Goal: Task Accomplishment & Management: Contribute content

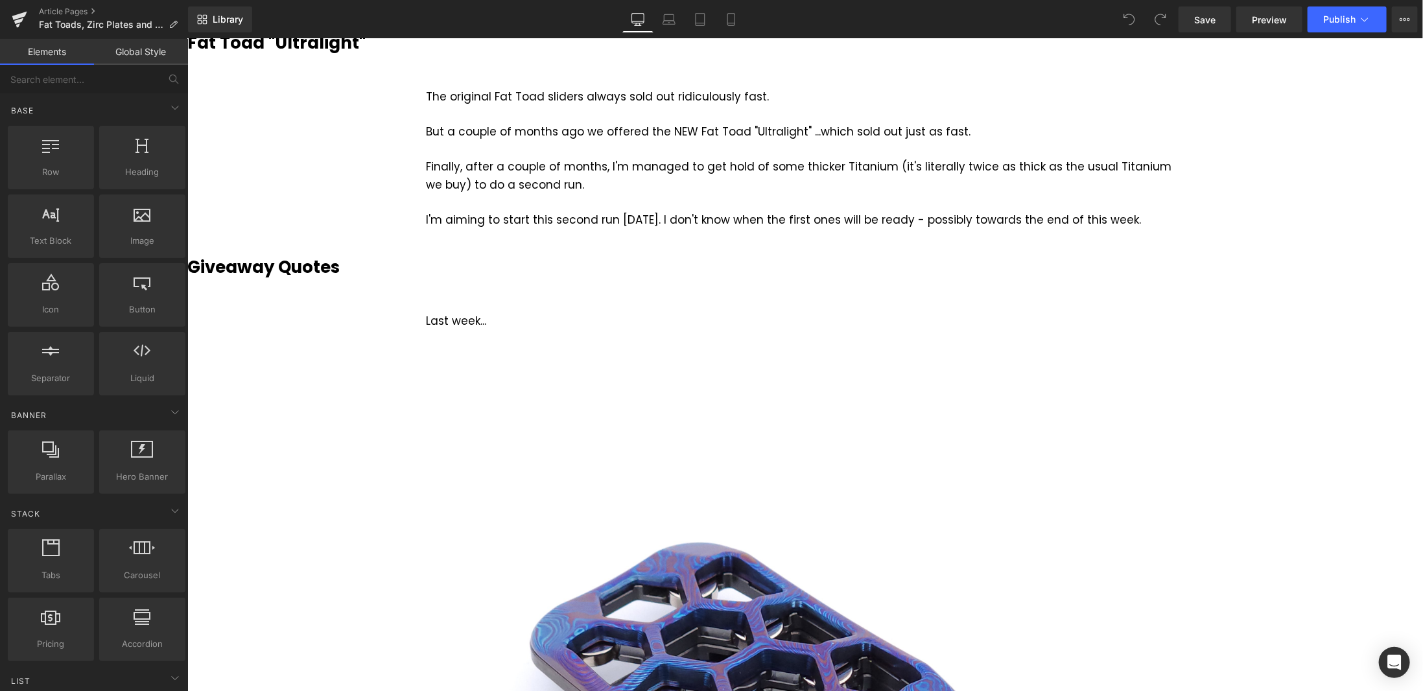
scroll to position [518, 0]
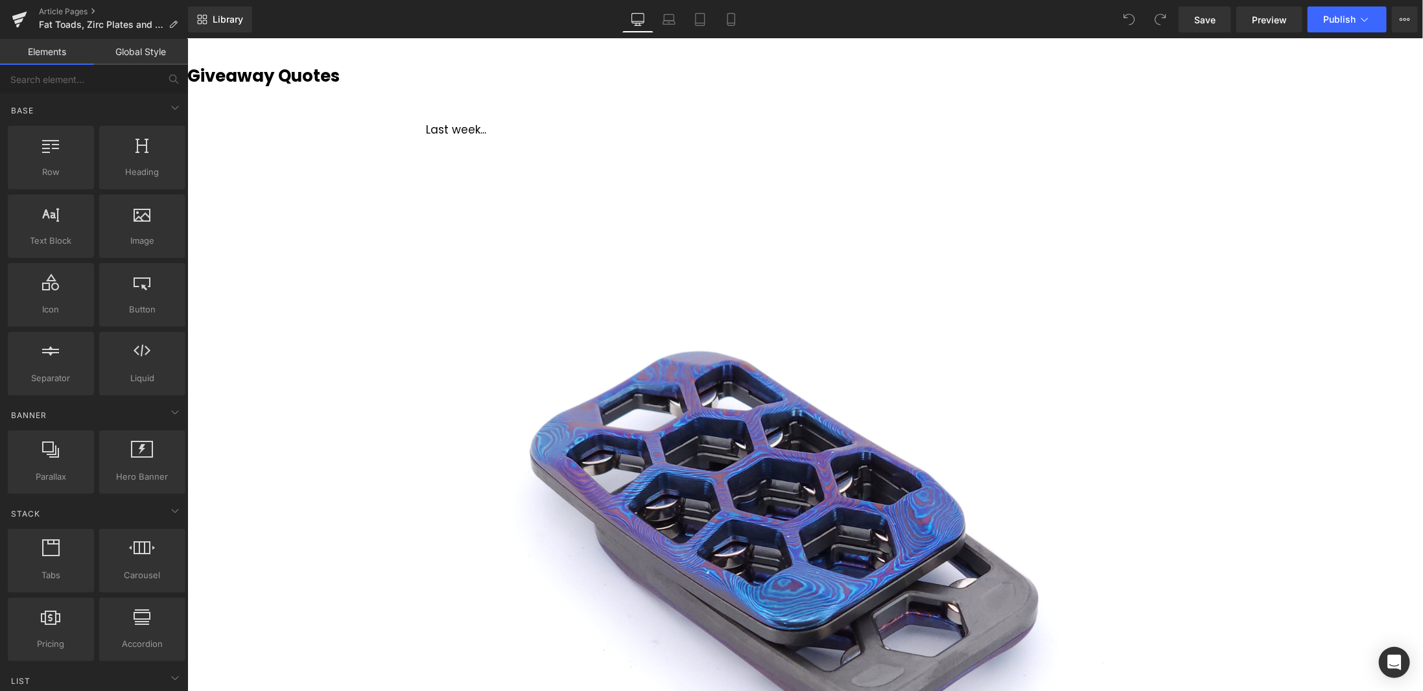
click at [187, 38] on div at bounding box center [187, 38] width 0 height 0
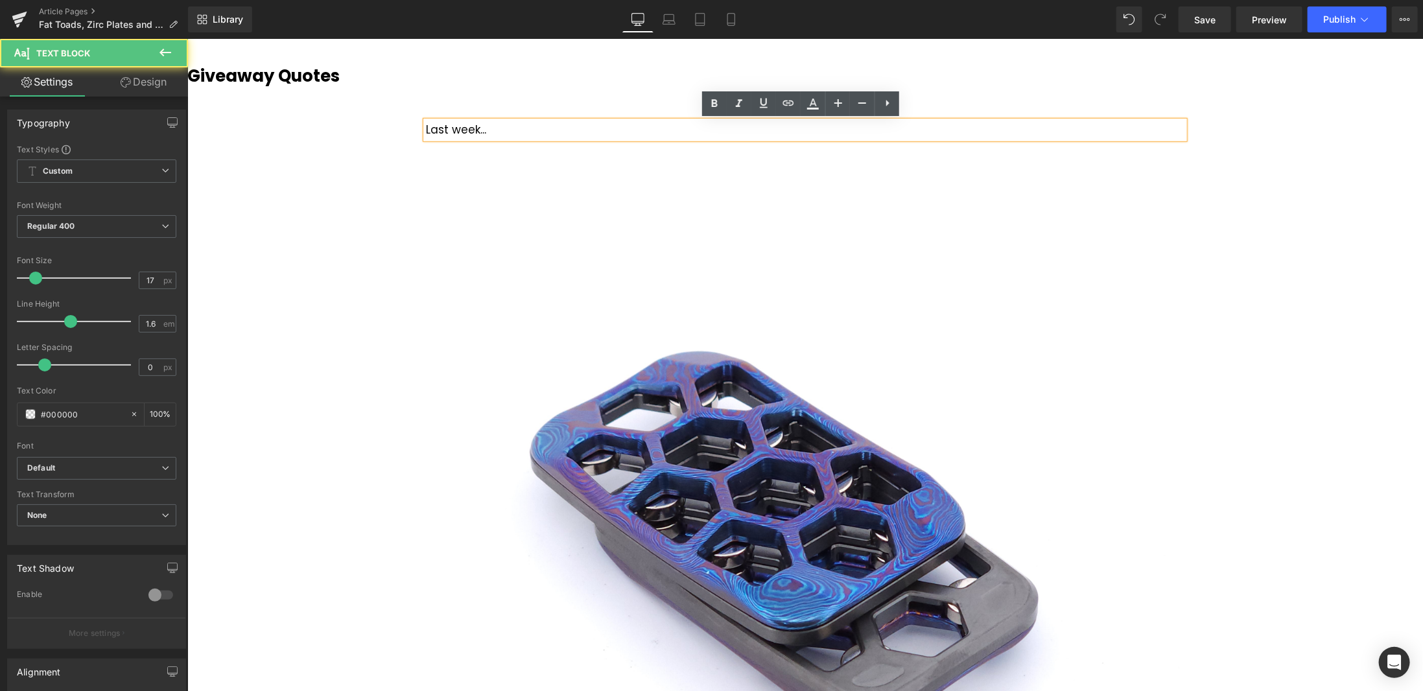
click at [515, 126] on div "Last week..." at bounding box center [804, 129] width 758 height 17
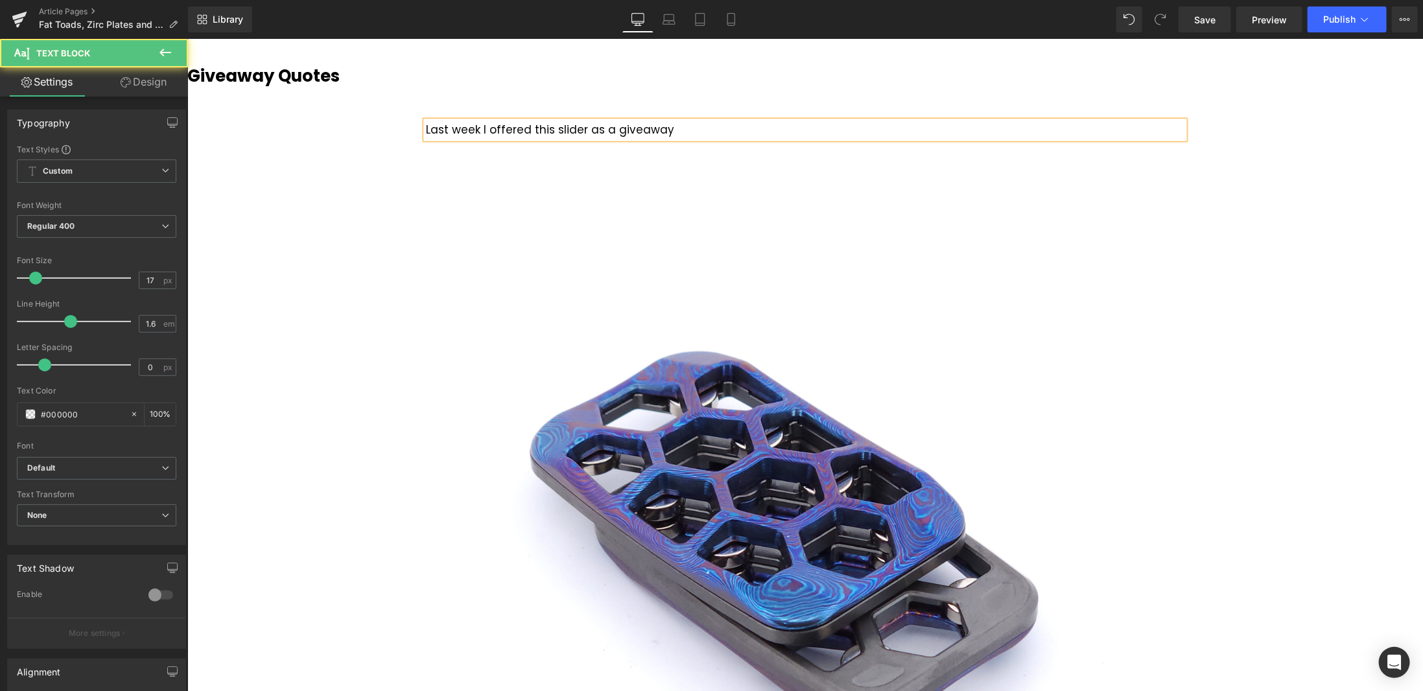
click at [592, 129] on div "Last week I offered this slider as a giveaway" at bounding box center [804, 129] width 758 height 17
click at [687, 127] on div "Last week I offered this slider in a giveaway" at bounding box center [804, 129] width 758 height 17
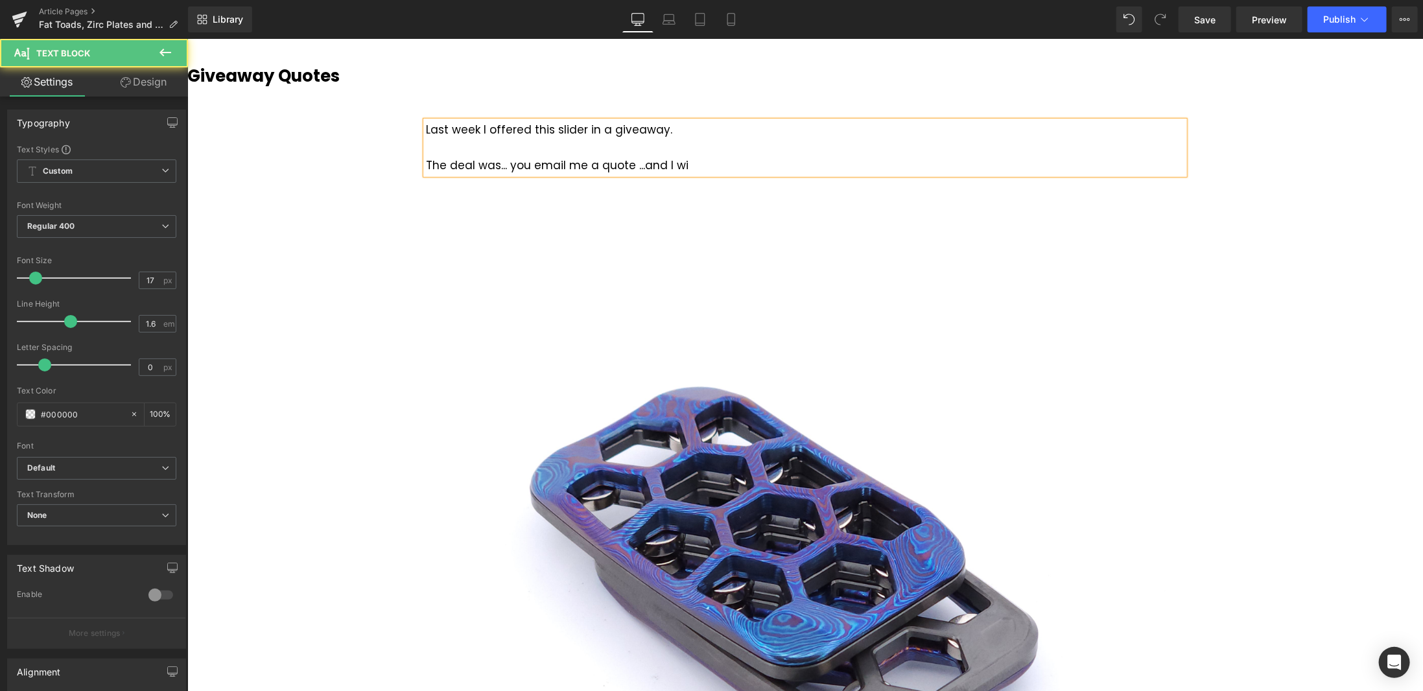
click at [623, 163] on div "The deal was... you email me a quote ...and I wi" at bounding box center [804, 164] width 758 height 17
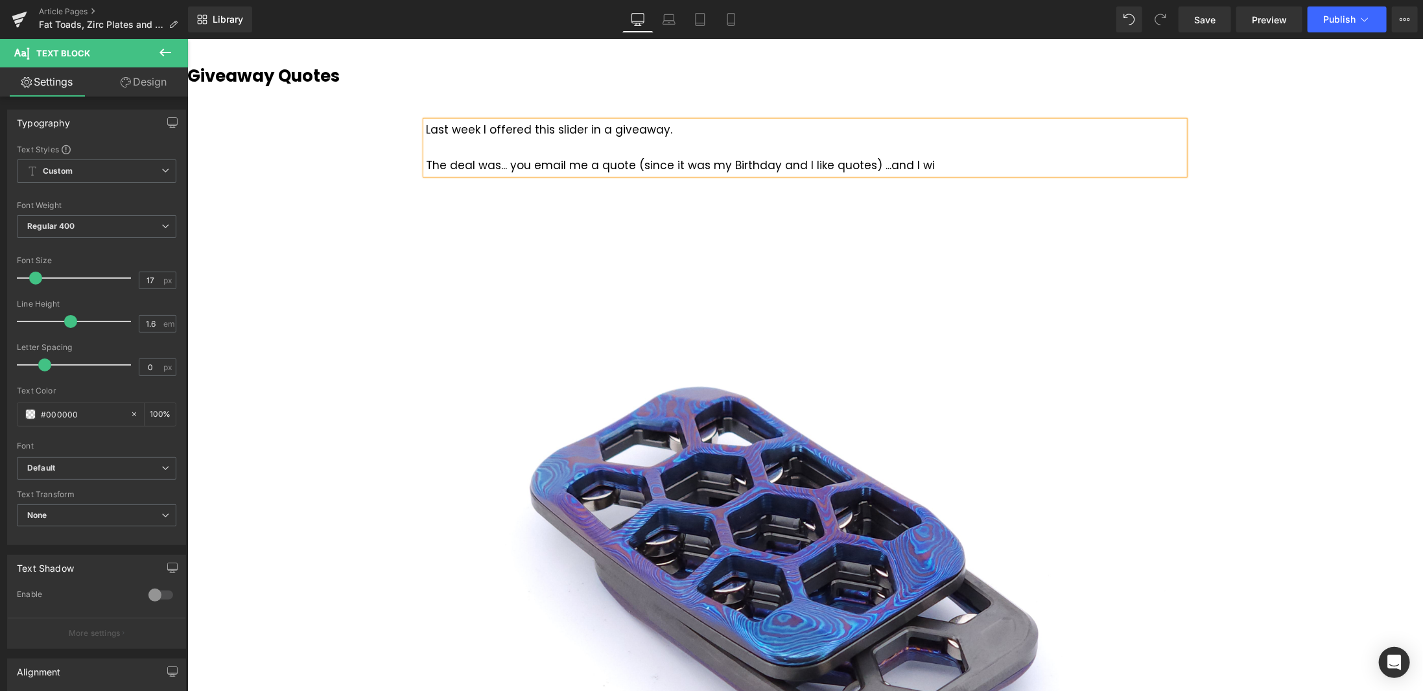
click at [855, 164] on div "The deal was... you email me a quote (since it was my Birthday and I like quote…" at bounding box center [804, 164] width 758 height 17
click at [960, 163] on div "The deal was... you email me a quote (since it was my Birthday and I like quote…" at bounding box center [804, 164] width 758 height 17
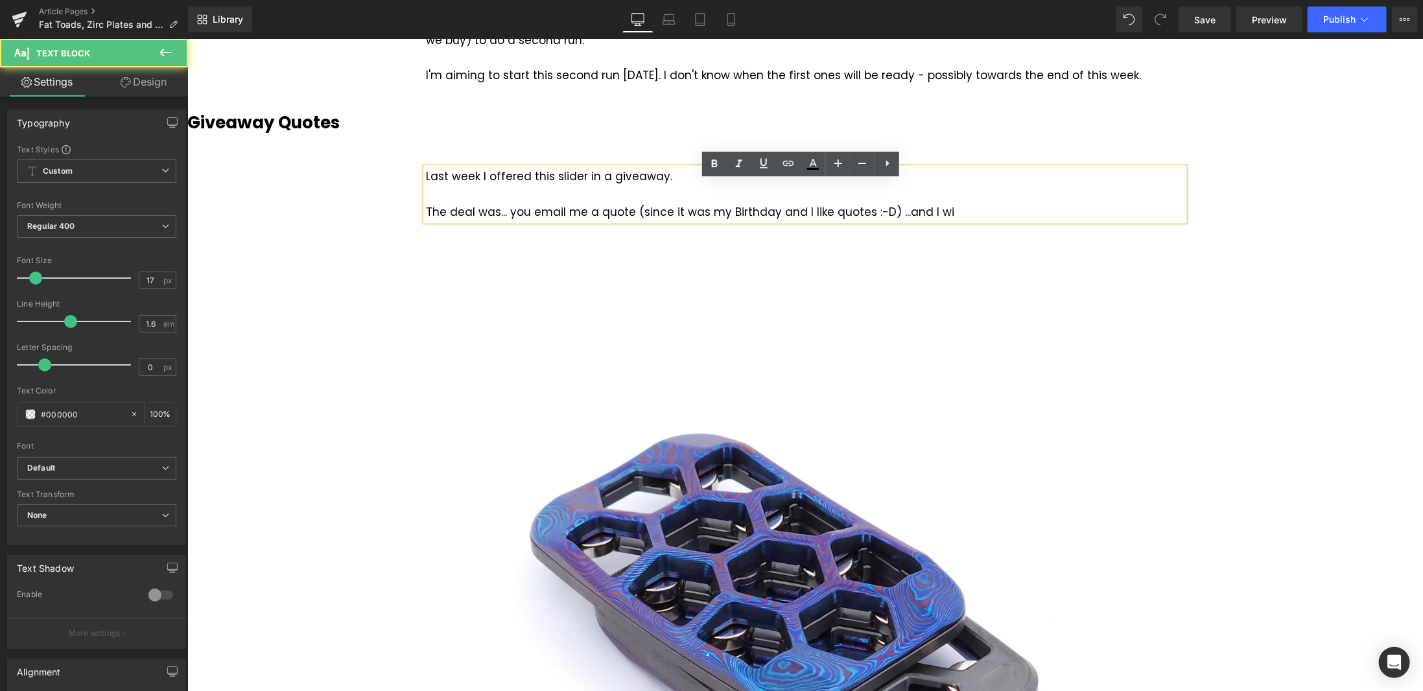
scroll to position [454, 0]
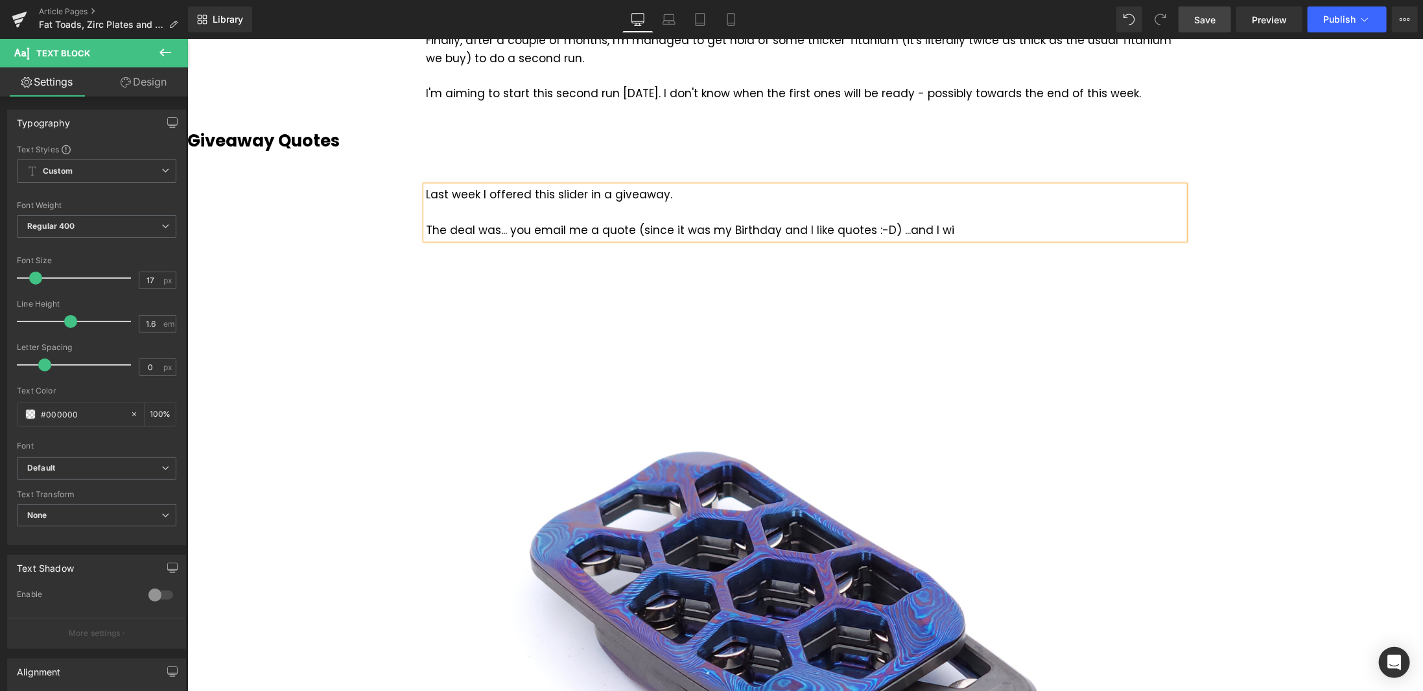
click at [1208, 19] on span "Save" at bounding box center [1204, 20] width 21 height 14
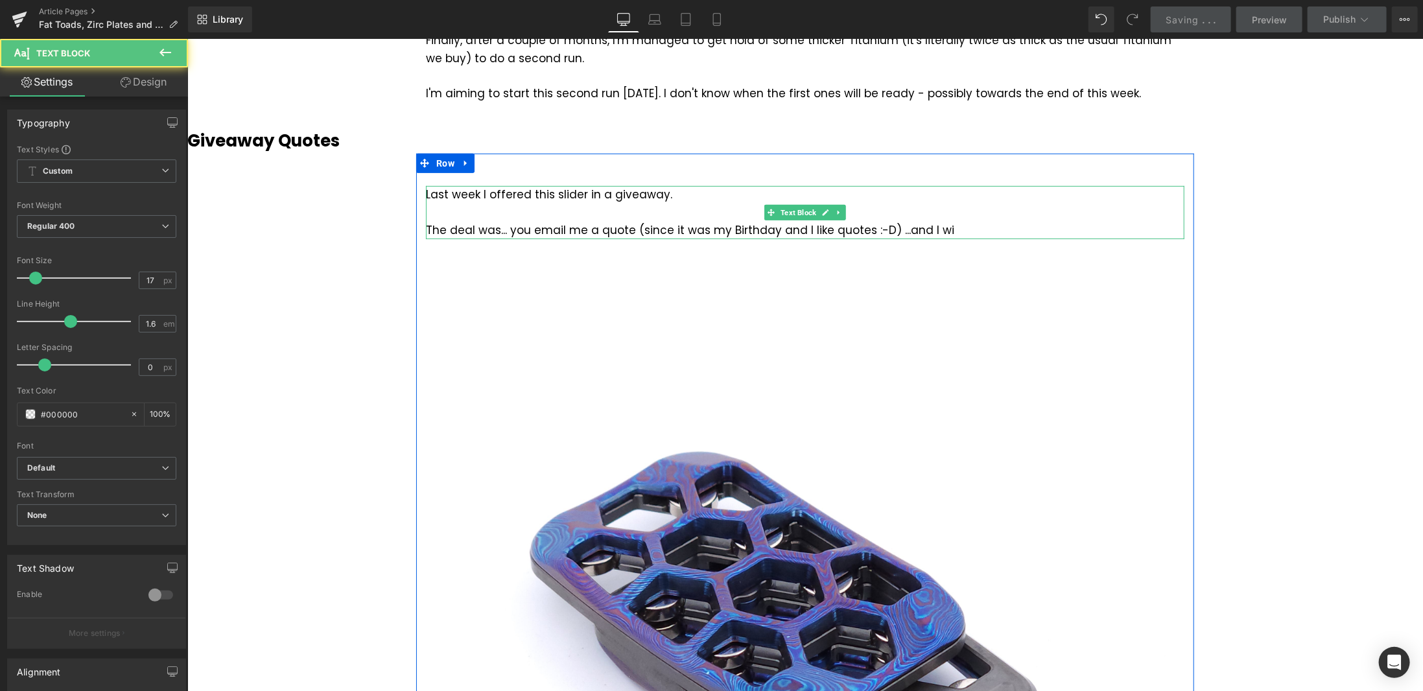
click at [951, 227] on div "The deal was... you email me a quote (since it was my Birthday and I like quote…" at bounding box center [804, 229] width 758 height 17
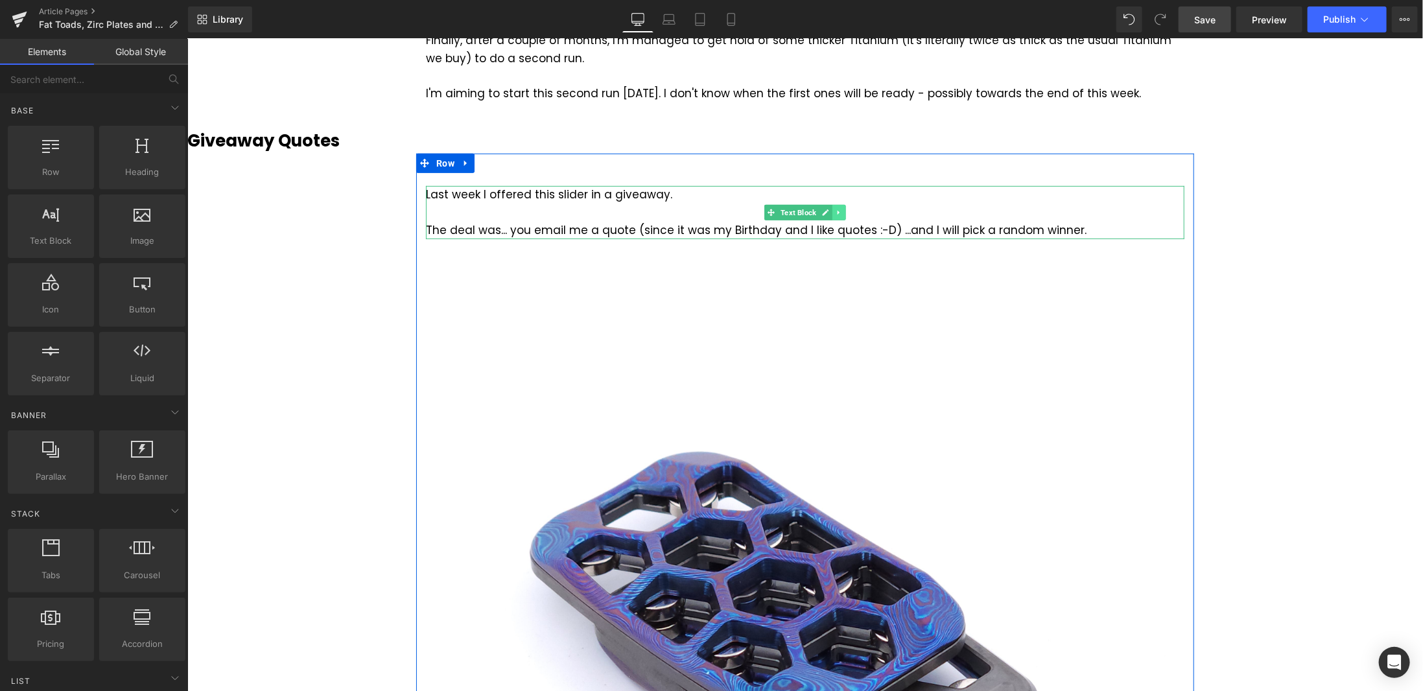
click at [836, 213] on icon at bounding box center [838, 212] width 7 height 8
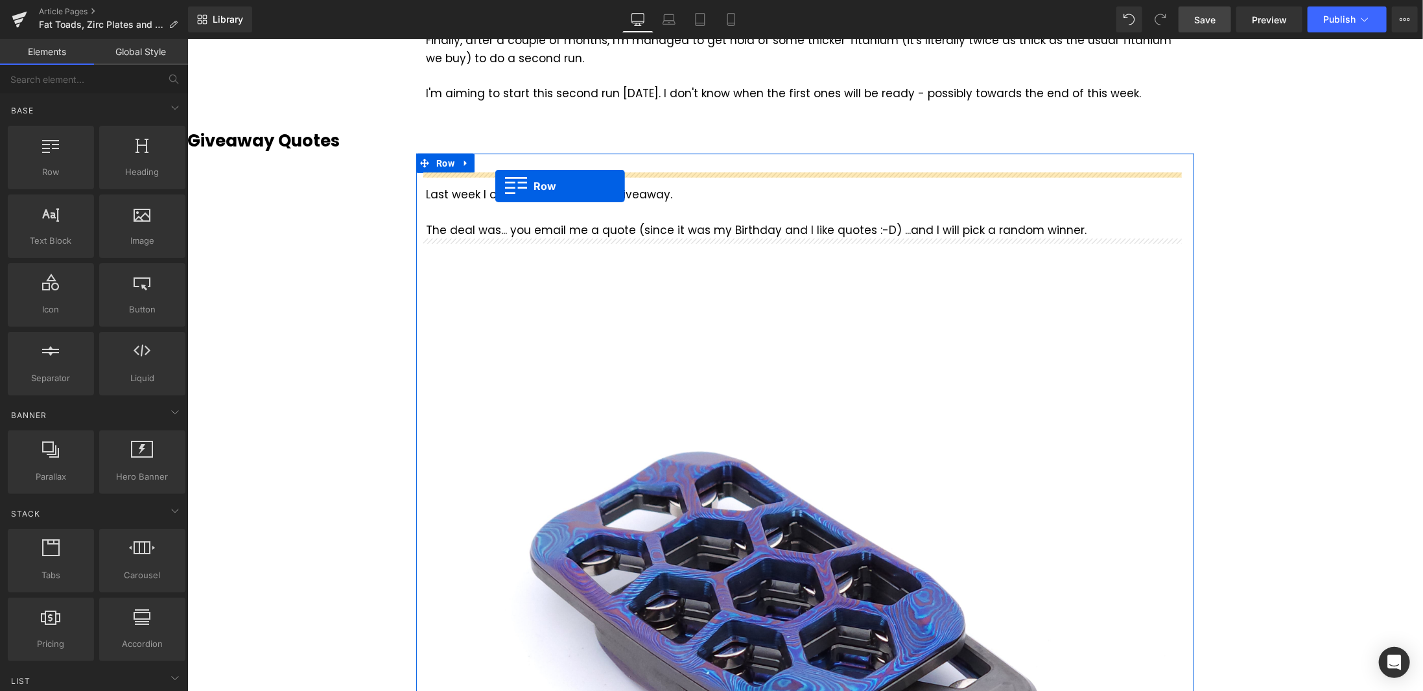
drag, startPoint x: 251, startPoint y: 202, endPoint x: 494, endPoint y: 185, distance: 243.6
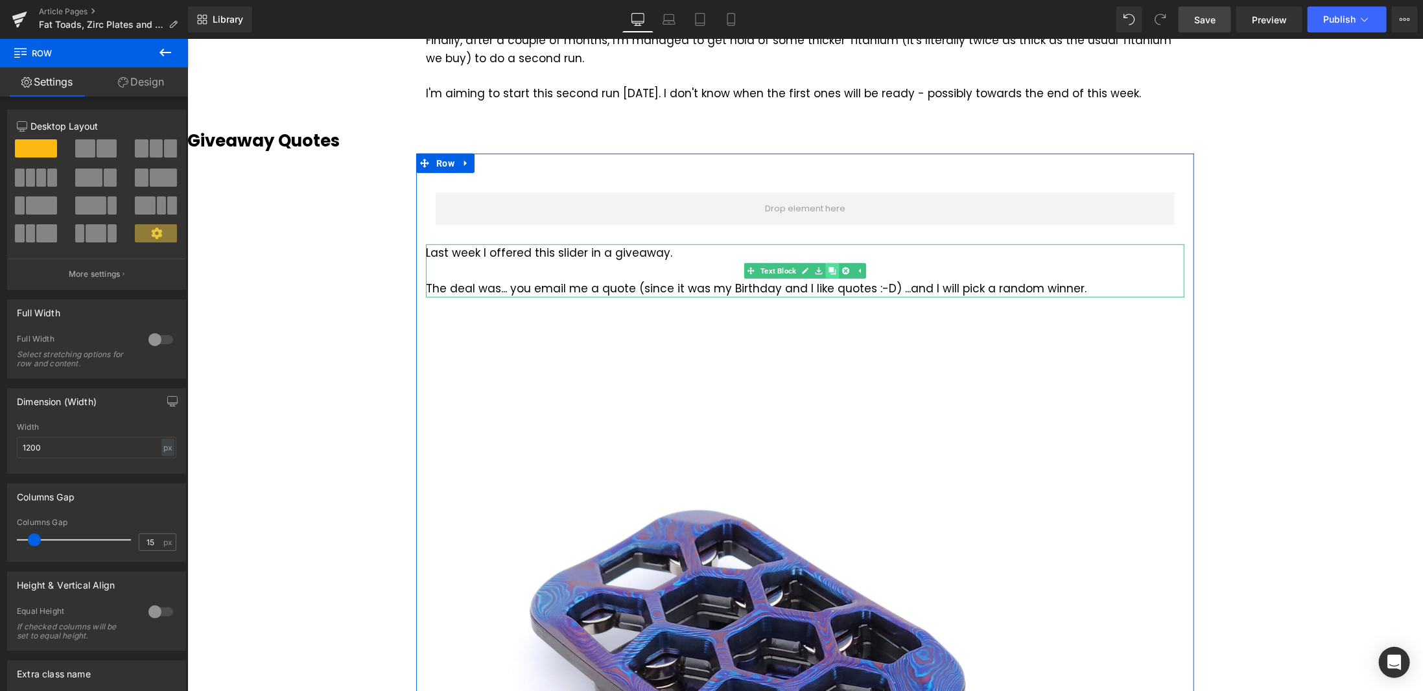
click at [828, 268] on icon at bounding box center [831, 269] width 7 height 7
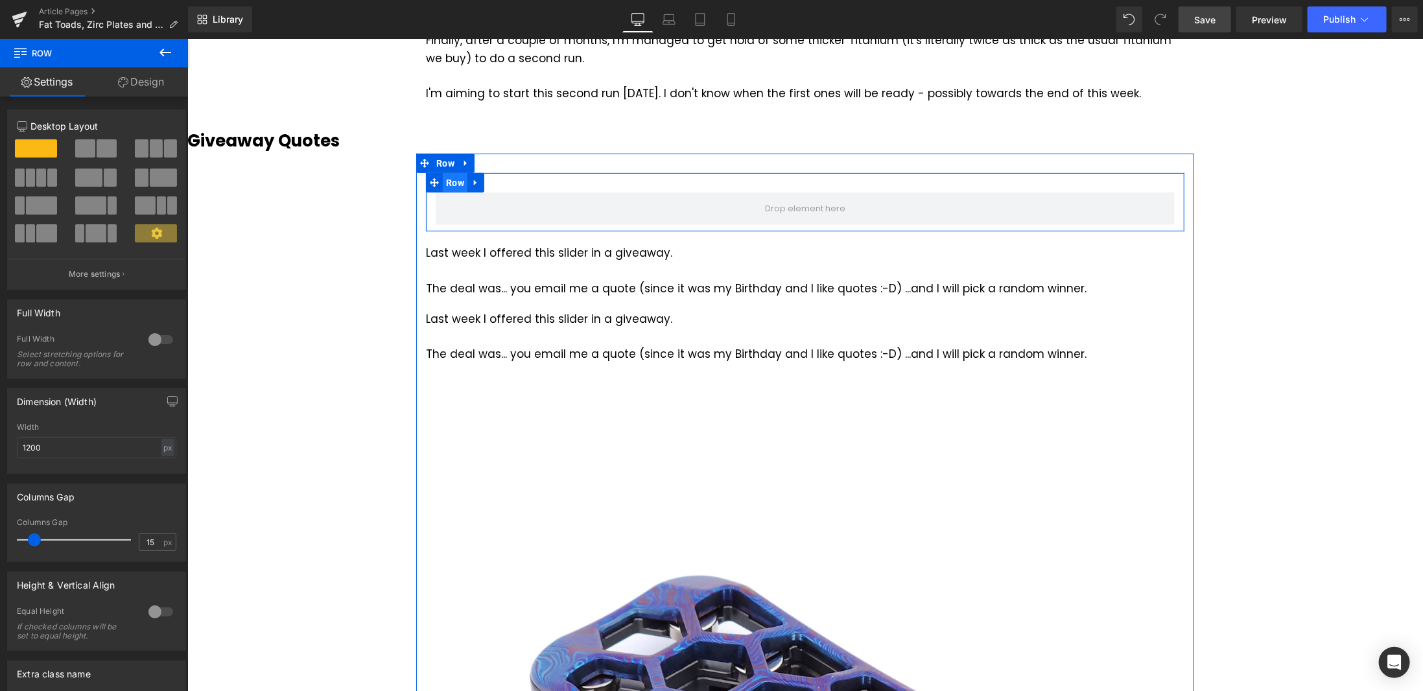
click at [450, 183] on ul "Row" at bounding box center [454, 181] width 58 height 19
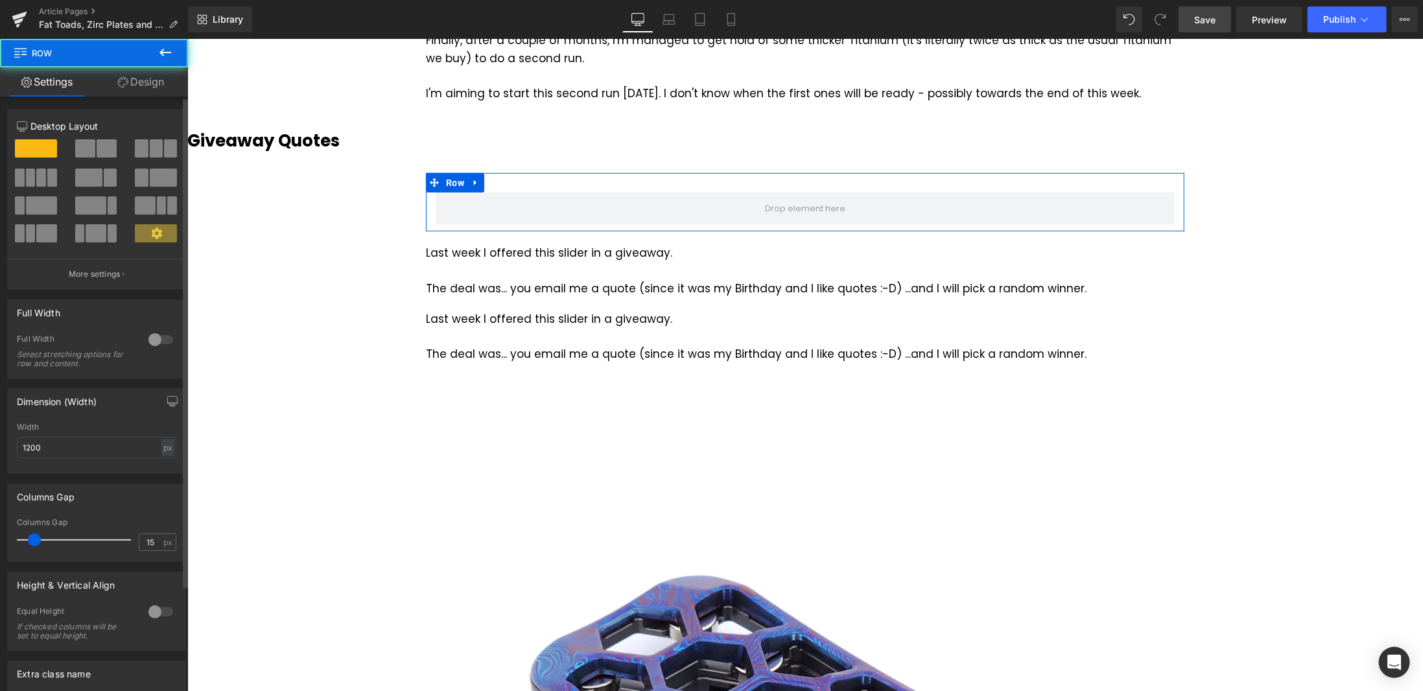
click at [86, 148] on span at bounding box center [85, 148] width 20 height 18
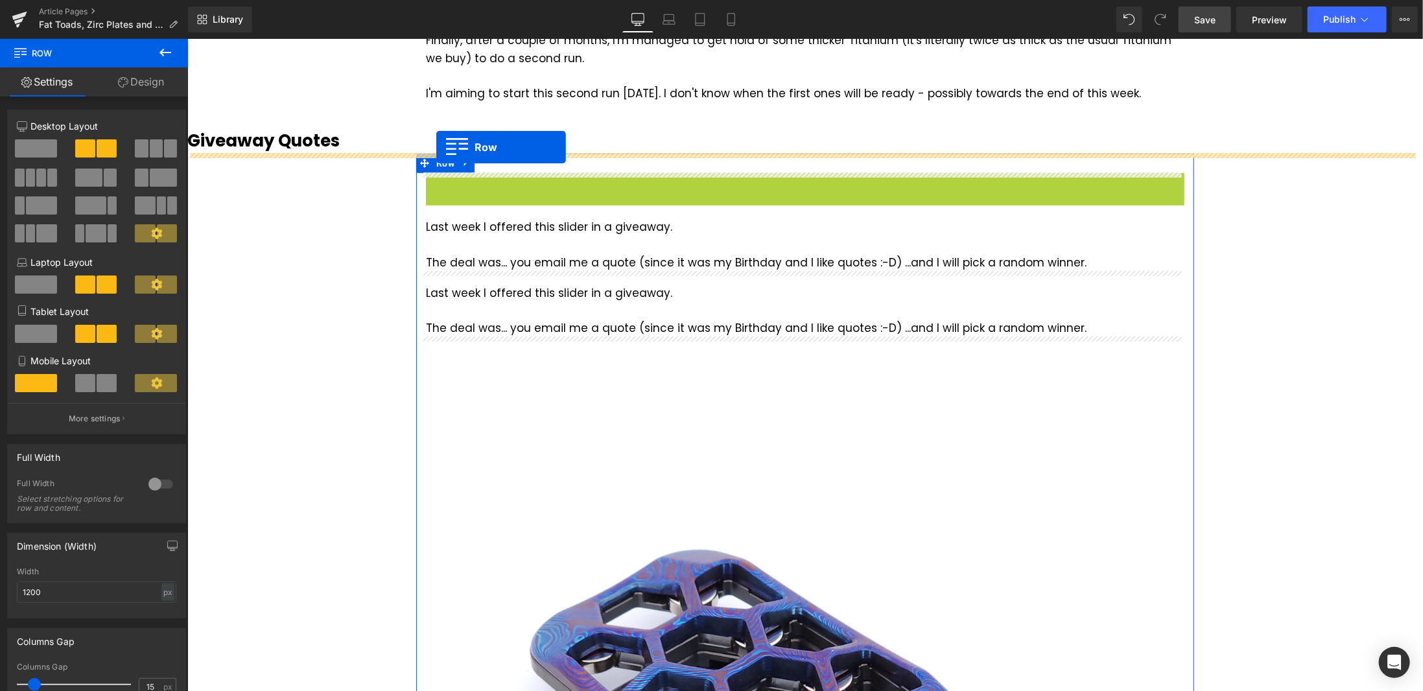
drag, startPoint x: 429, startPoint y: 186, endPoint x: 436, endPoint y: 146, distance: 40.1
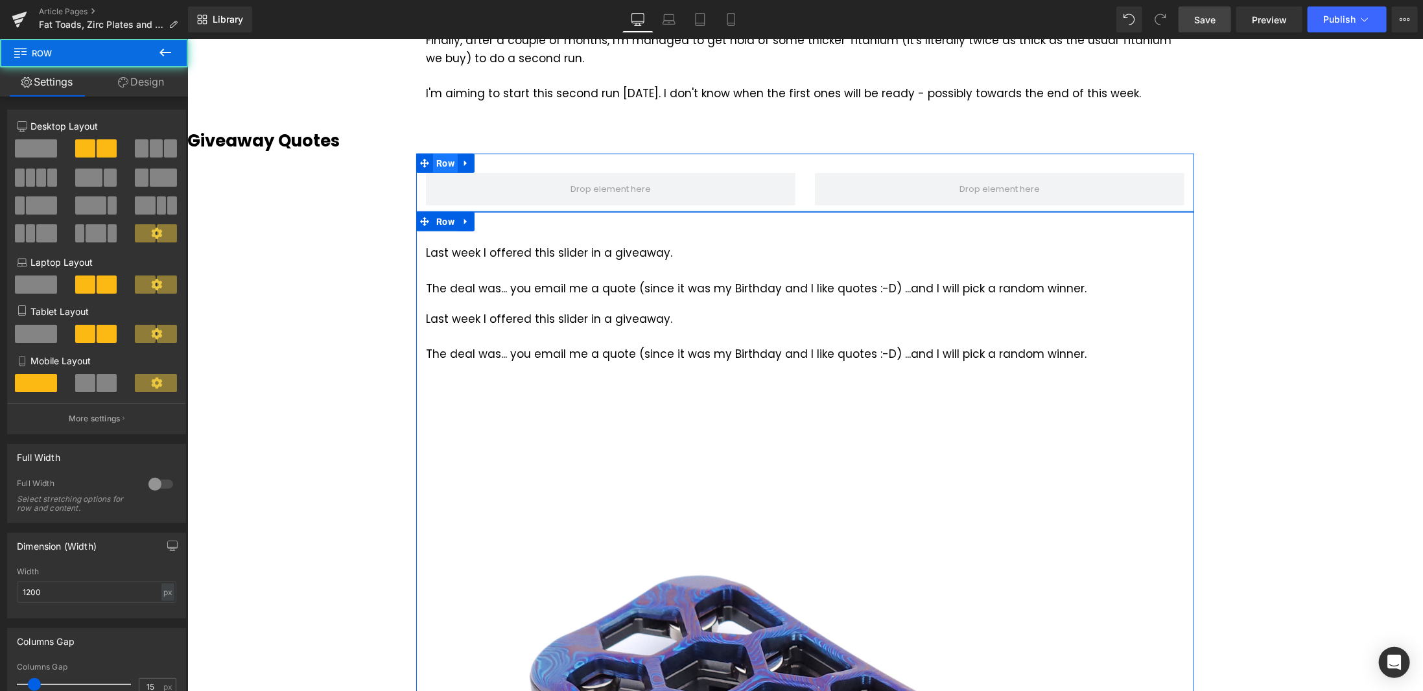
click at [436, 166] on span "Row" at bounding box center [444, 162] width 25 height 19
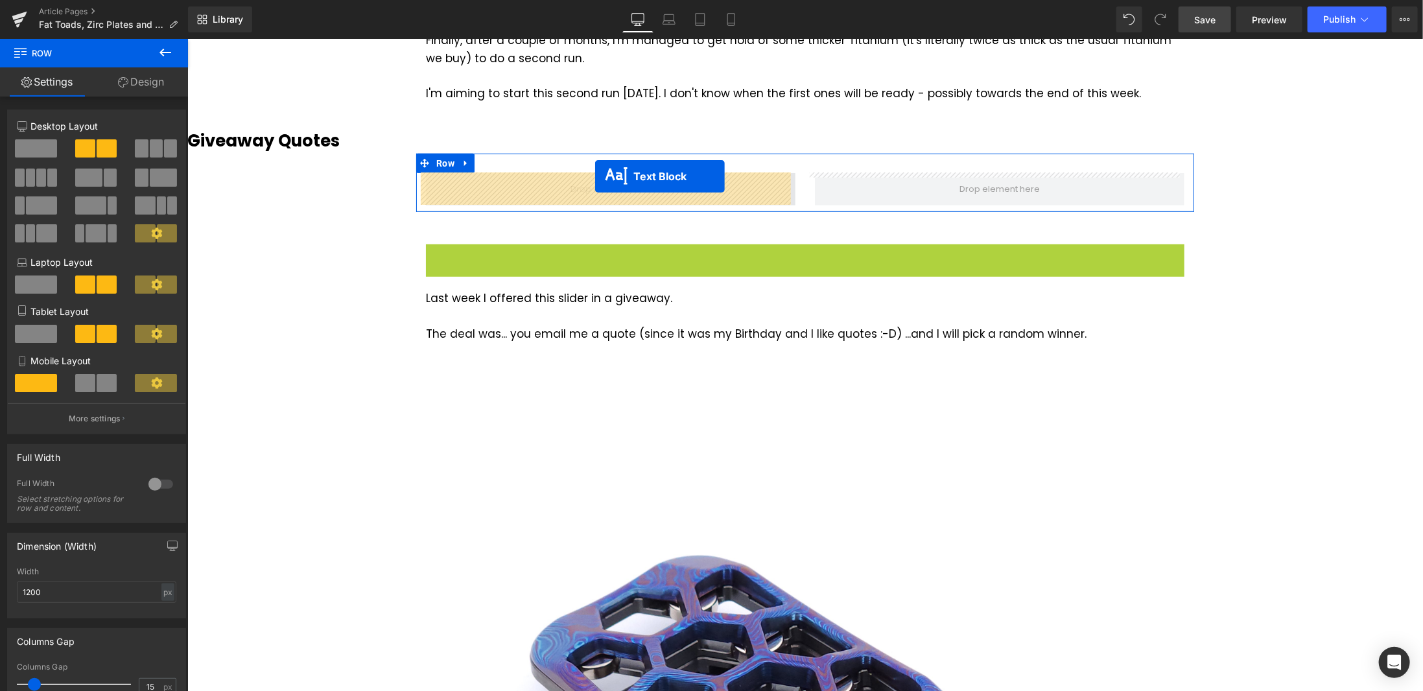
drag, startPoint x: 744, startPoint y: 272, endPoint x: 594, endPoint y: 176, distance: 177.8
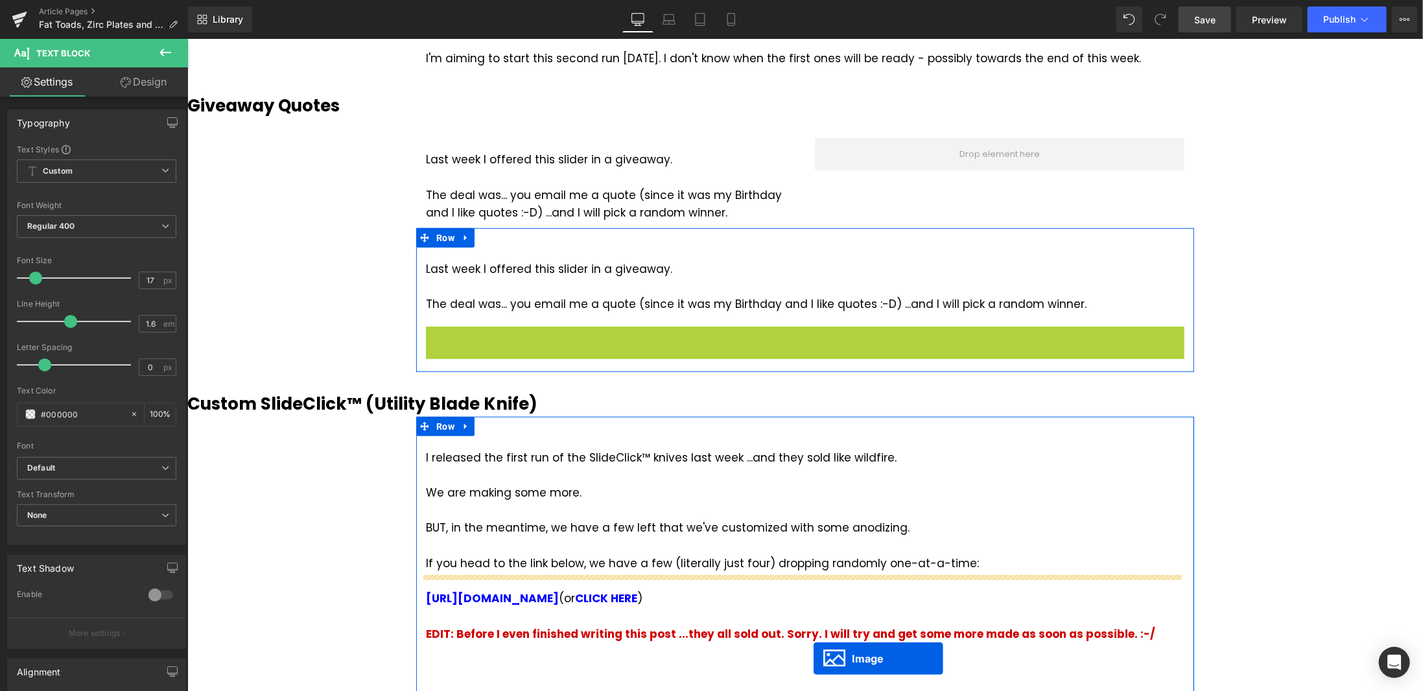
scroll to position [324, 0]
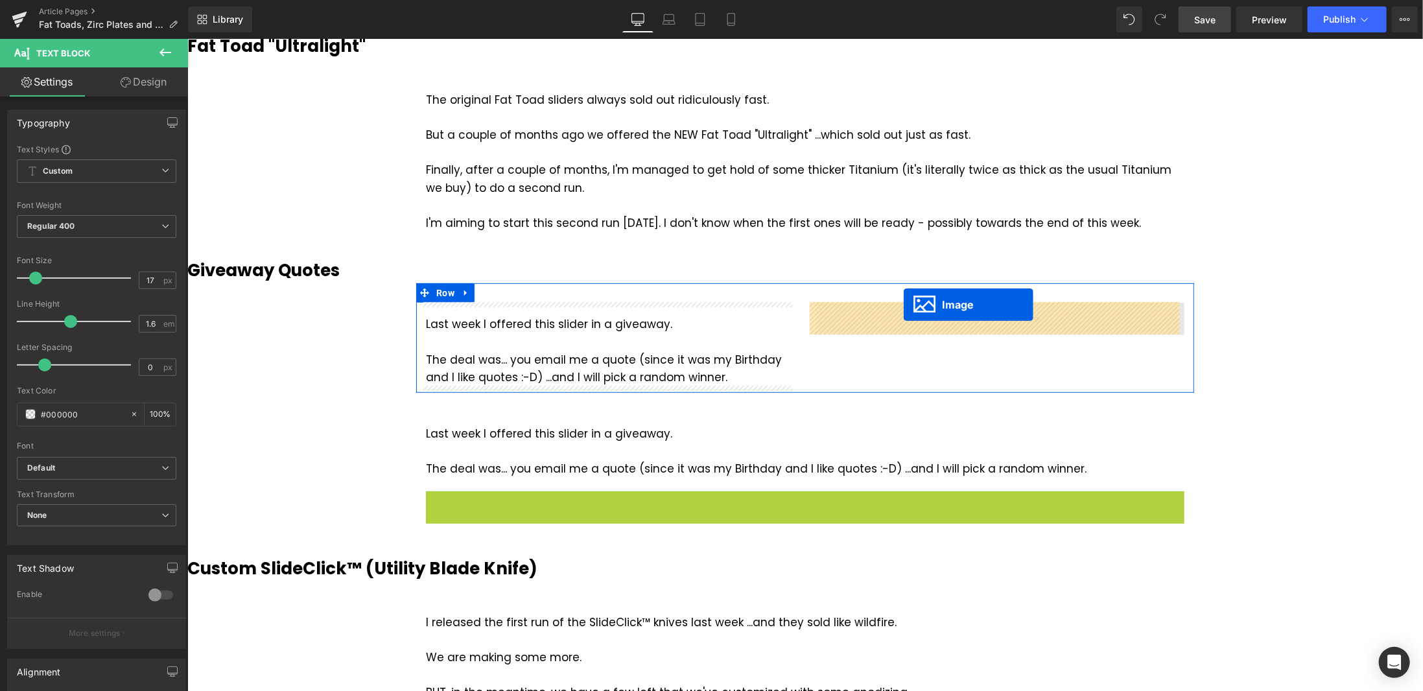
drag, startPoint x: 782, startPoint y: 611, endPoint x: 903, endPoint y: 304, distance: 330.0
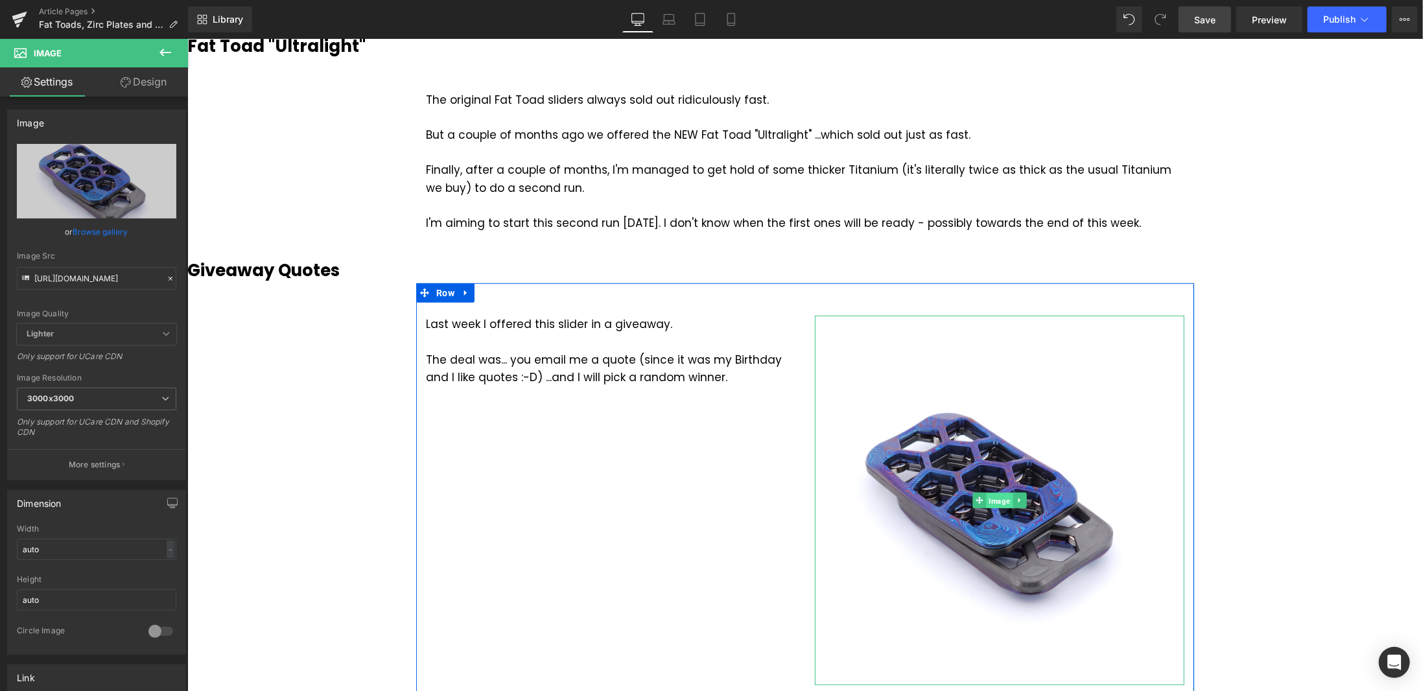
click at [999, 498] on span "Image" at bounding box center [998, 501] width 27 height 16
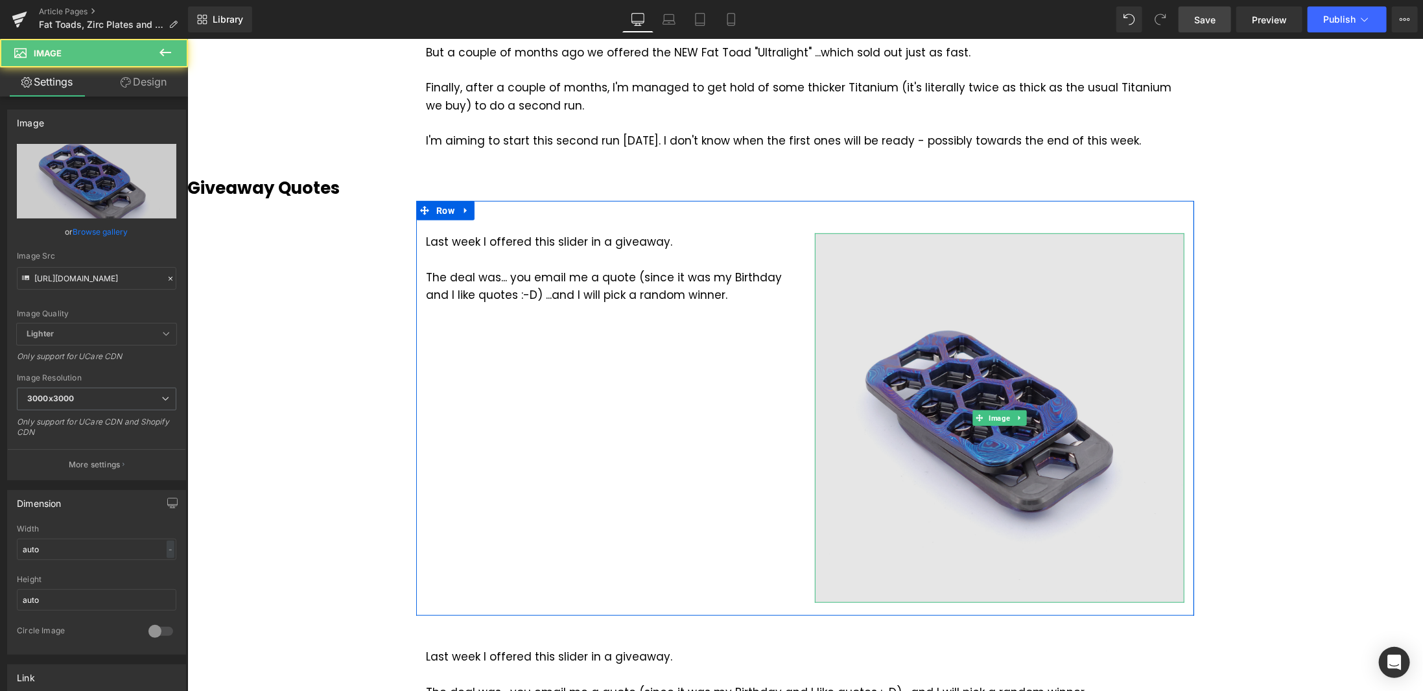
scroll to position [454, 0]
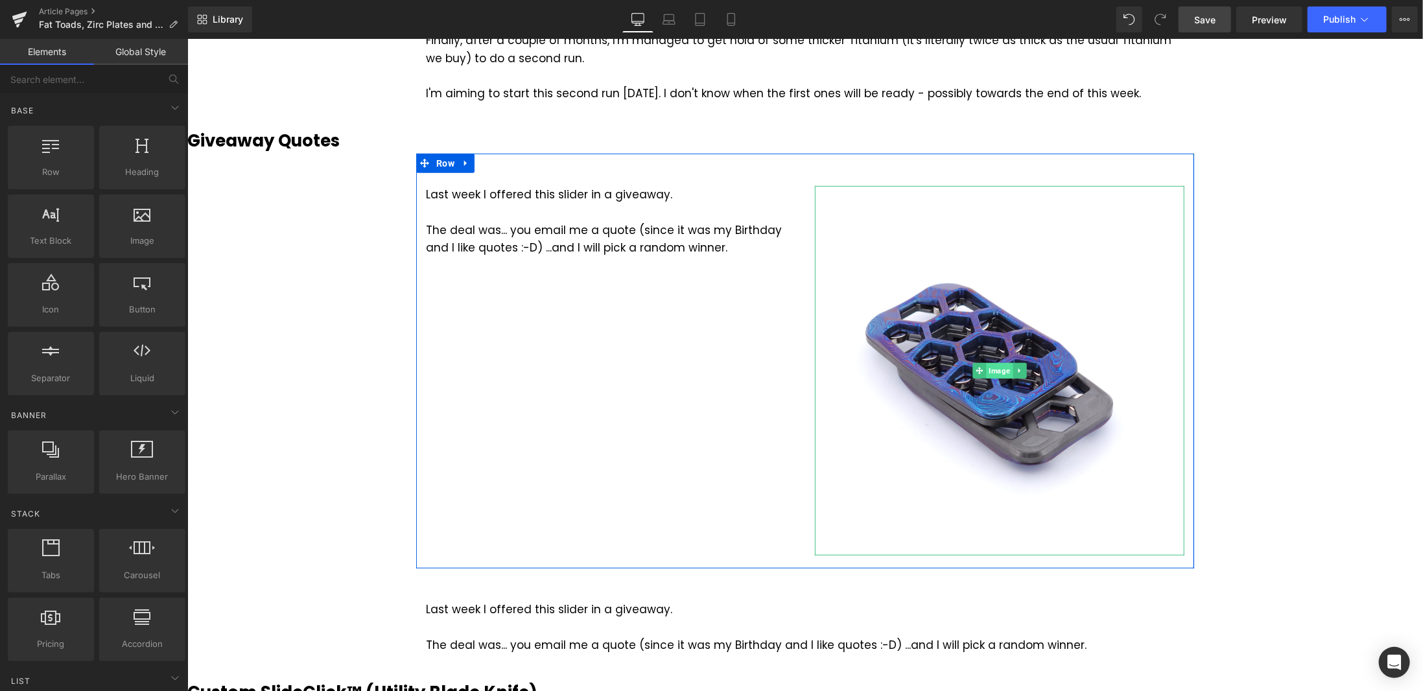
click at [991, 369] on span "Image" at bounding box center [998, 370] width 27 height 16
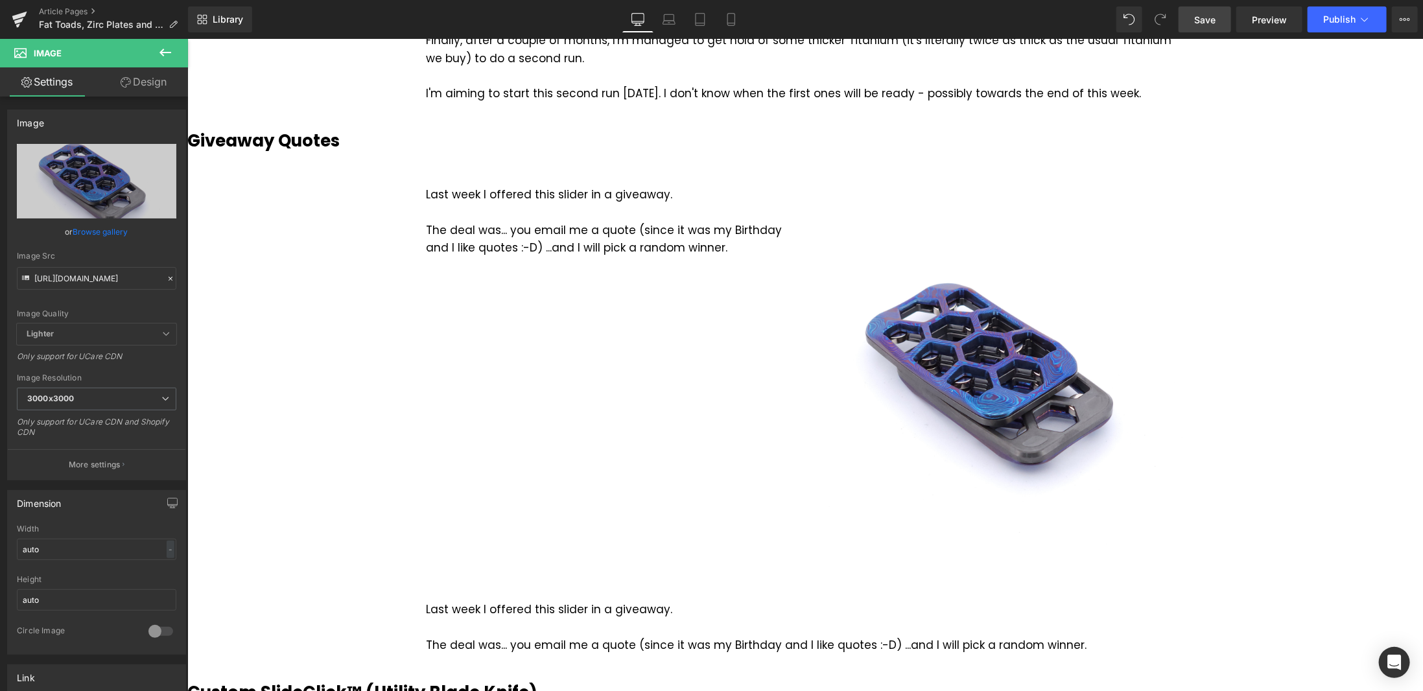
click at [166, 50] on icon at bounding box center [165, 53] width 16 height 16
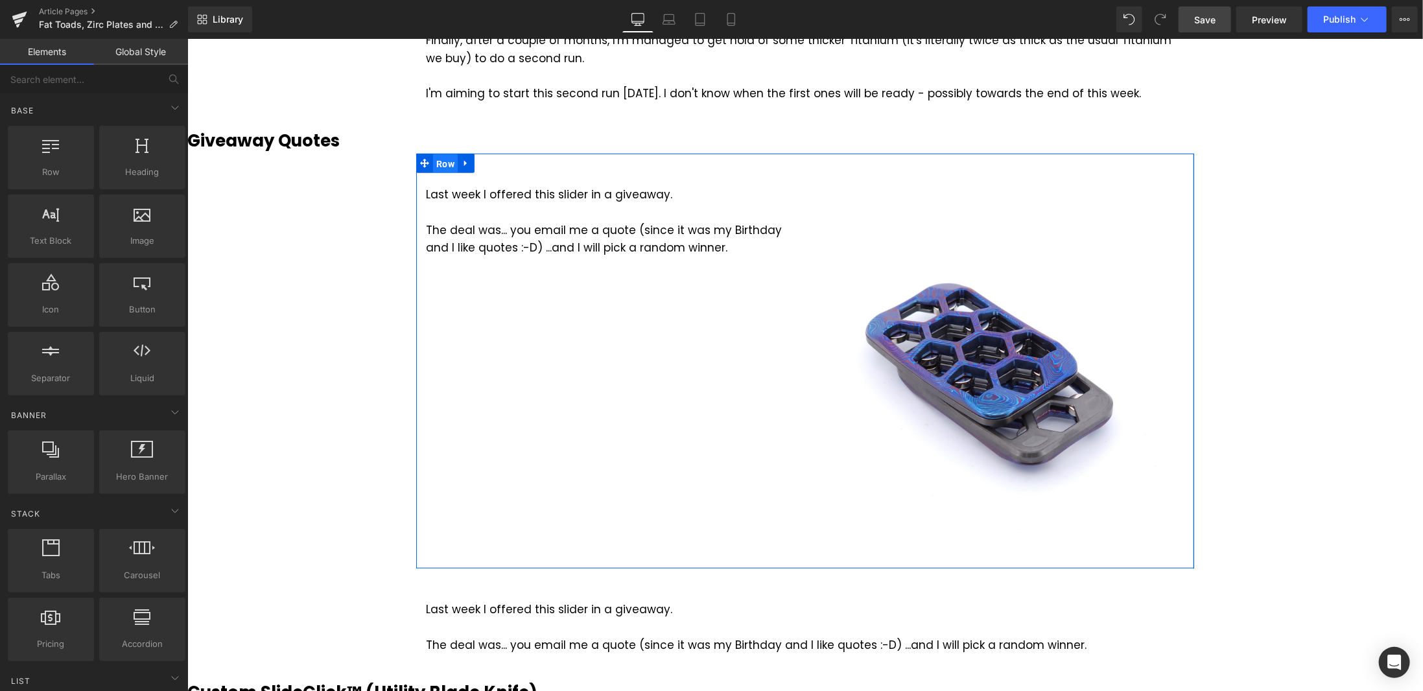
click at [437, 164] on ul "Row" at bounding box center [444, 162] width 58 height 19
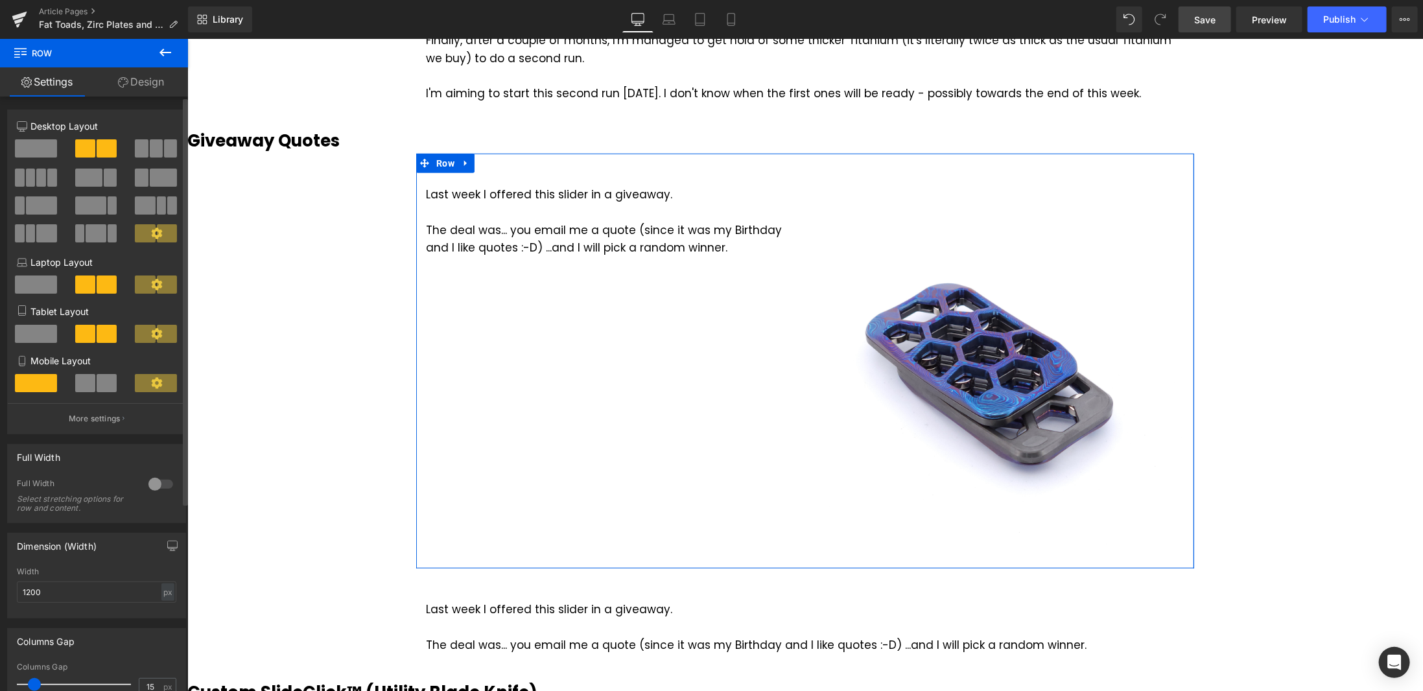
click at [97, 177] on span at bounding box center [88, 177] width 27 height 18
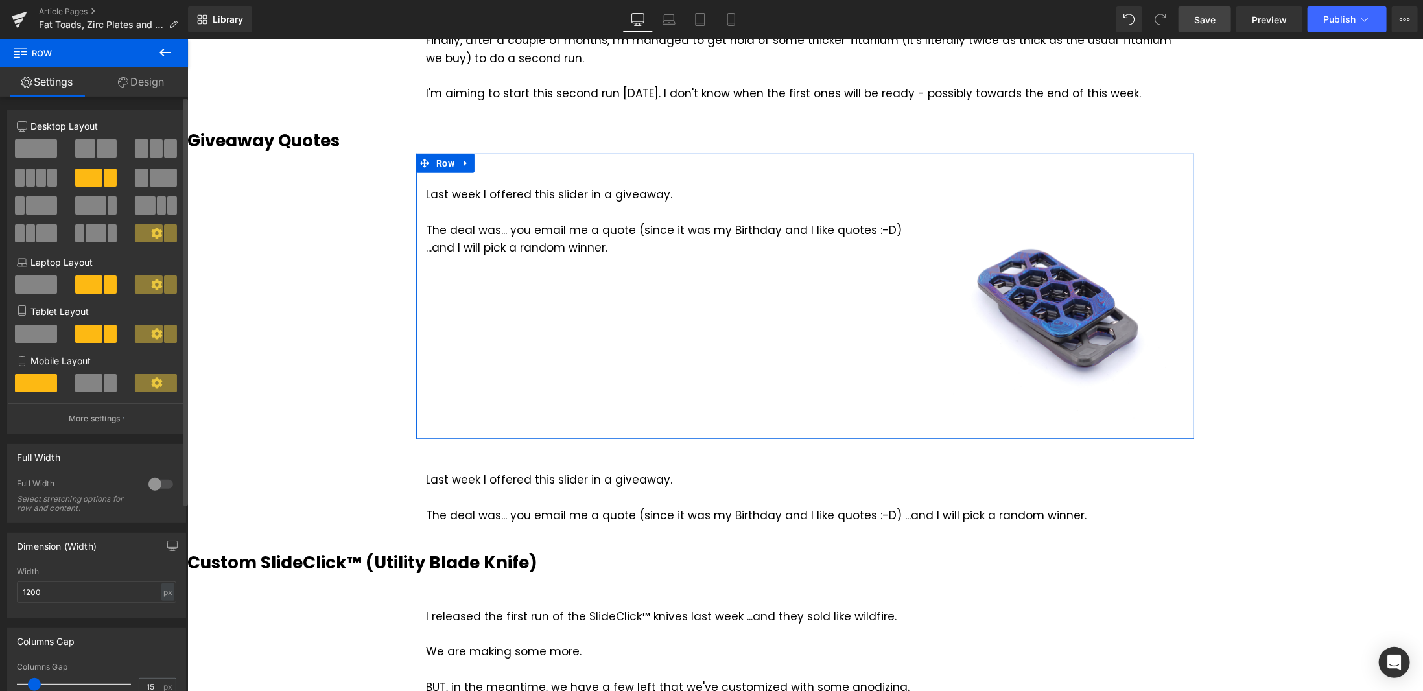
click at [91, 199] on span at bounding box center [90, 205] width 31 height 18
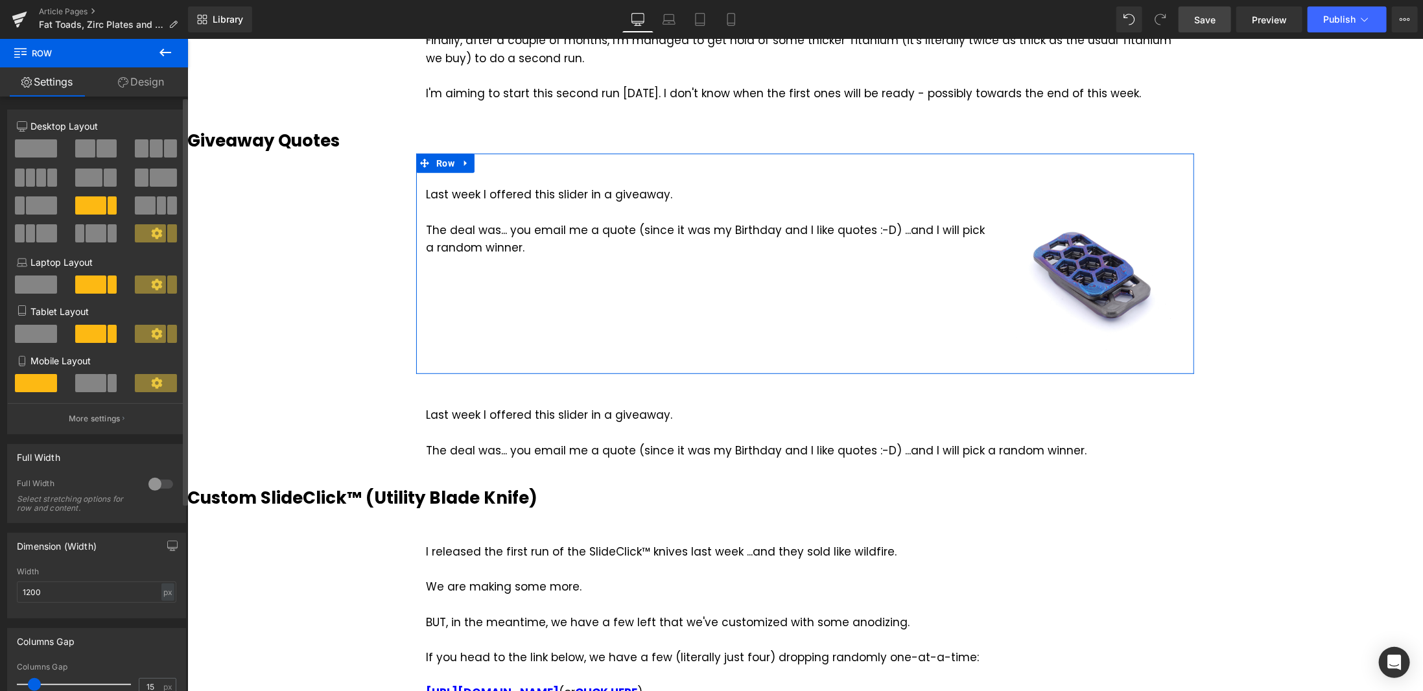
click at [95, 179] on span at bounding box center [88, 177] width 27 height 18
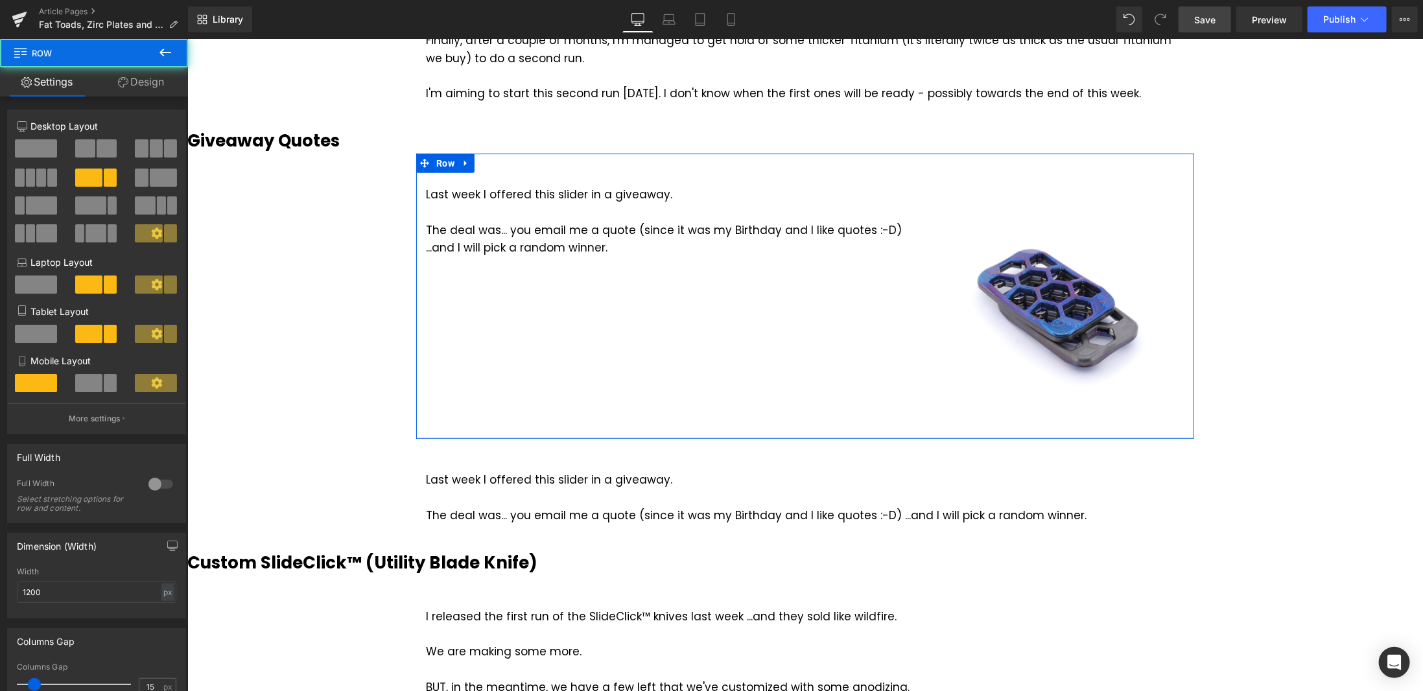
click at [550, 286] on div "Last week I offered this slider in a giveaway. The deal was... you email me a q…" at bounding box center [804, 295] width 778 height 285
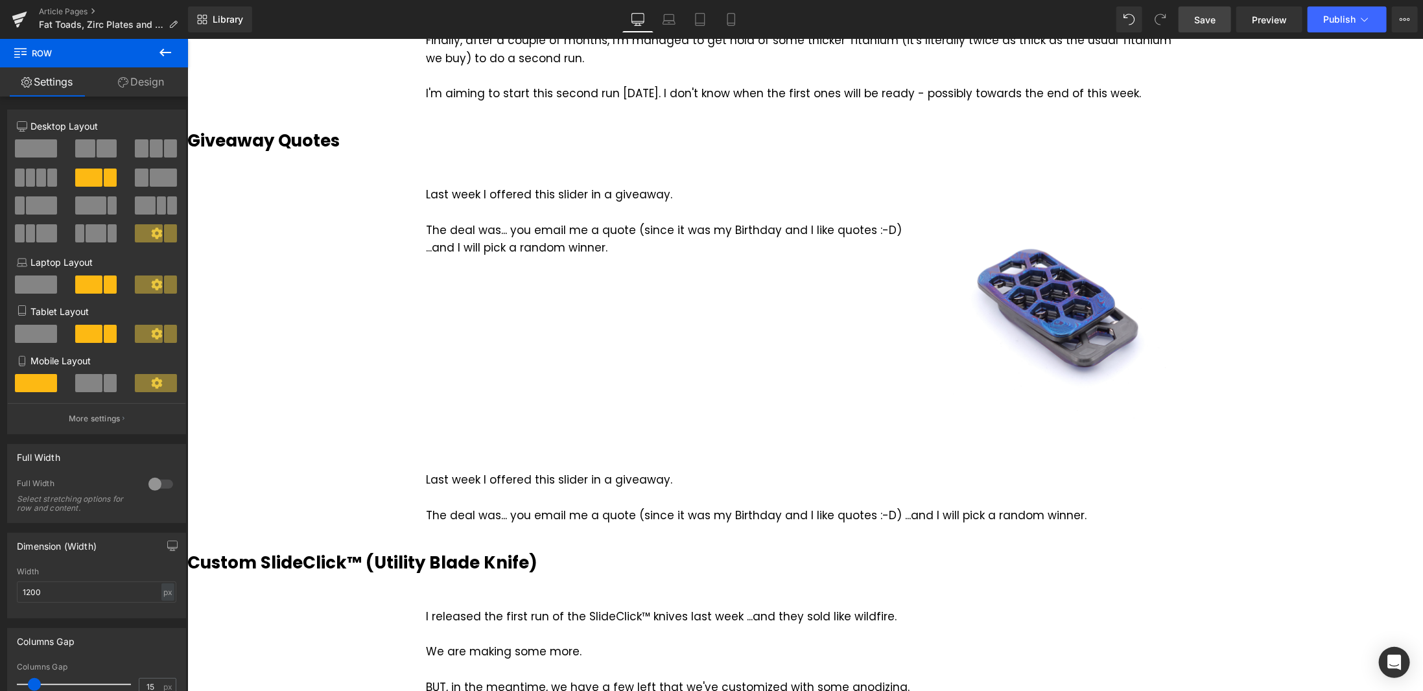
click at [1222, 17] on link "Save" at bounding box center [1204, 19] width 52 height 26
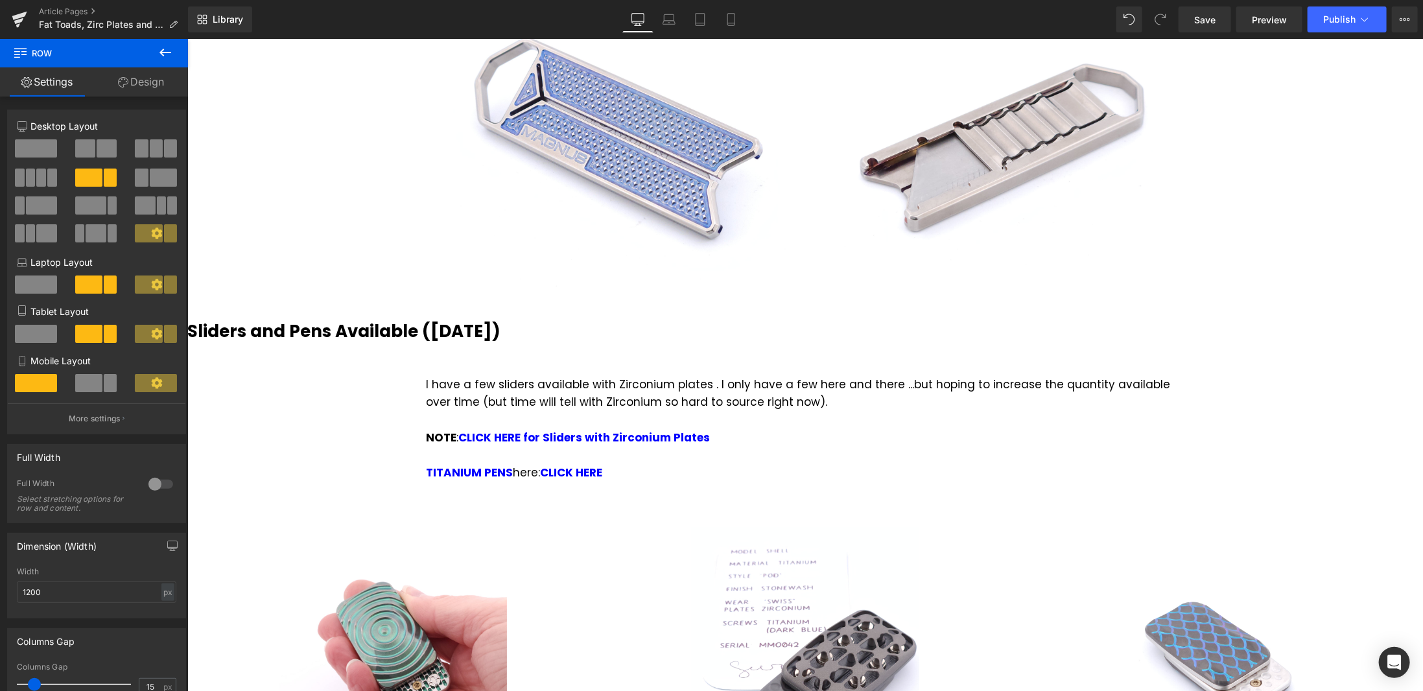
scroll to position [1426, 0]
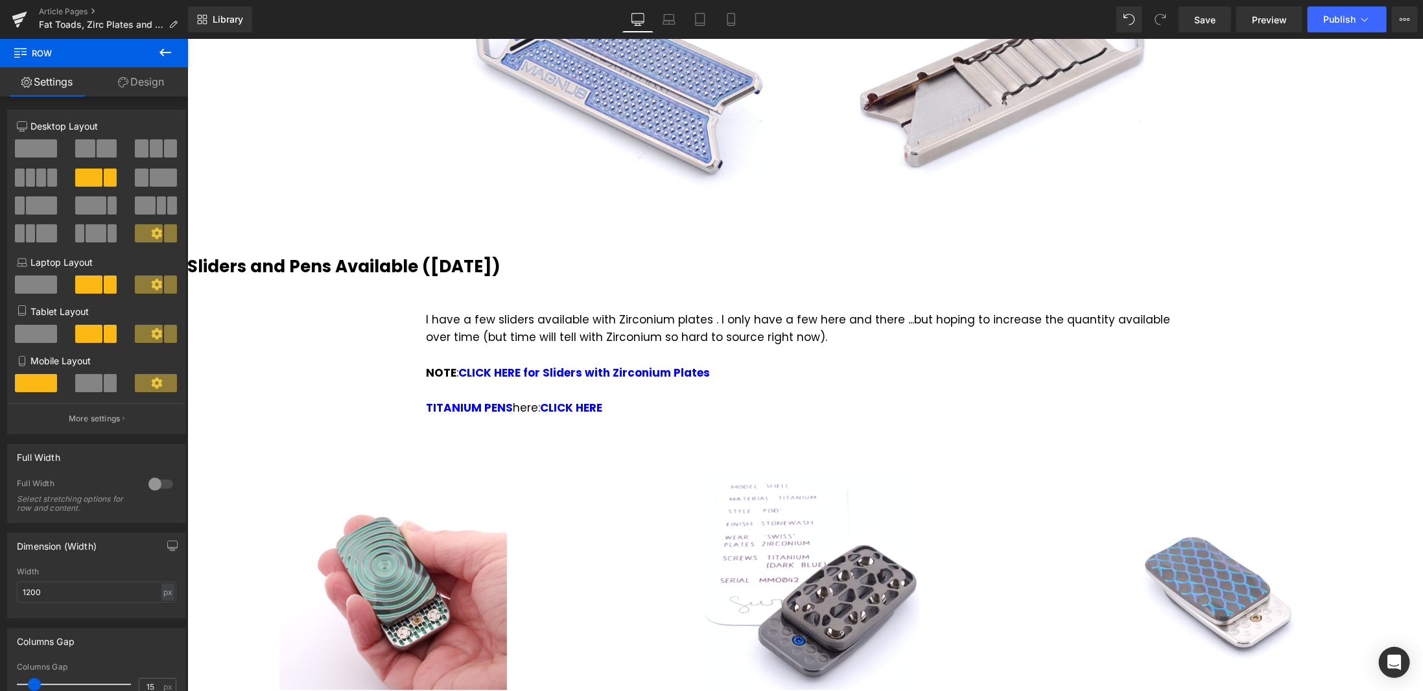
click at [1365, 285] on div "Zirconium Plates Heading I am still struggling to get hold of Zirconium materia…" at bounding box center [804, 360] width 1235 height 3346
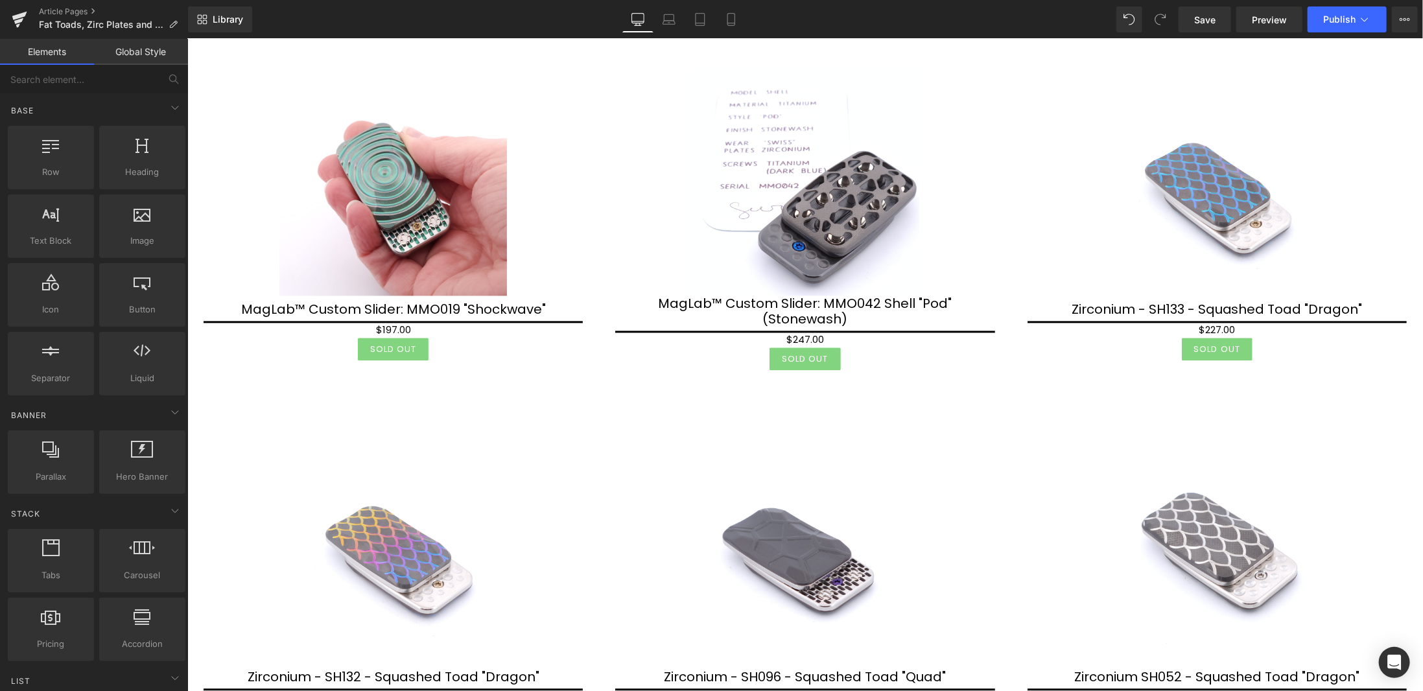
scroll to position [1944, 0]
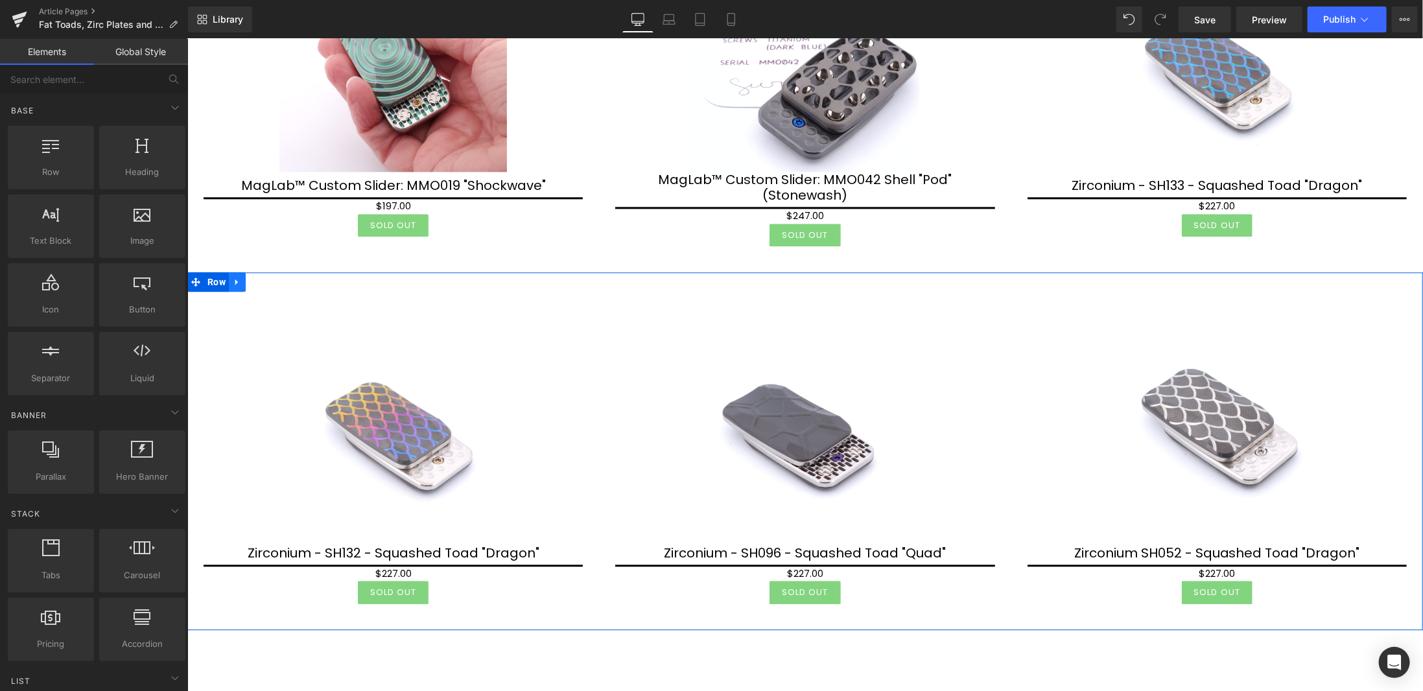
click at [235, 279] on icon at bounding box center [236, 282] width 3 height 6
click at [265, 272] on link at bounding box center [270, 281] width 17 height 19
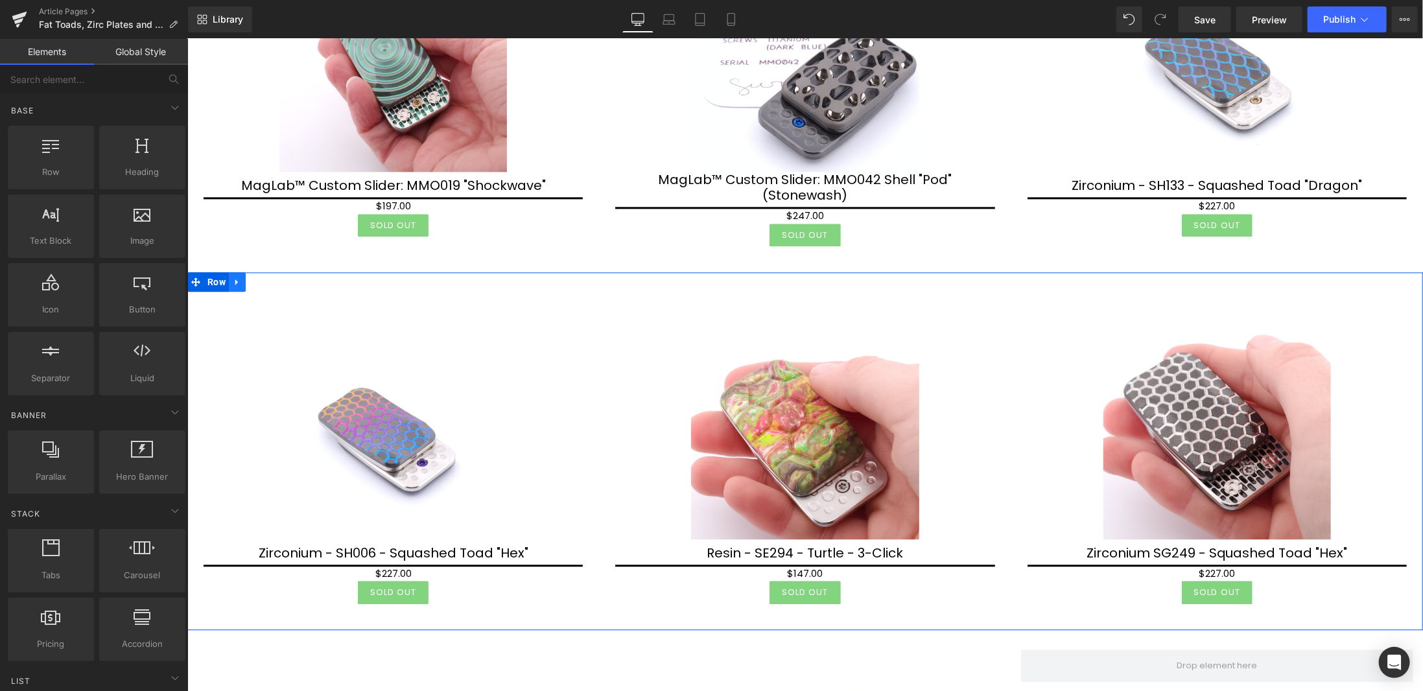
click at [237, 277] on icon at bounding box center [236, 282] width 9 height 10
click at [270, 277] on icon at bounding box center [270, 281] width 9 height 9
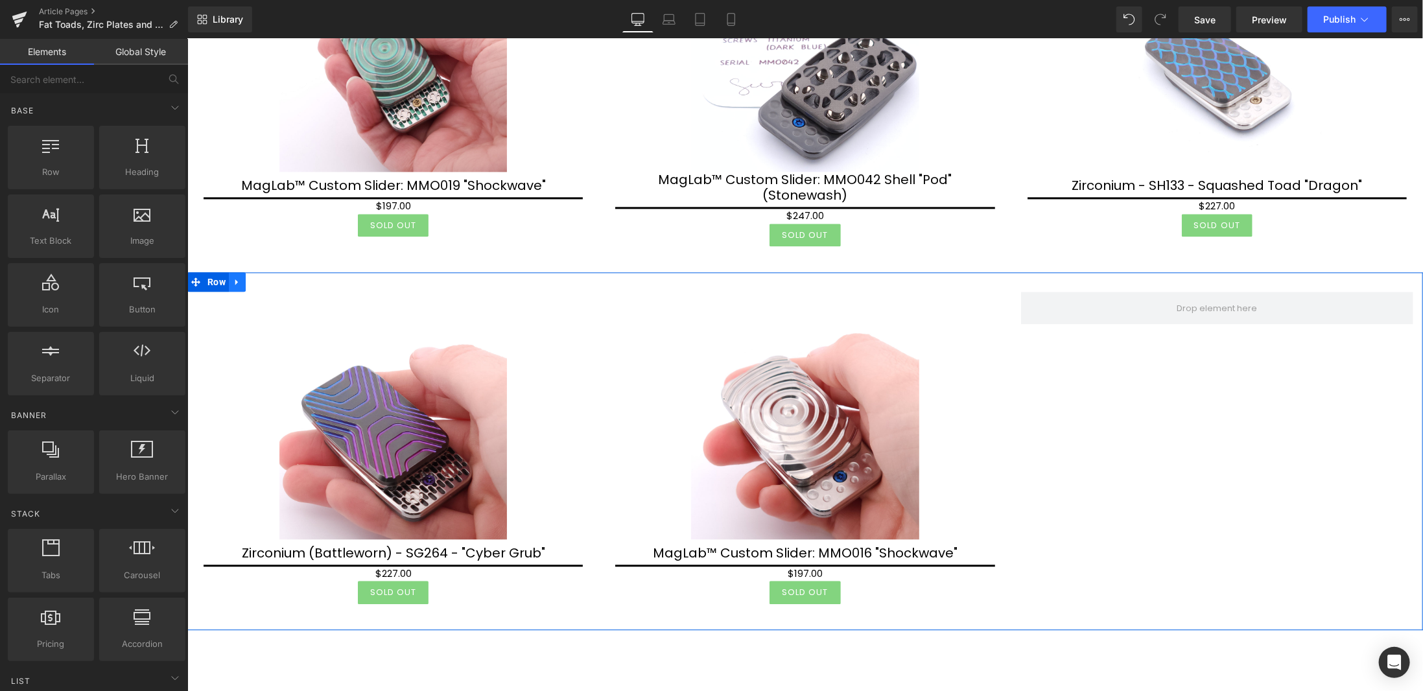
click at [235, 279] on icon at bounding box center [236, 282] width 3 height 6
click at [266, 277] on icon at bounding box center [270, 282] width 9 height 10
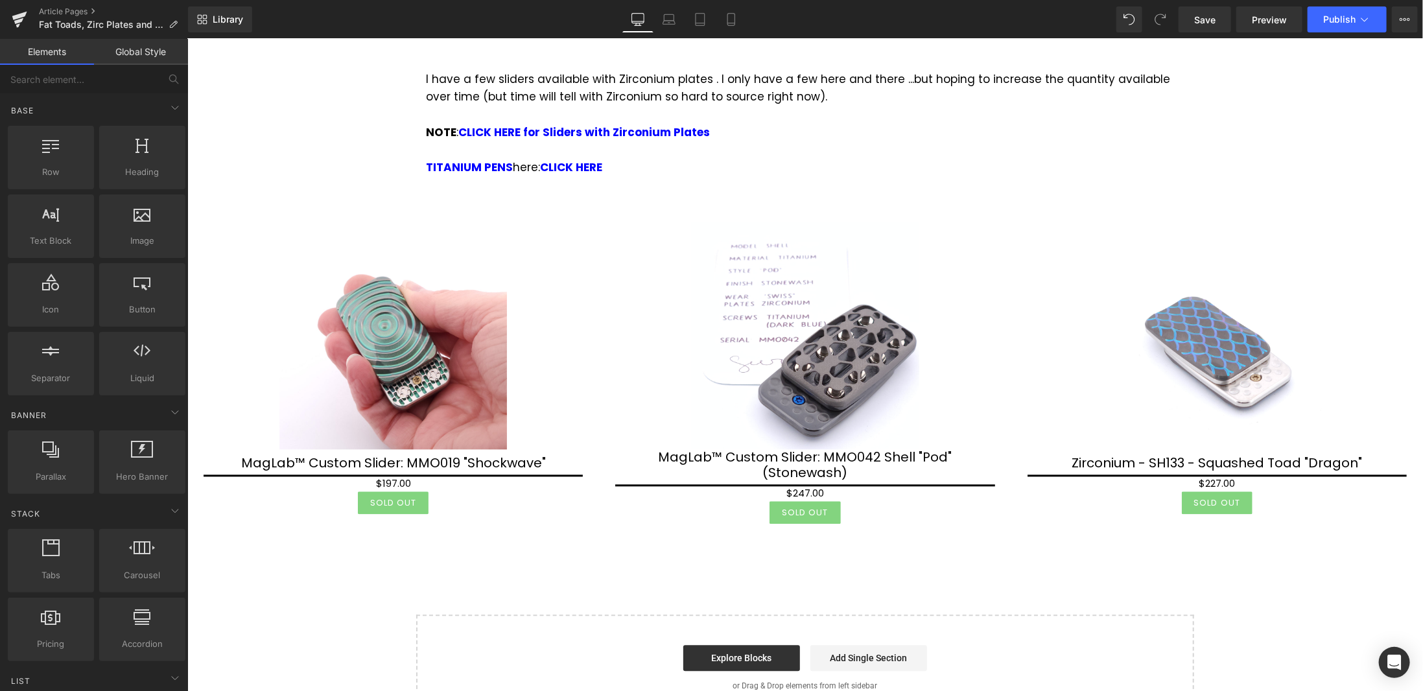
scroll to position [1613, 0]
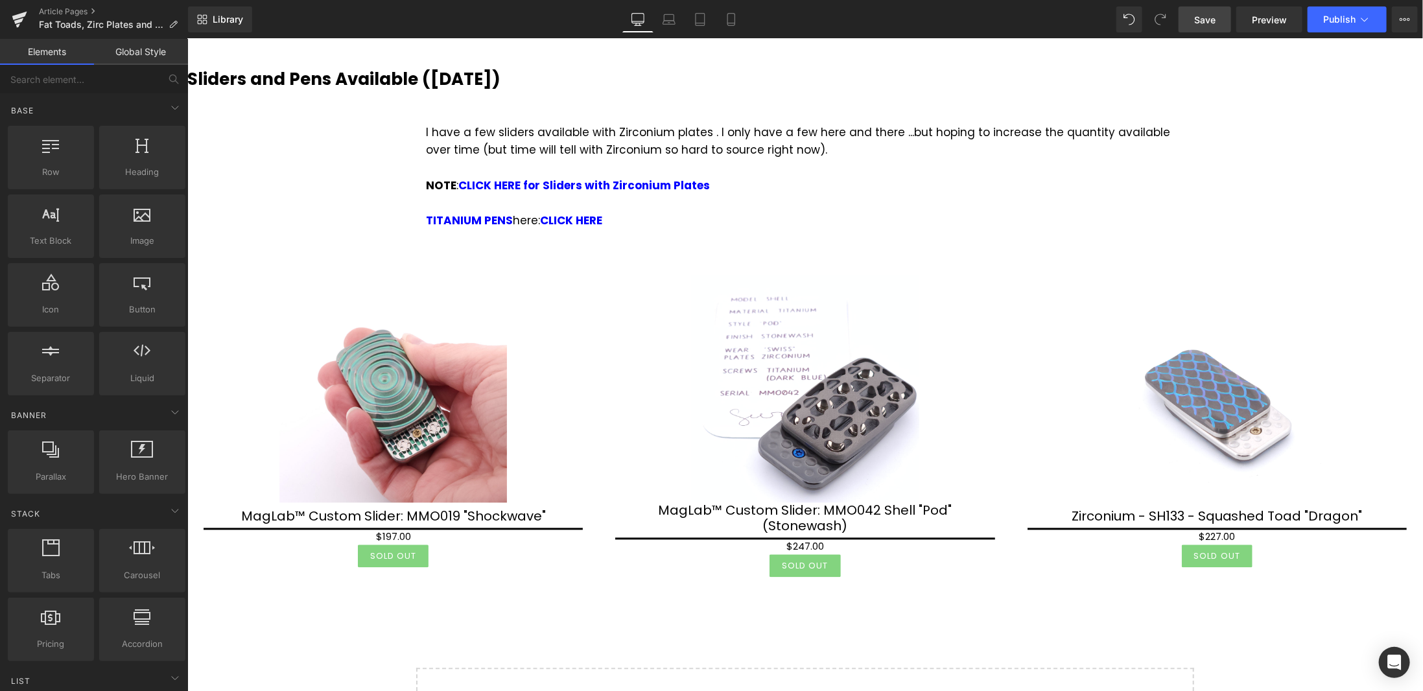
click at [1193, 20] on link "Save" at bounding box center [1204, 19] width 52 height 26
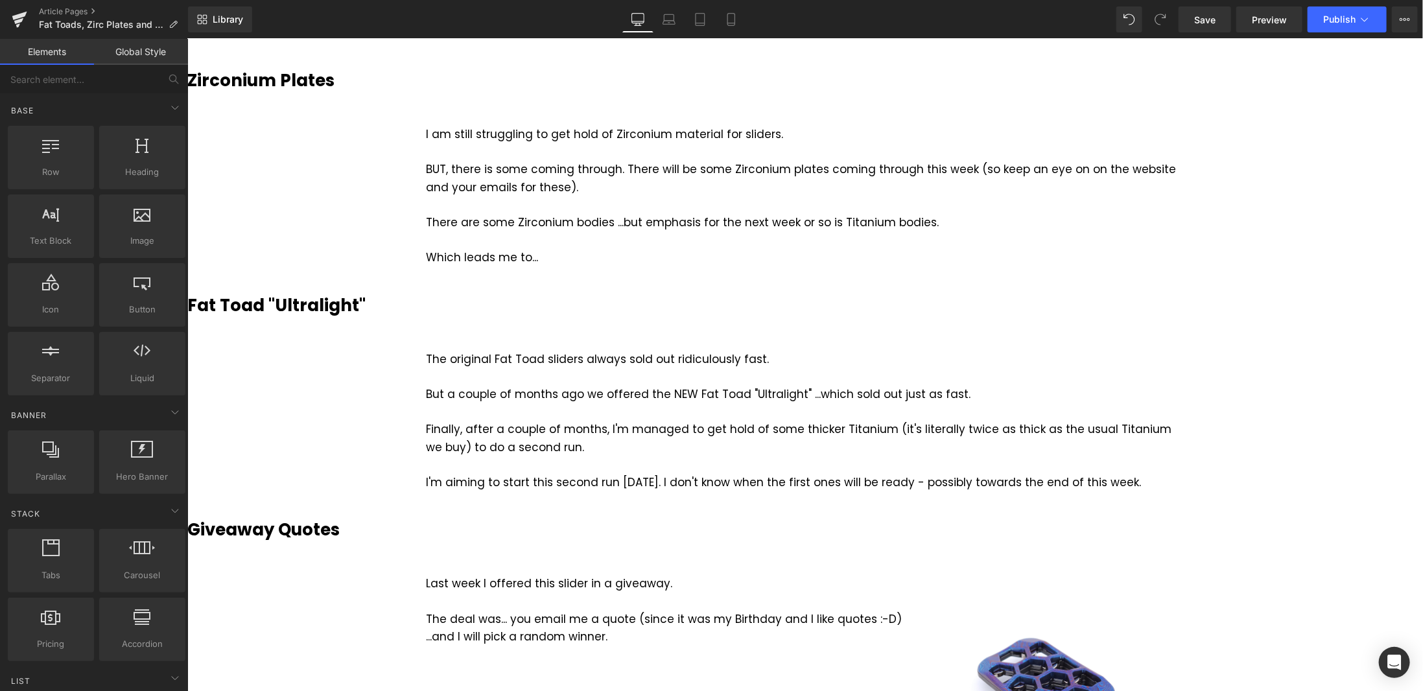
scroll to position [0, 0]
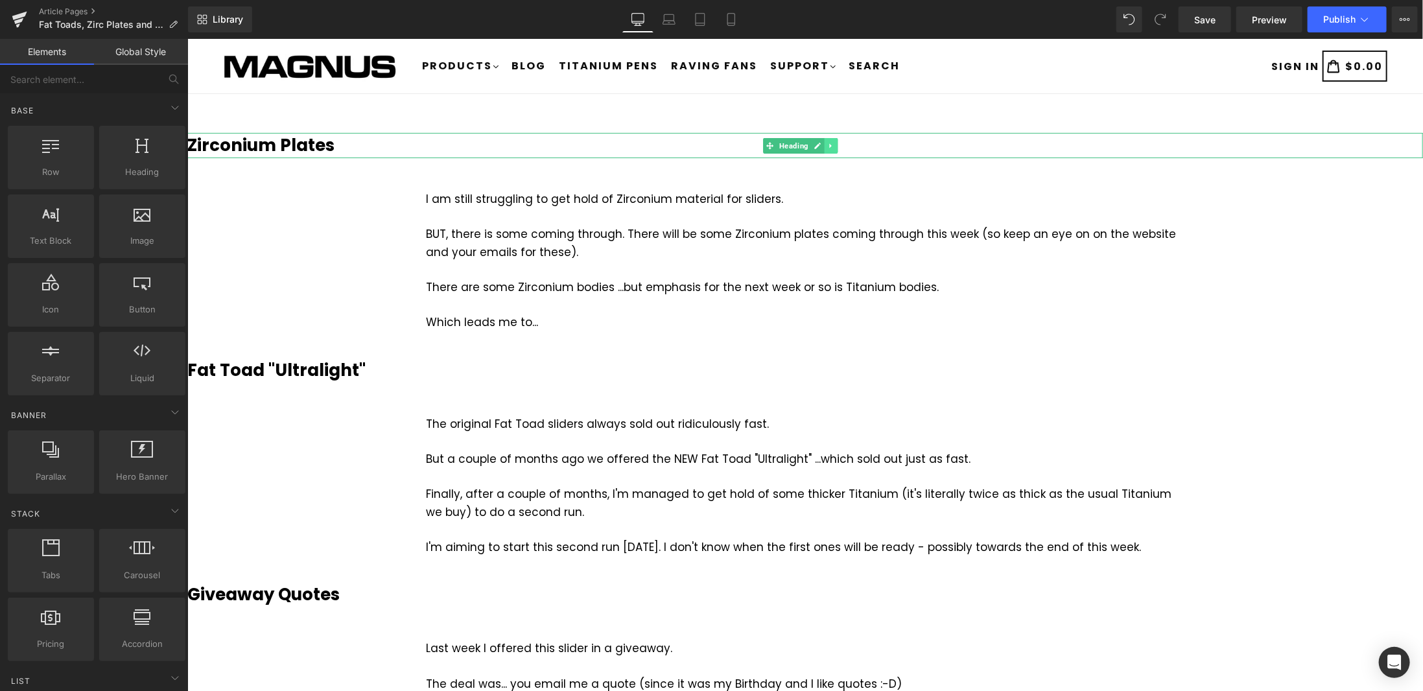
click at [828, 143] on icon at bounding box center [829, 145] width 2 height 5
click at [822, 142] on icon at bounding box center [823, 144] width 7 height 7
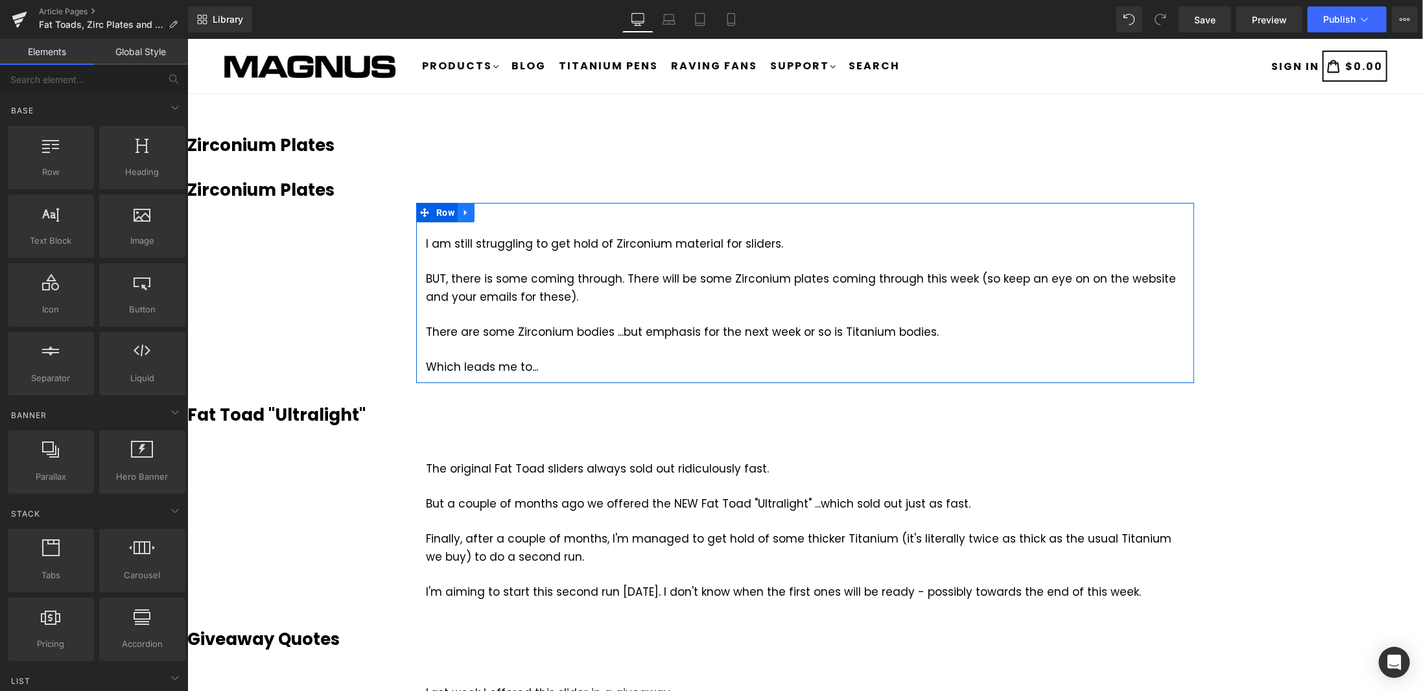
click at [461, 209] on icon at bounding box center [465, 212] width 9 height 10
click at [478, 211] on icon at bounding box center [482, 211] width 9 height 9
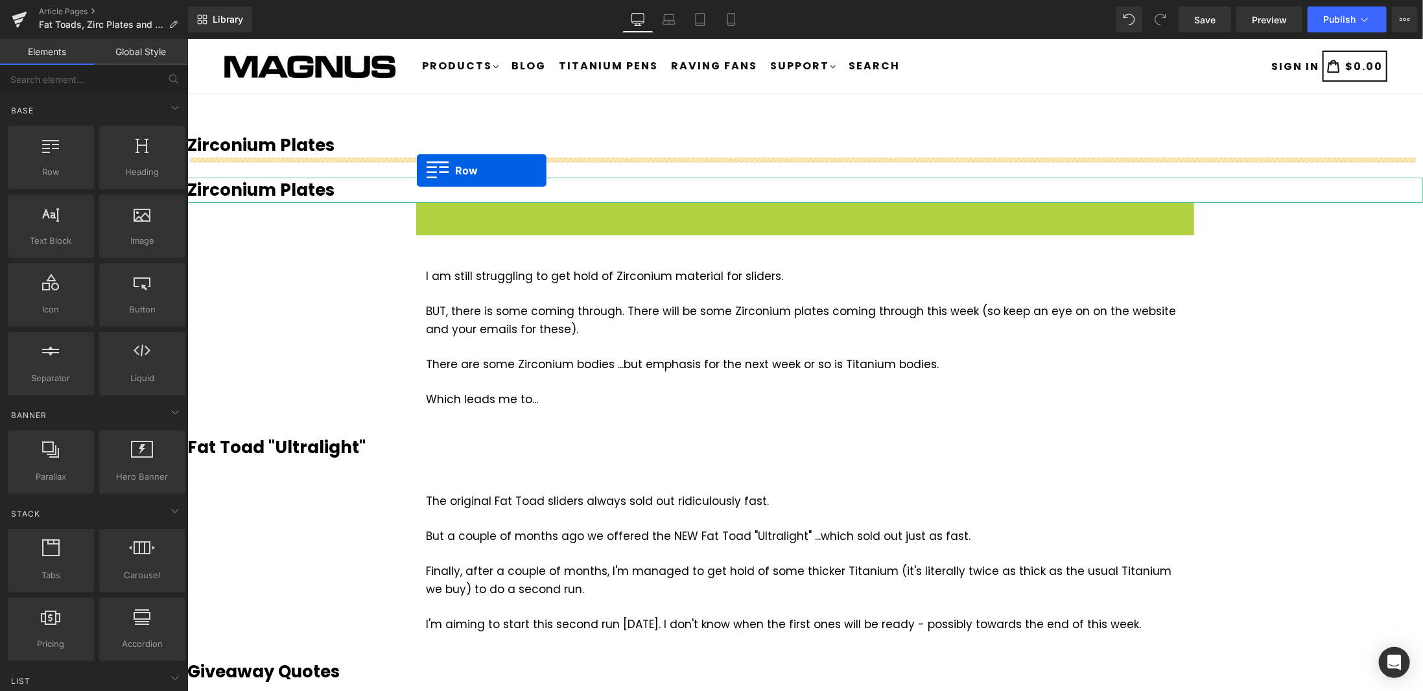
drag, startPoint x: 421, startPoint y: 212, endPoint x: 416, endPoint y: 170, distance: 42.4
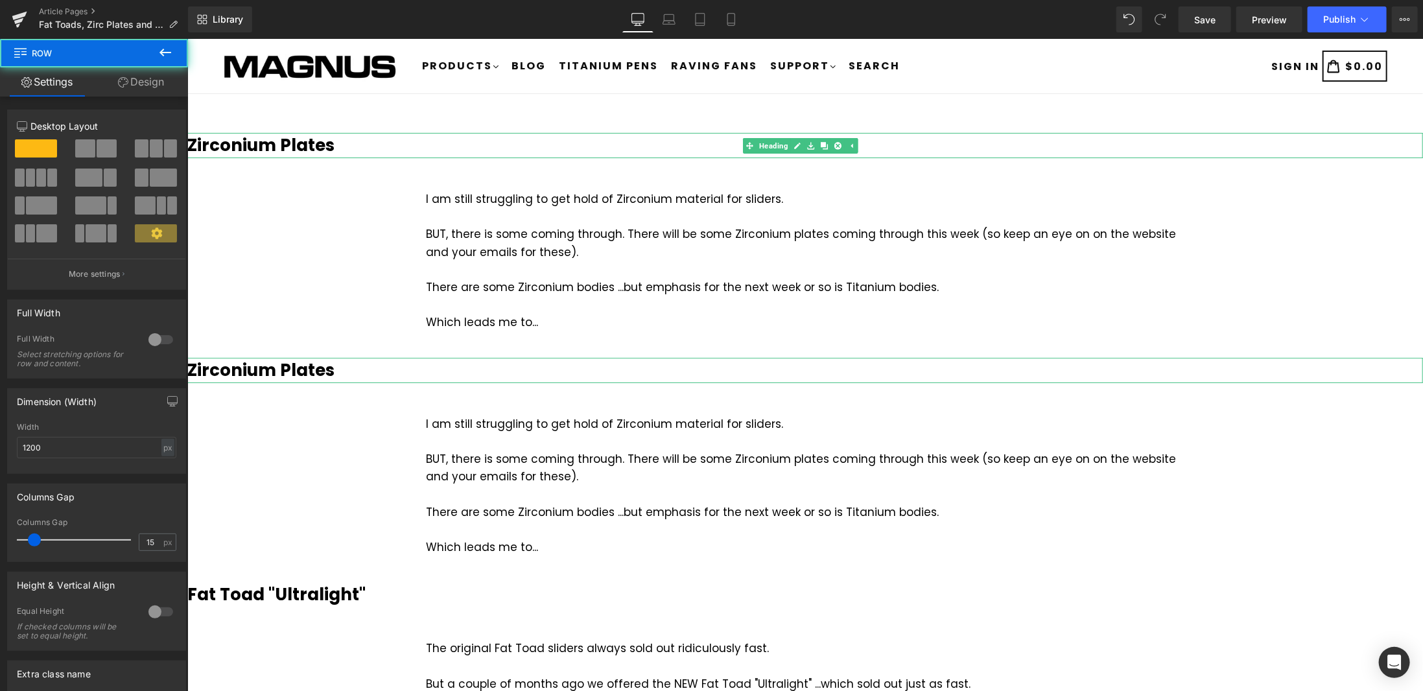
click at [319, 150] on b "Zirconium Plates" at bounding box center [260, 144] width 147 height 23
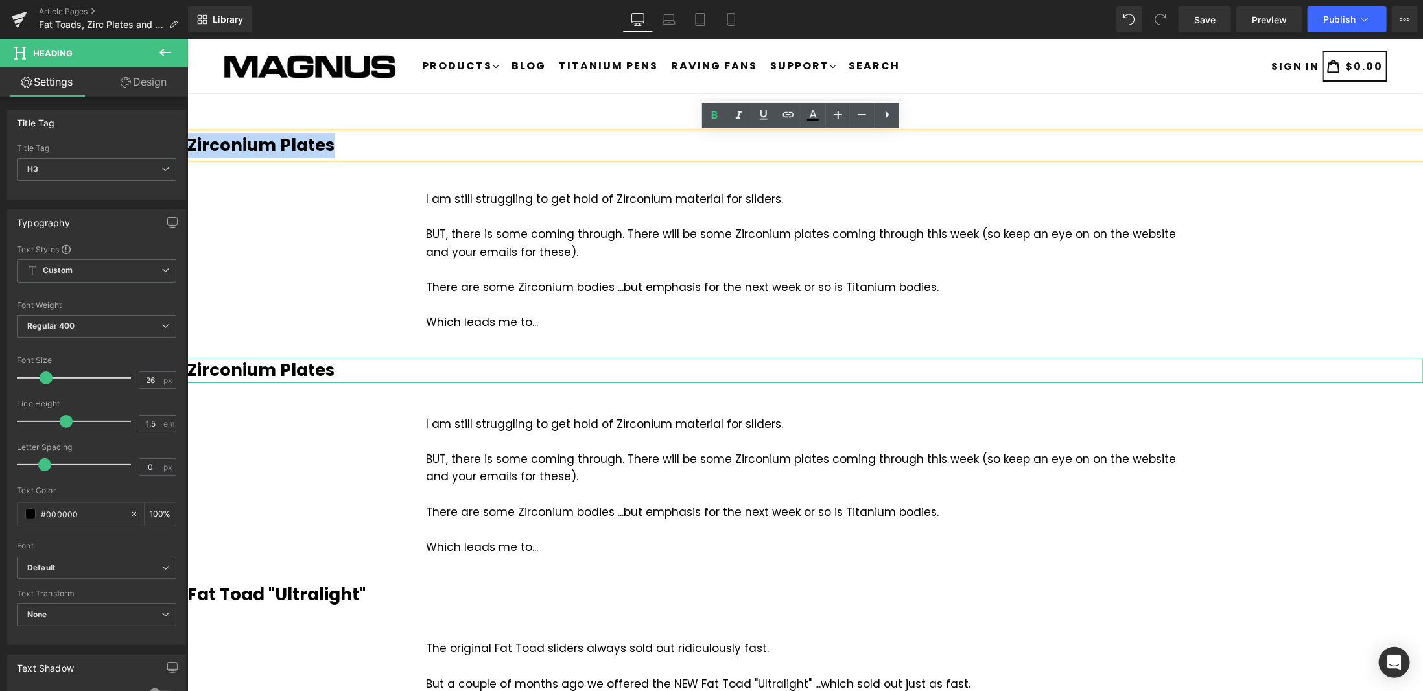
drag, startPoint x: 347, startPoint y: 143, endPoint x: 191, endPoint y: 145, distance: 155.5
click at [191, 145] on h3 "Zirconium Plates" at bounding box center [804, 144] width 1235 height 25
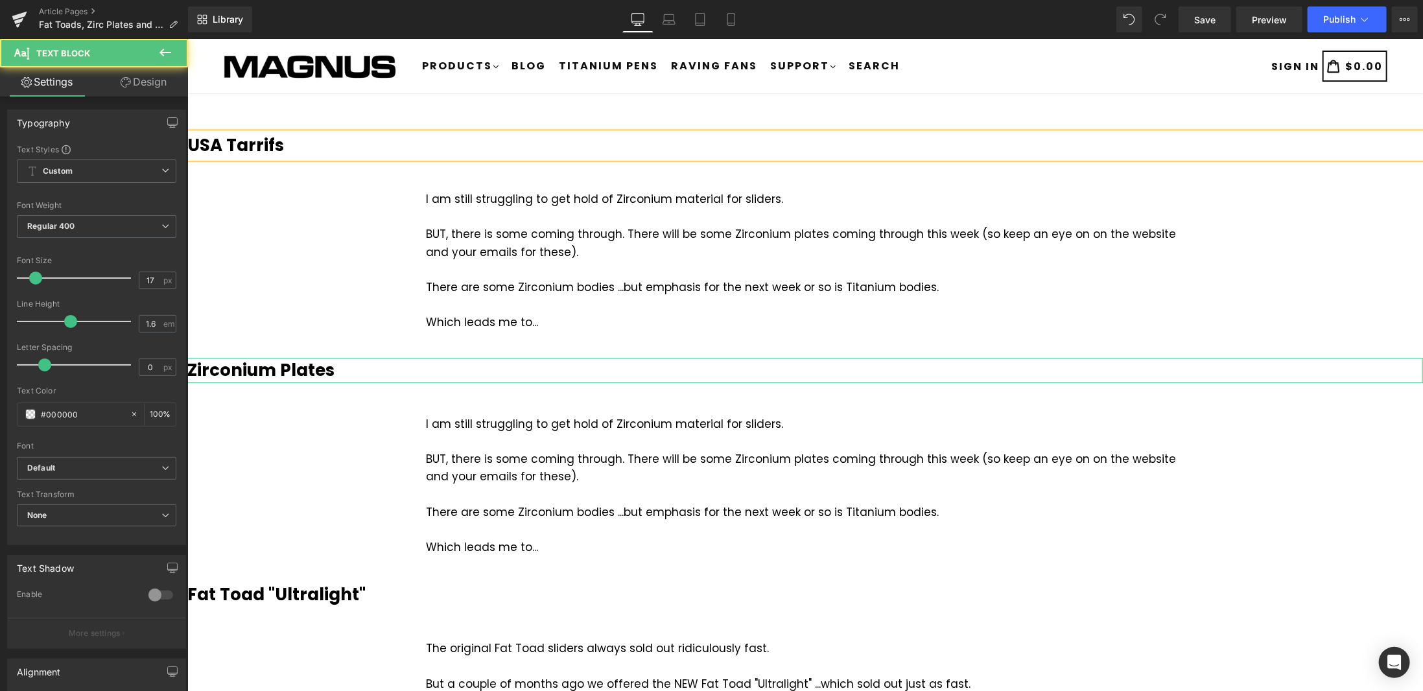
click at [500, 242] on div "BUT, there is some coming through. There will be some Zirconium plates coming t…" at bounding box center [804, 242] width 758 height 35
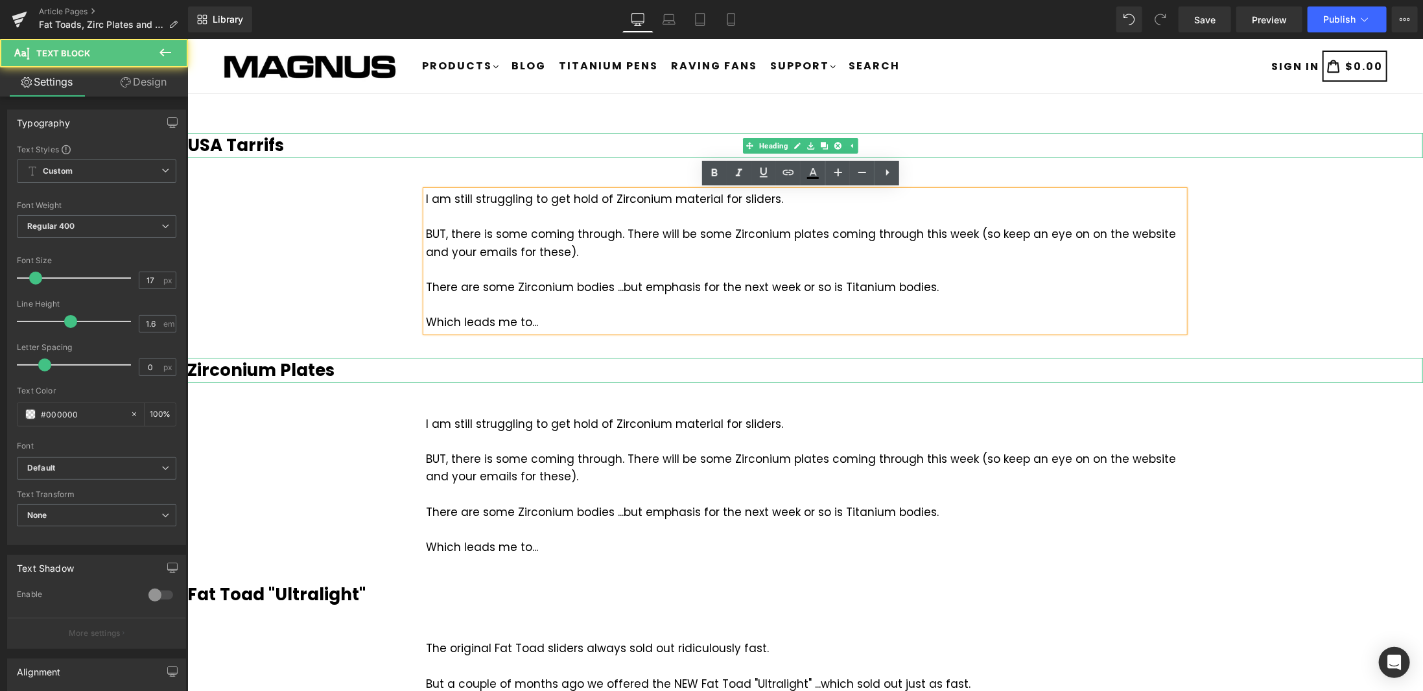
click at [316, 144] on h3 "USA Tarrifs" at bounding box center [804, 144] width 1235 height 25
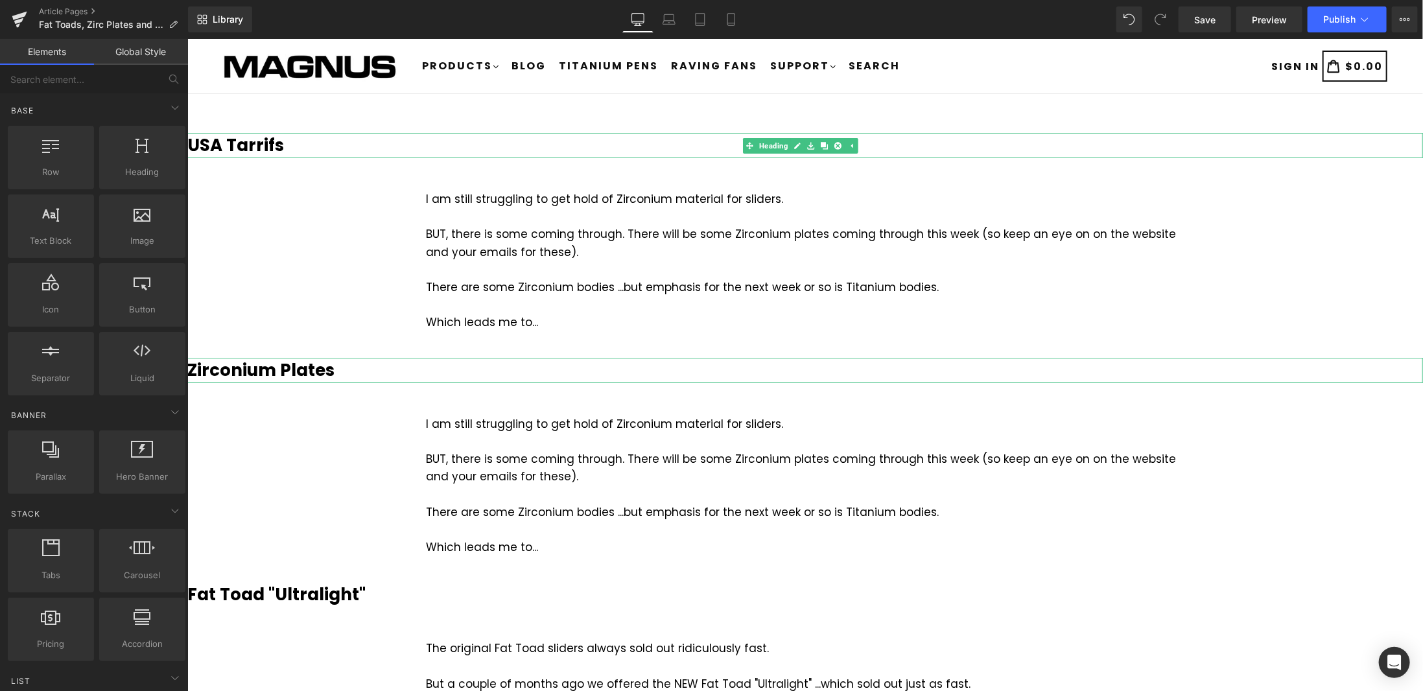
click at [298, 149] on h3 "USA Tarrifs" at bounding box center [804, 144] width 1235 height 25
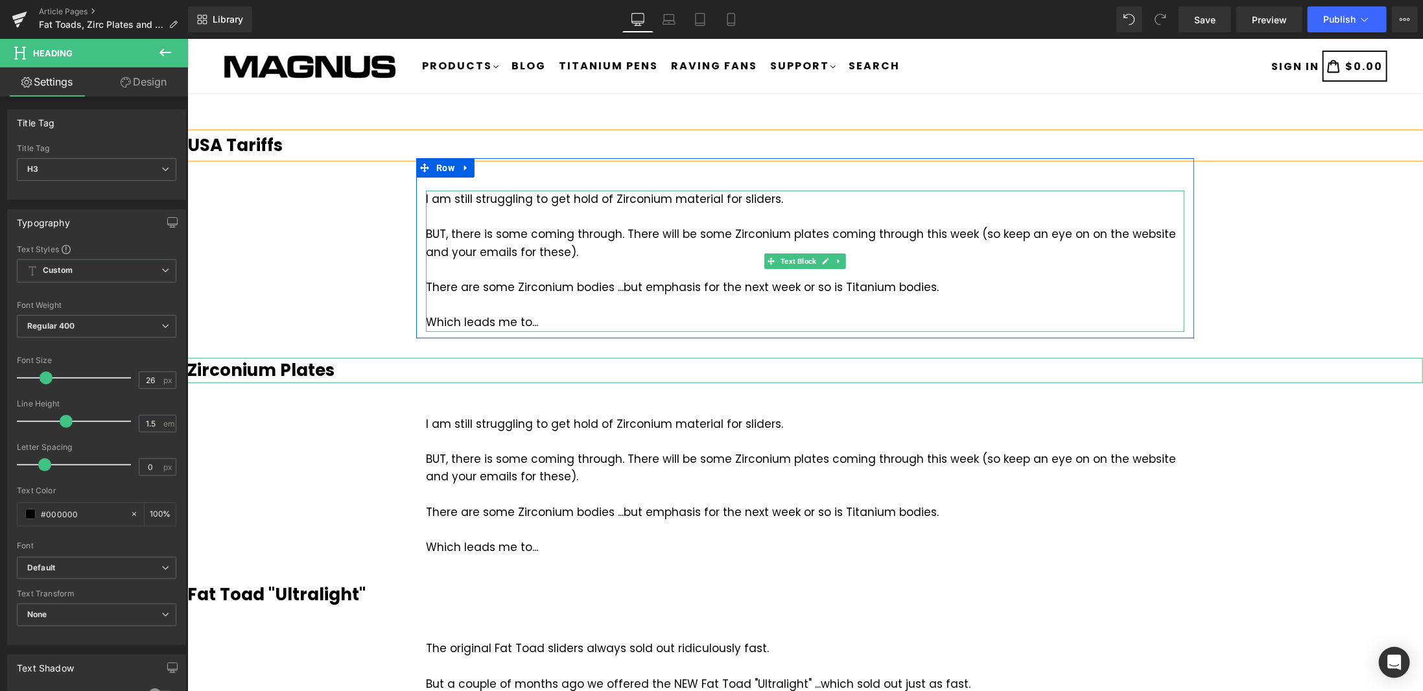
click at [518, 249] on div "BUT, there is some coming through. There will be some Zirconium plates coming t…" at bounding box center [804, 242] width 758 height 35
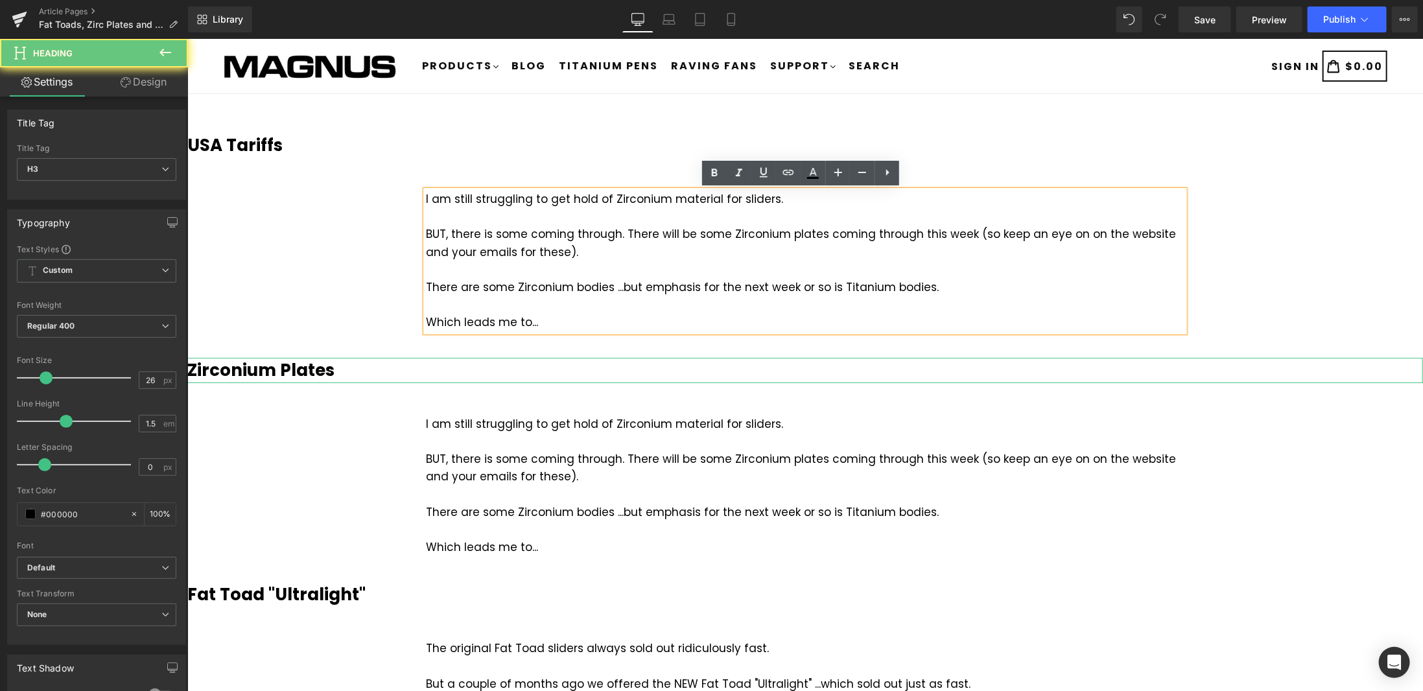
click at [310, 143] on h3 "USA Tariffs" at bounding box center [804, 144] width 1235 height 25
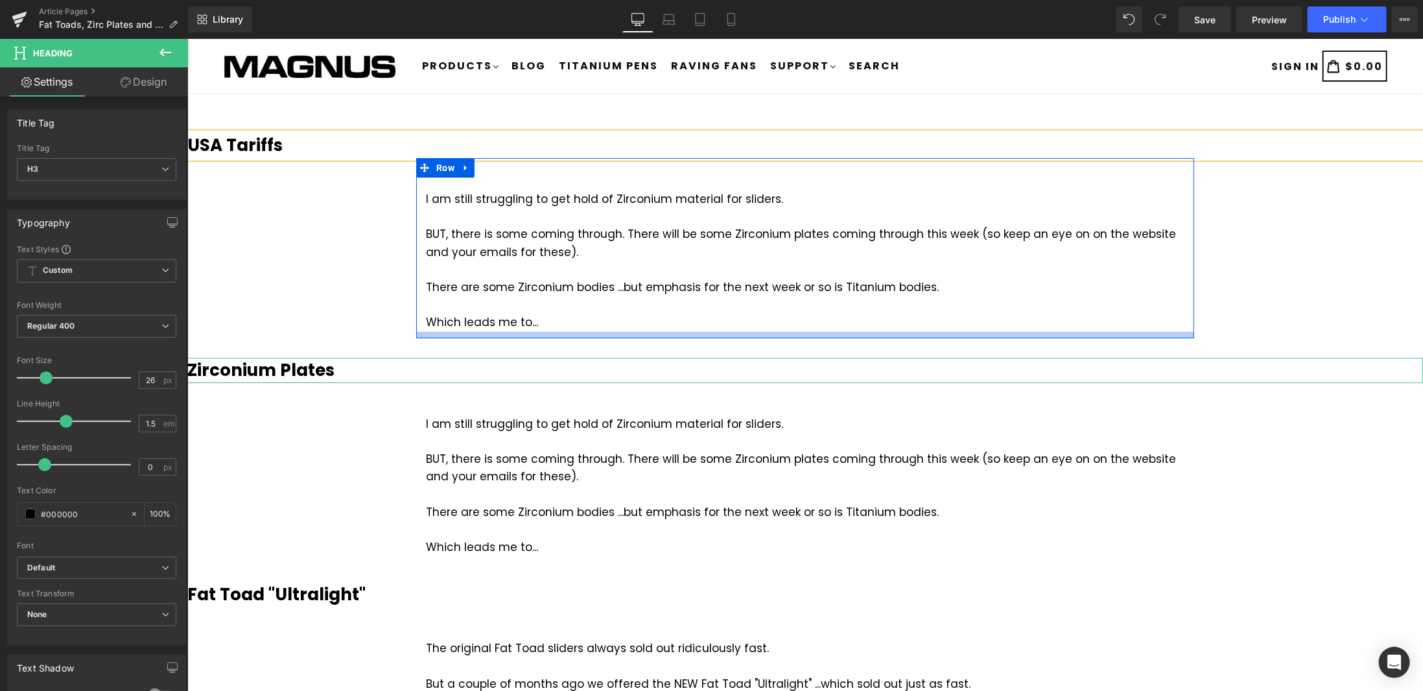
click at [651, 334] on div at bounding box center [804, 334] width 778 height 6
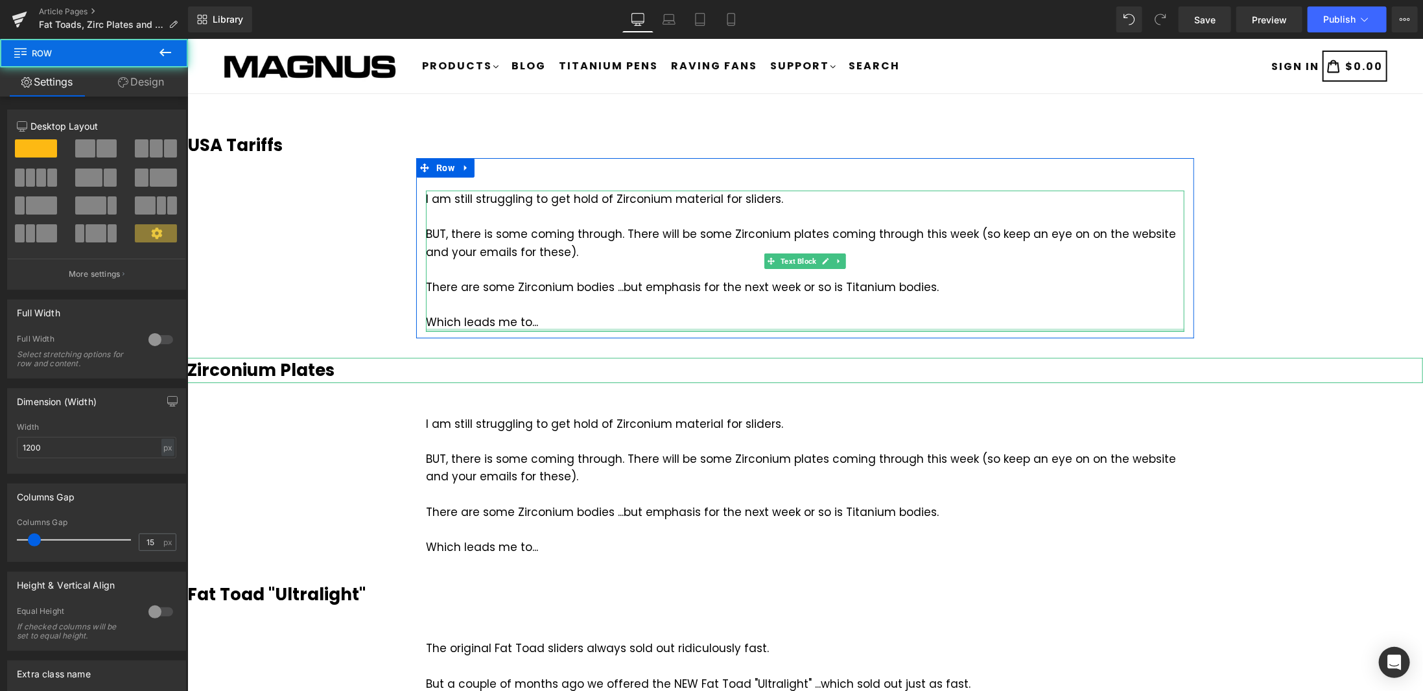
click at [562, 330] on div at bounding box center [804, 329] width 758 height 3
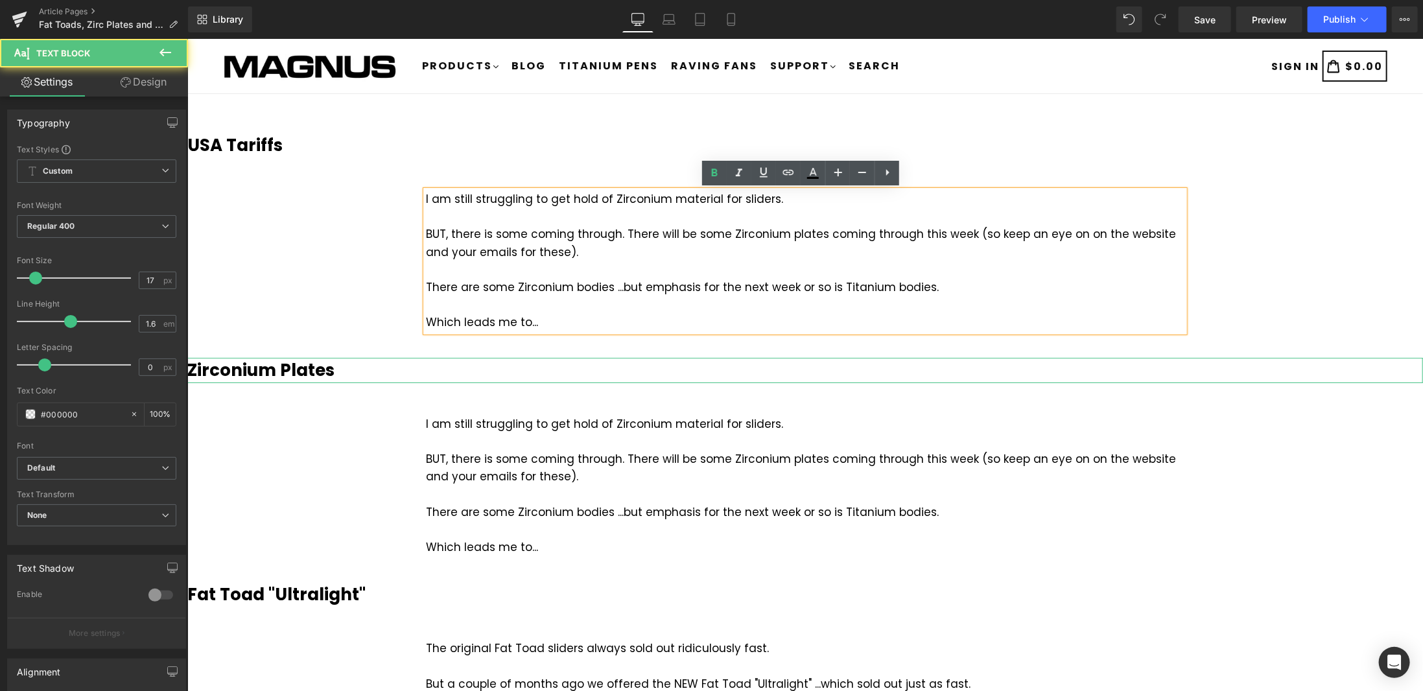
click at [550, 323] on div "Which leads me to..." at bounding box center [804, 321] width 758 height 17
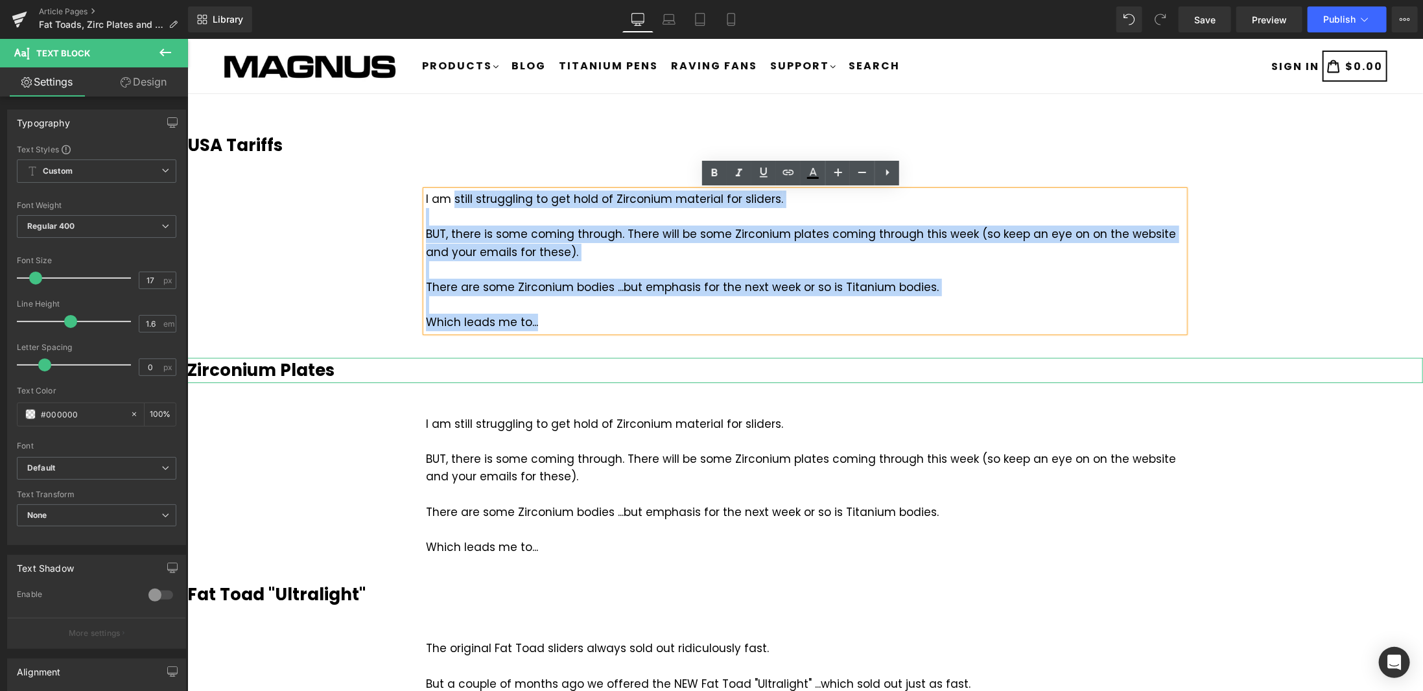
drag, startPoint x: 559, startPoint y: 319, endPoint x: 448, endPoint y: 193, distance: 168.1
click at [448, 193] on div "I am still struggling to get hold of Zirconium material for sliders. BUT, there…" at bounding box center [804, 260] width 758 height 141
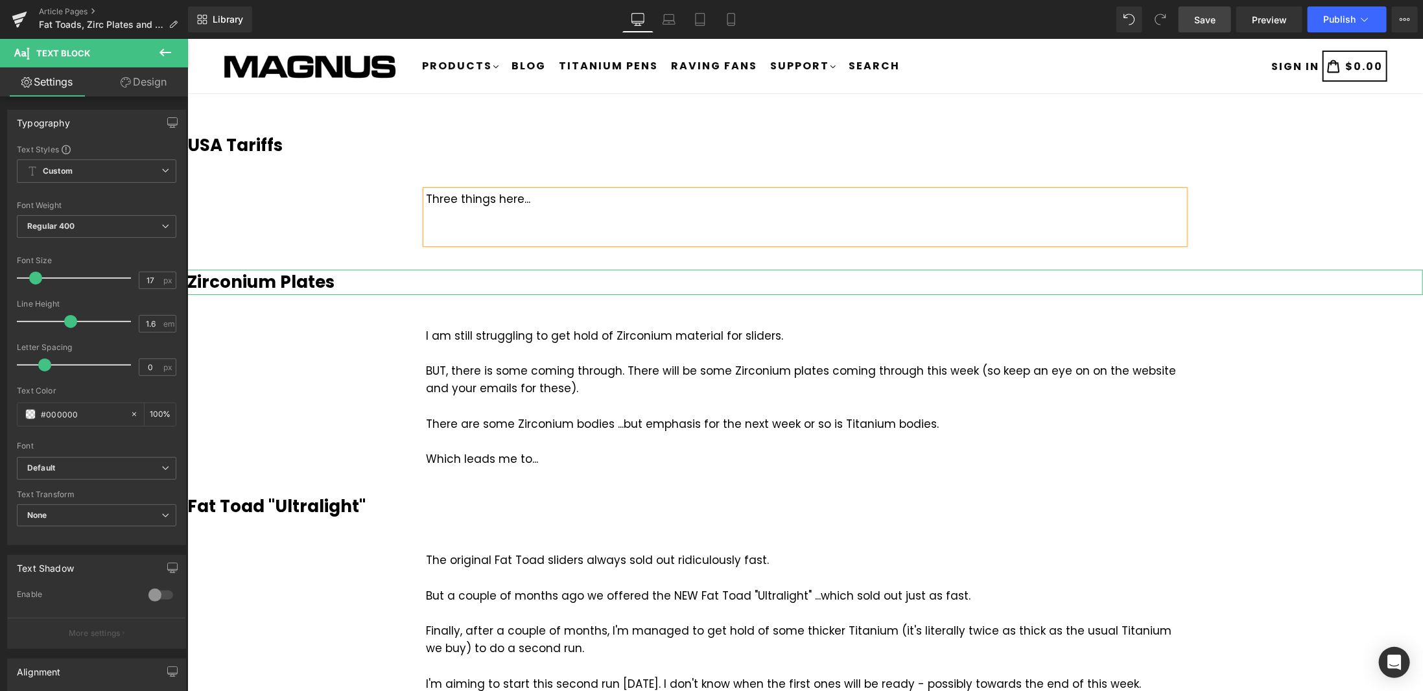
click at [1217, 20] on link "Save" at bounding box center [1204, 19] width 52 height 26
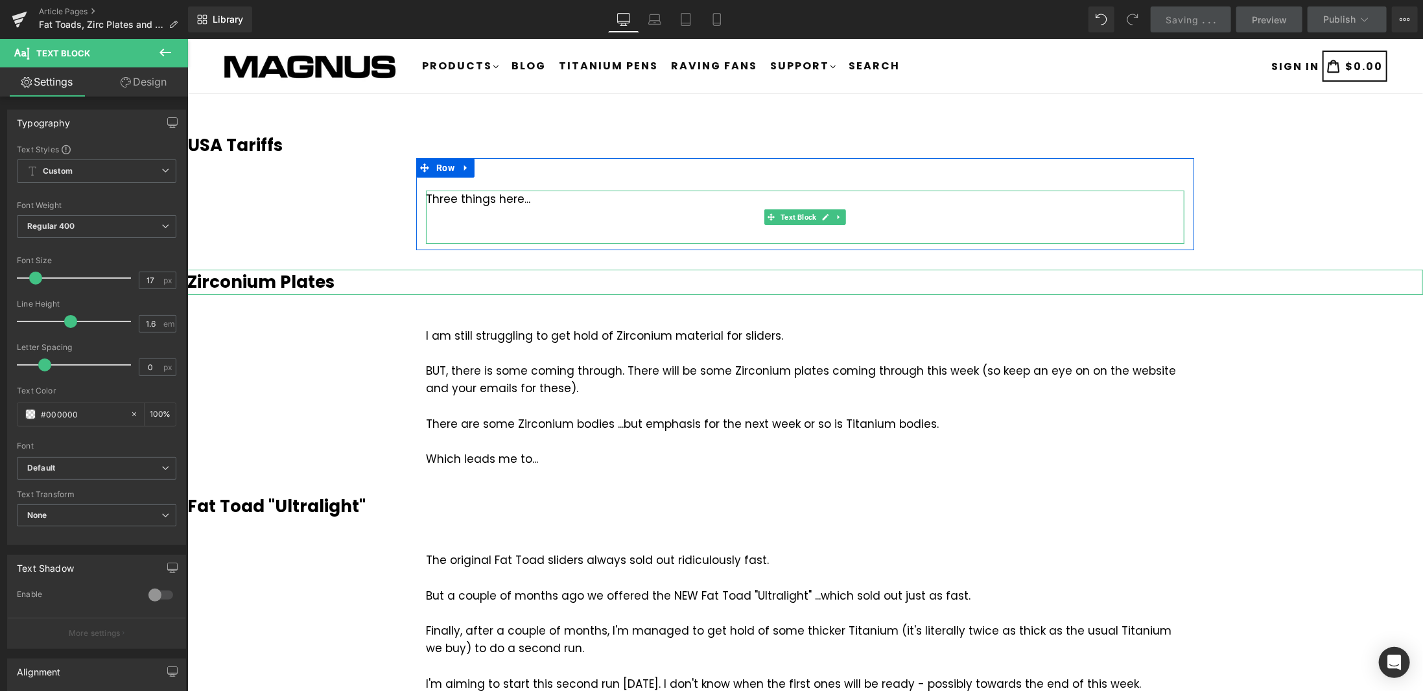
click at [461, 233] on div at bounding box center [804, 233] width 758 height 17
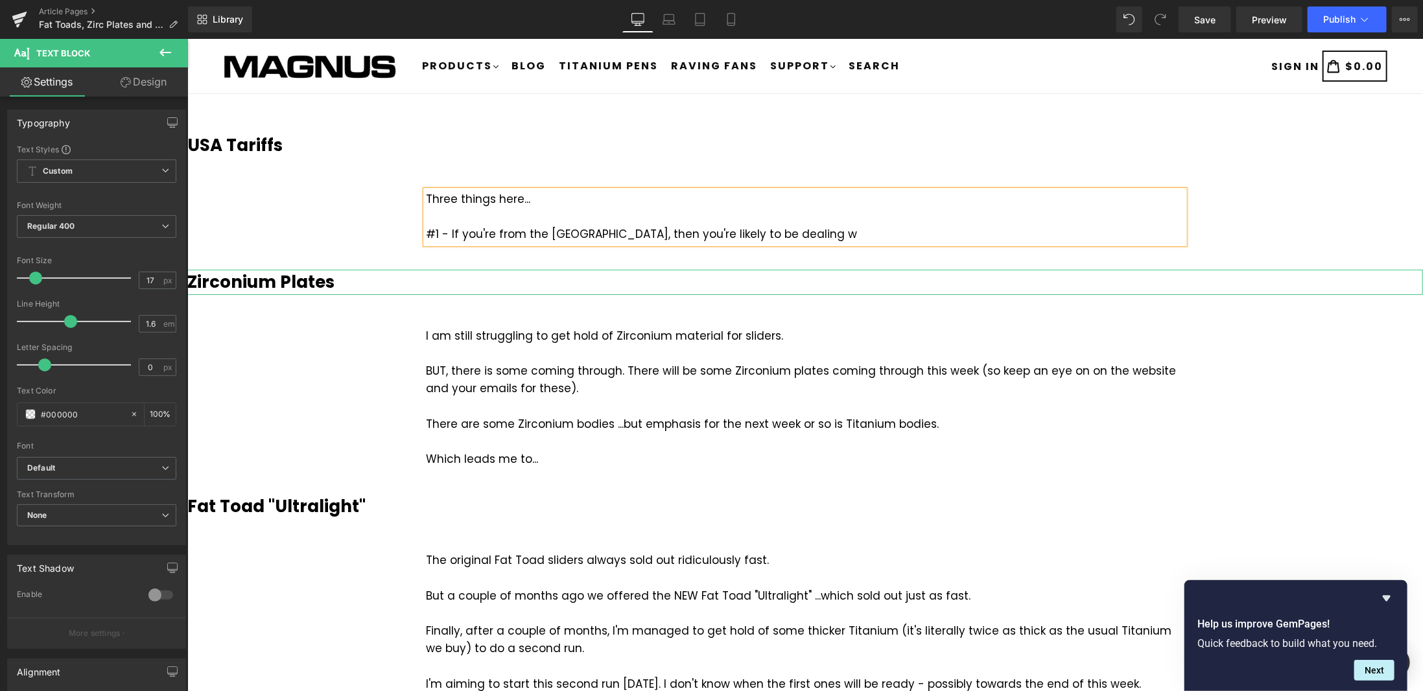
click at [675, 231] on div "#1 - If you're from the USA, then you're likely to be dealing w" at bounding box center [804, 233] width 758 height 17
click at [777, 233] on div "#1 - If you're from the USA, then you're likely to still be dealing w" at bounding box center [804, 233] width 758 height 17
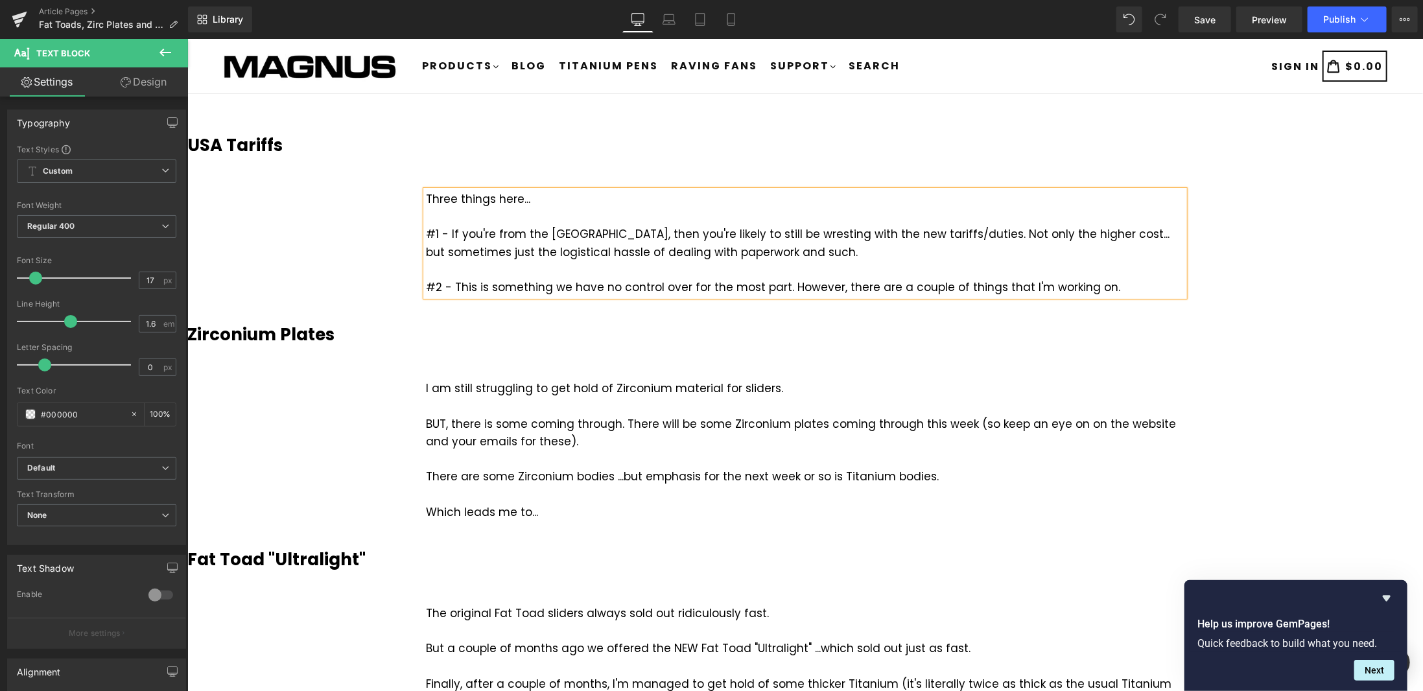
click at [445, 235] on div "#1 - If you're from the USA, then you're likely to still be wresting with the n…" at bounding box center [804, 242] width 758 height 35
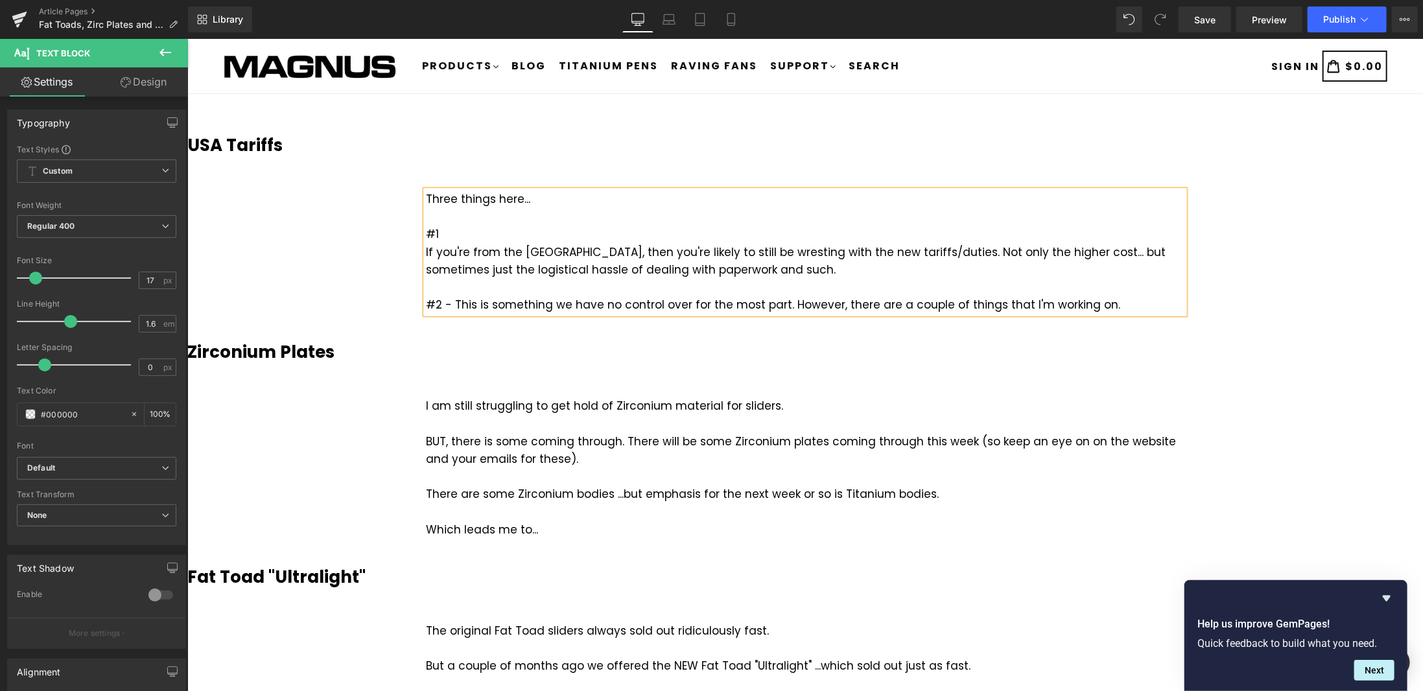
click at [443, 231] on div "#1" at bounding box center [804, 233] width 758 height 17
click at [450, 305] on div "#2 - This is something we have no control over for the most part. However, ther…" at bounding box center [804, 304] width 758 height 17
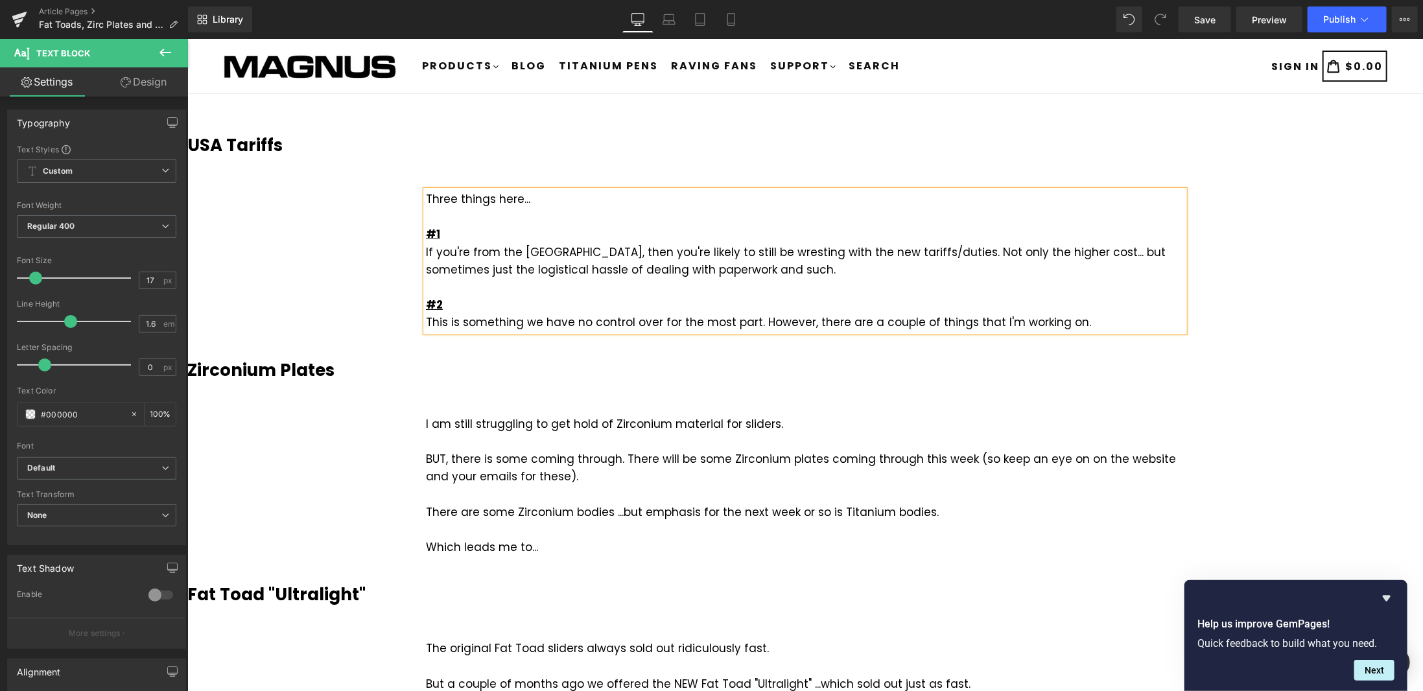
click at [1080, 323] on div "This is something we have no control over for the most part. However, there are…" at bounding box center [804, 321] width 758 height 17
click at [1003, 325] on div "This is something we have no control over for the most part. However, there are…" at bounding box center [804, 321] width 758 height 17
click at [1087, 324] on div "This is something we have no control over for the most part. However, there are…" at bounding box center [804, 321] width 758 height 17
click at [750, 319] on div "This is something we have no control over for the most part. However, there are…" at bounding box center [804, 321] width 758 height 17
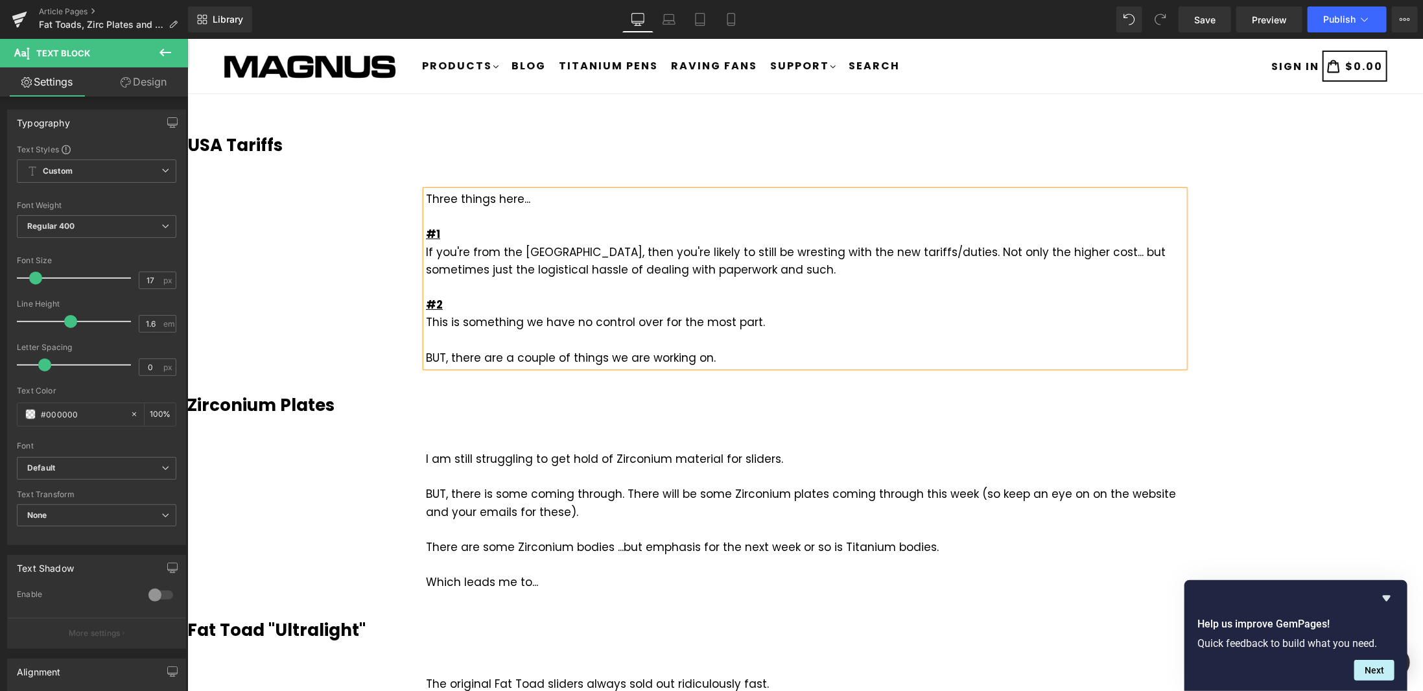
click at [723, 364] on div "BUT, there are a couple of things we are working on." at bounding box center [804, 357] width 758 height 17
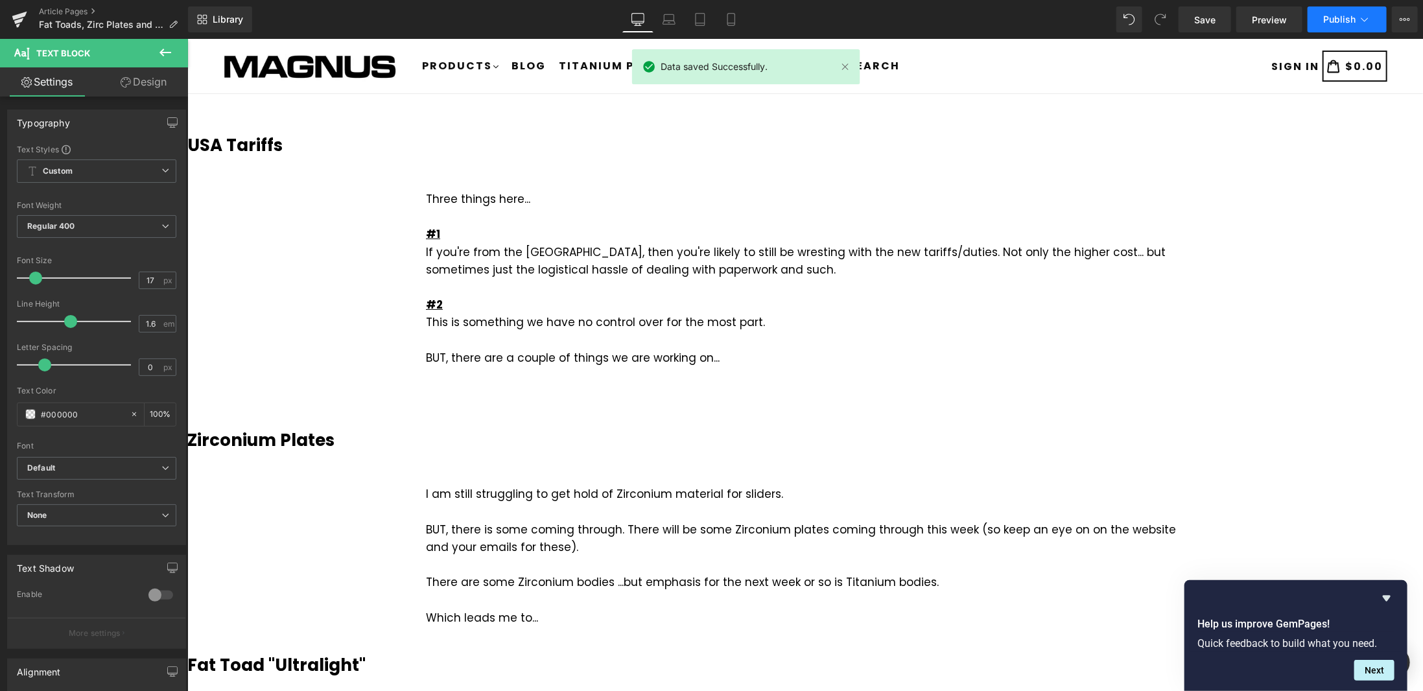
click at [1365, 19] on icon at bounding box center [1364, 19] width 13 height 13
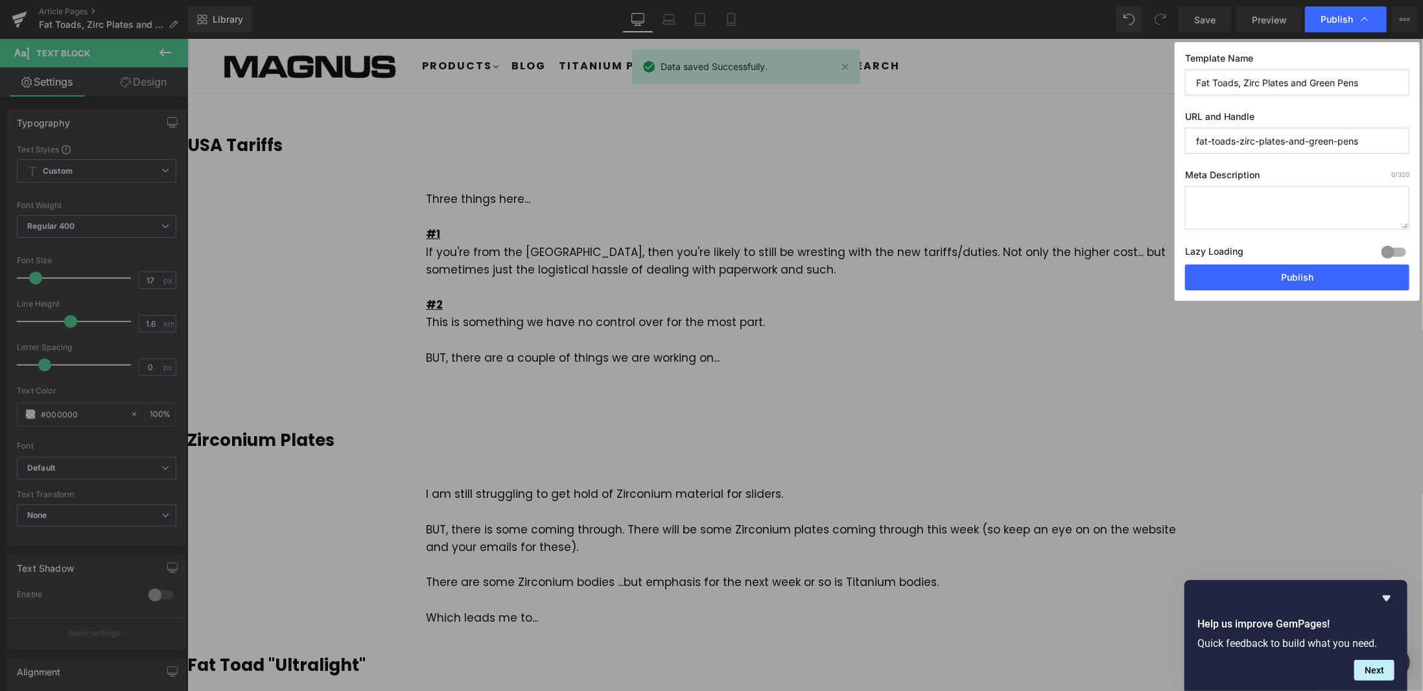
click at [1262, 80] on input "Fat Toads, Zirc Plates and Green Pens" at bounding box center [1297, 82] width 224 height 26
click at [1377, 82] on input "Fat Toads, Zirc Plates and Green Pens" at bounding box center [1297, 82] width 224 height 26
type input "Tariffs, Toads and Zirc Plates"
click at [1369, 139] on input "fat-toads-zirc-plates-and-green-pens" at bounding box center [1297, 141] width 224 height 26
paste input "Tariffs, Toads and Zirc Plate"
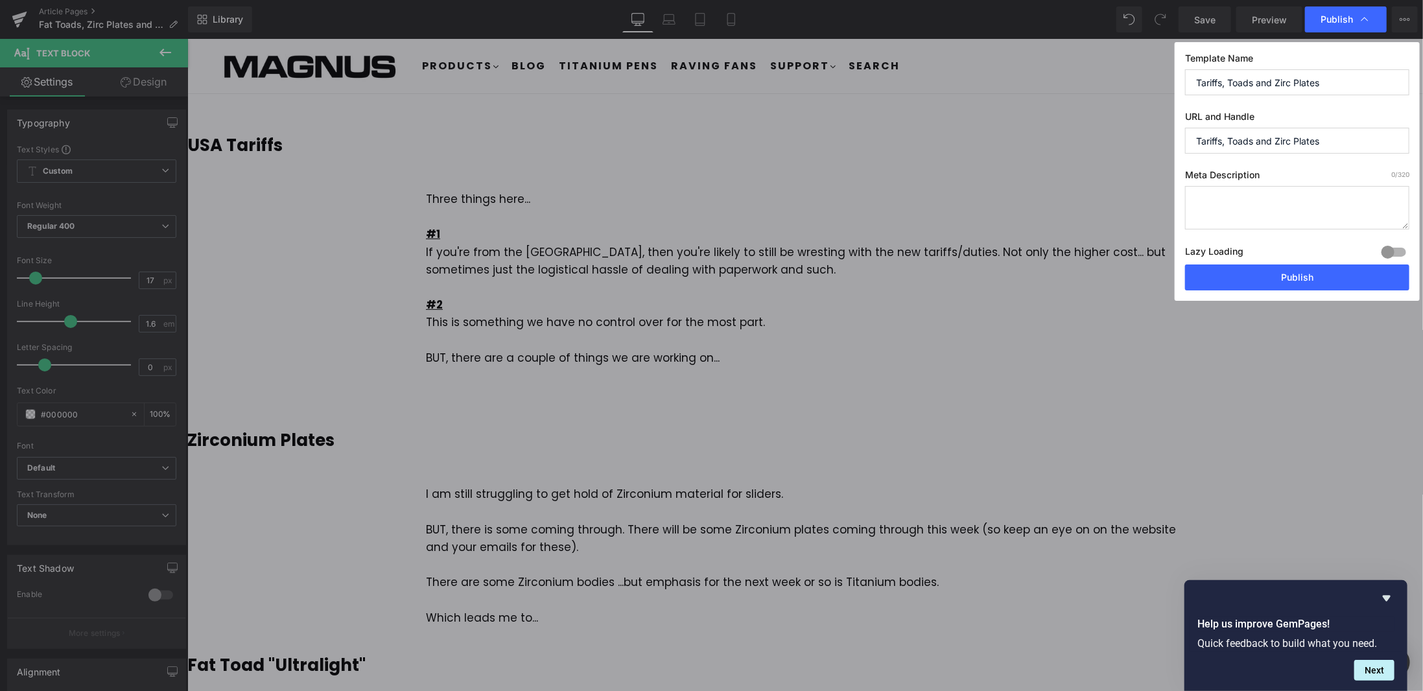
type input "tariffs,-toads-and-zirc-plates"
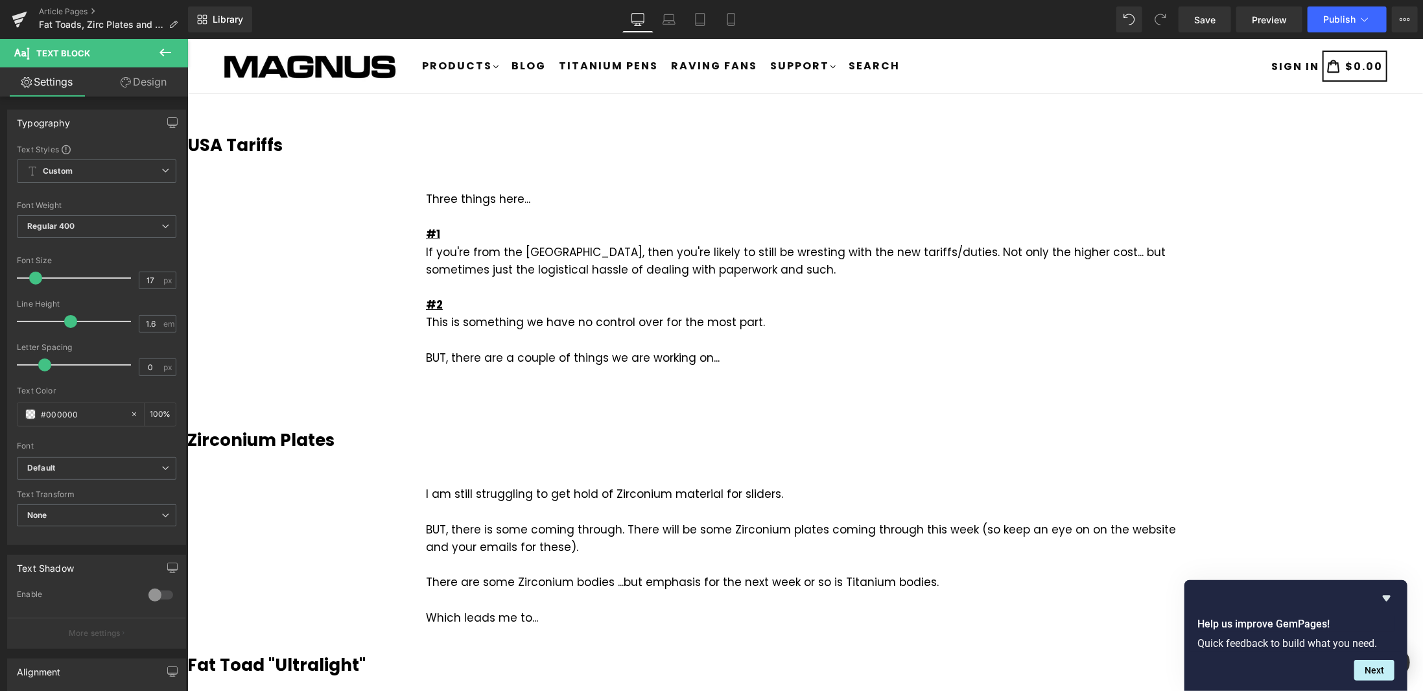
click at [1215, 22] on span "Save" at bounding box center [1204, 20] width 21 height 14
click at [65, 9] on link "Article Pages" at bounding box center [113, 11] width 149 height 10
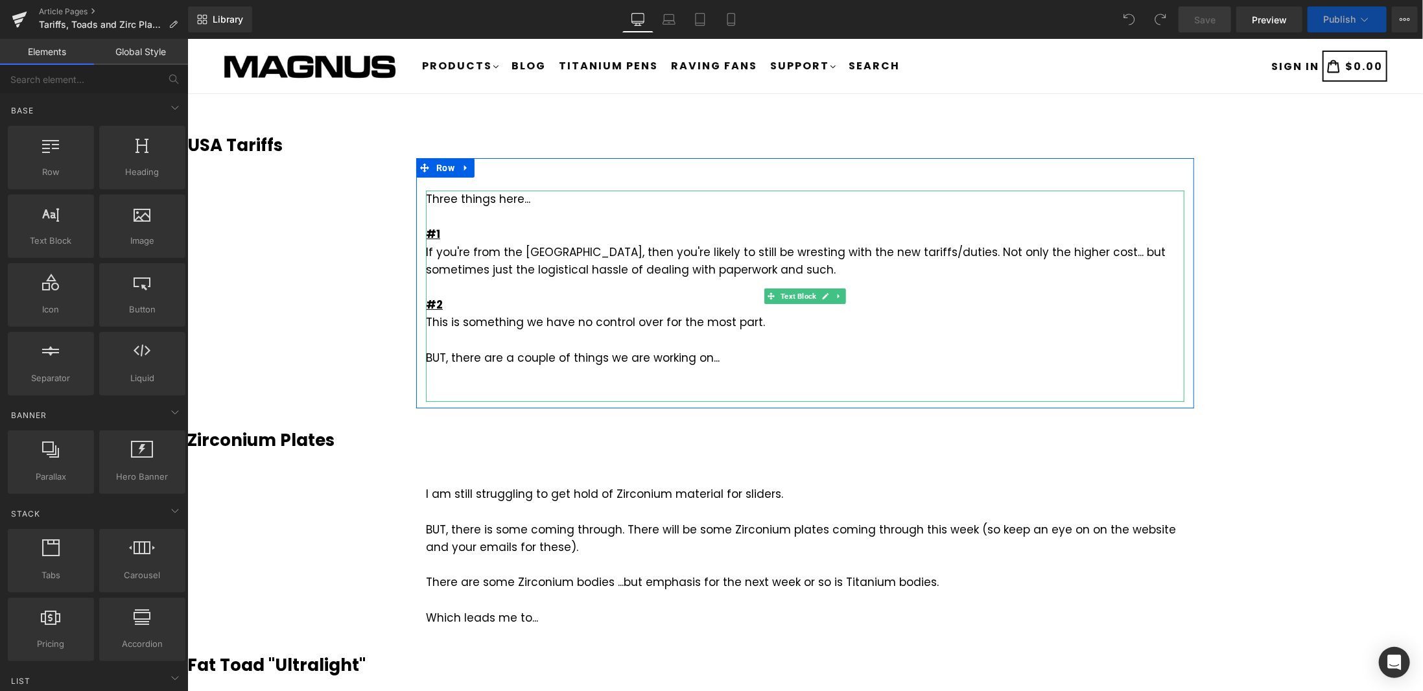
click at [567, 388] on div at bounding box center [804, 392] width 758 height 17
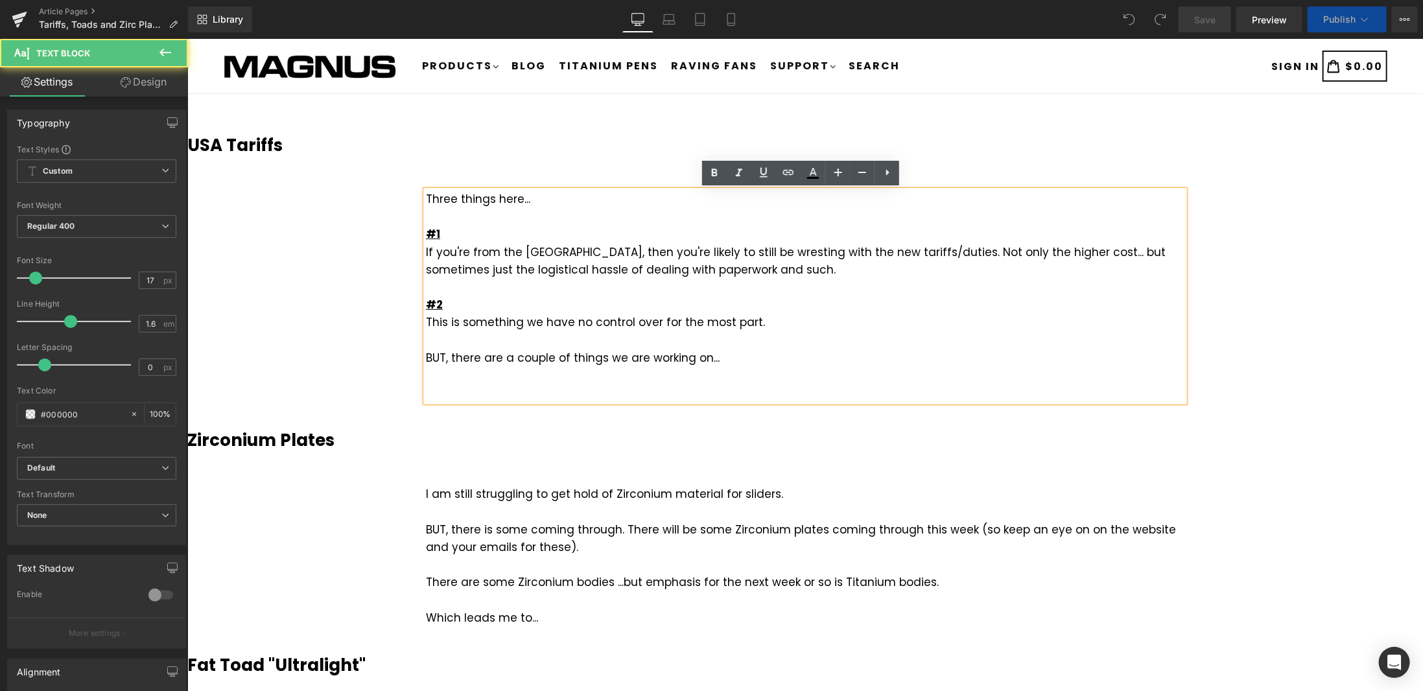
click at [536, 388] on div at bounding box center [804, 392] width 758 height 17
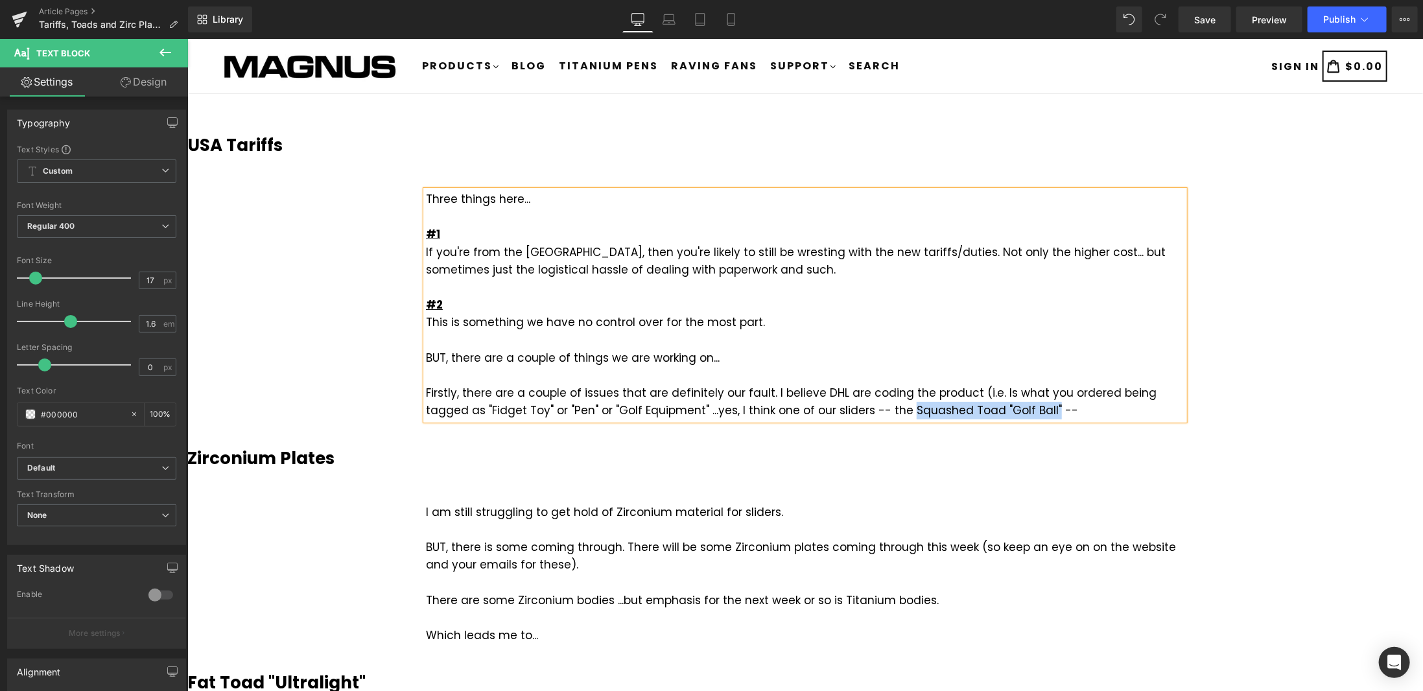
drag, startPoint x: 852, startPoint y: 410, endPoint x: 993, endPoint y: 409, distance: 141.3
click at [993, 409] on div "Firstly, there are a couple of issues that are definitely our fault. I believe …" at bounding box center [804, 401] width 758 height 35
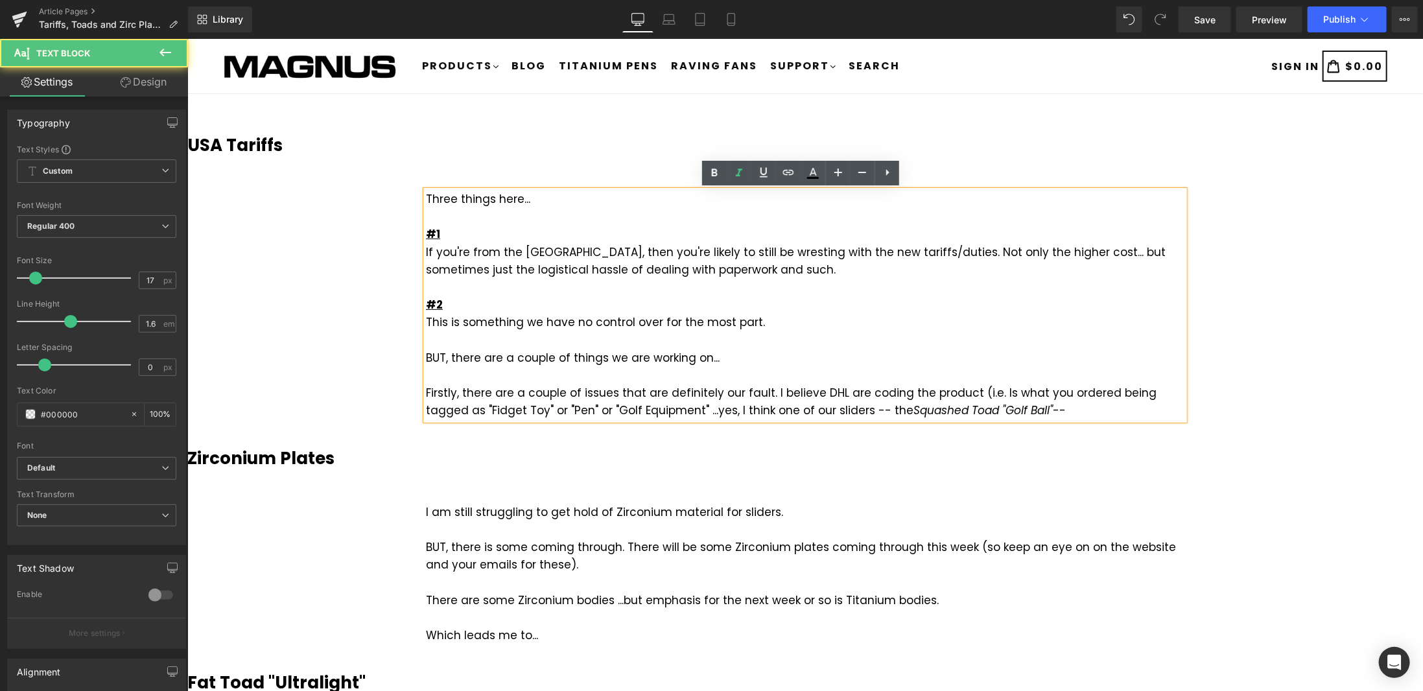
click at [1015, 410] on div "Firstly, there are a couple of issues that are definitely our fault. I believe …" at bounding box center [804, 401] width 758 height 35
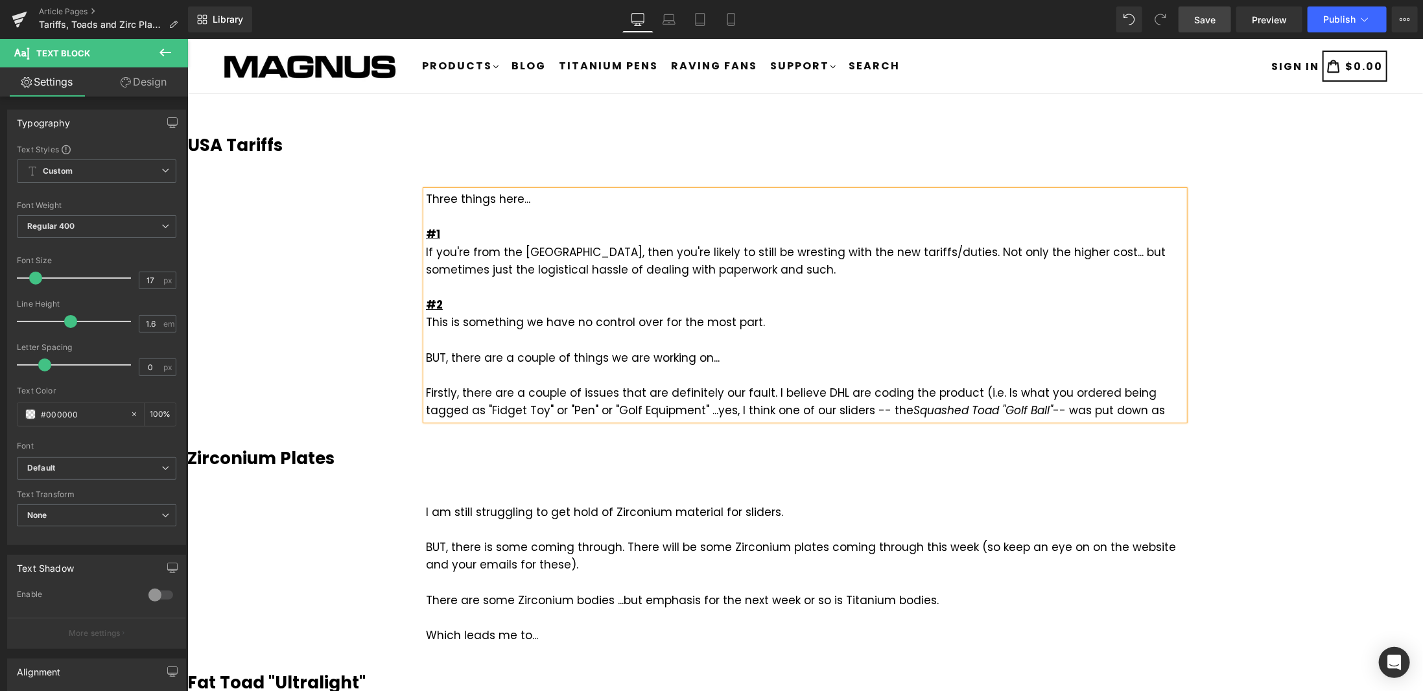
click at [1203, 15] on span "Save" at bounding box center [1204, 20] width 21 height 14
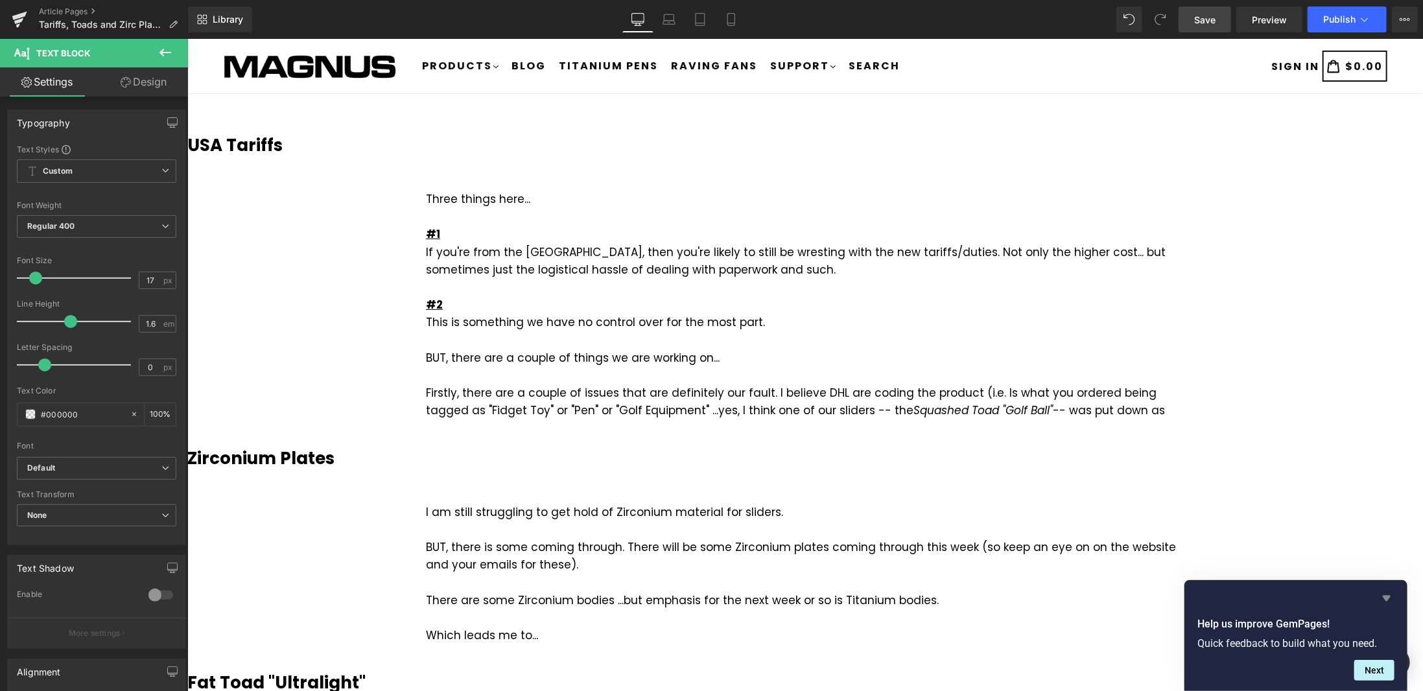
click at [1384, 602] on icon "Hide survey" at bounding box center [1386, 598] width 16 height 16
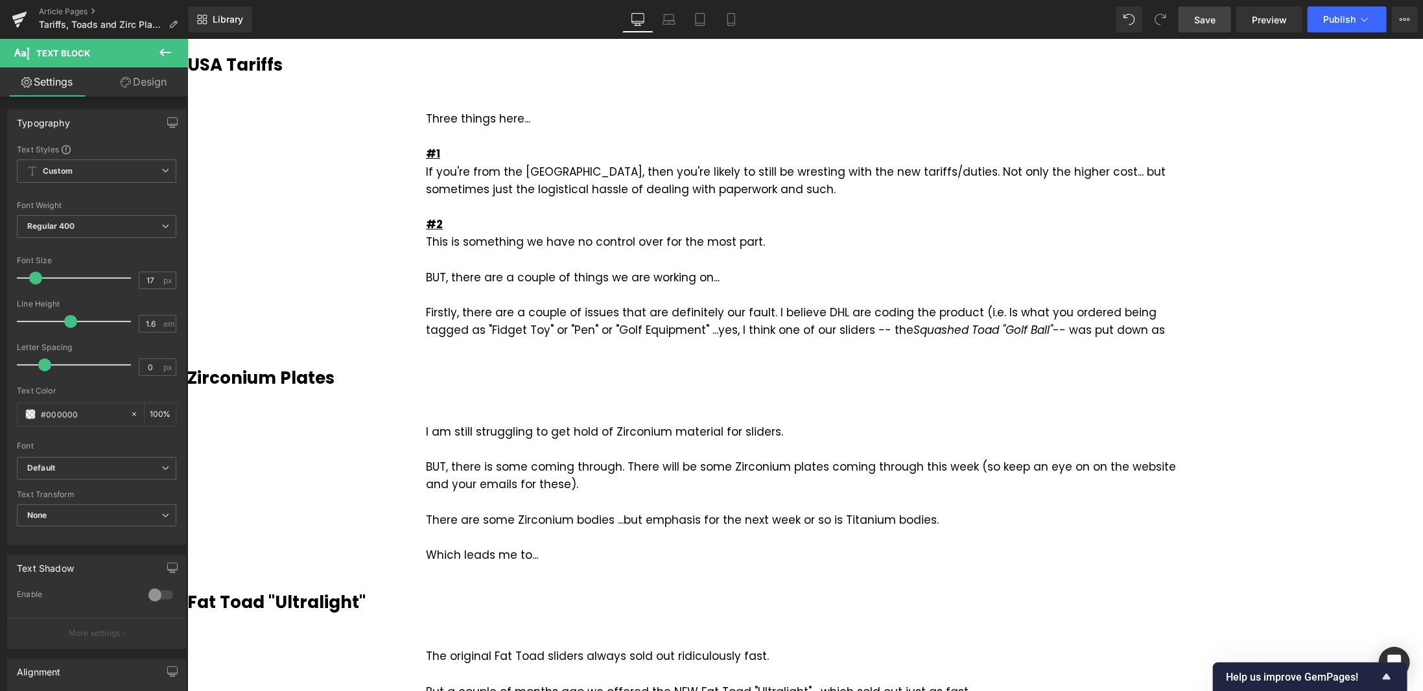
scroll to position [130, 0]
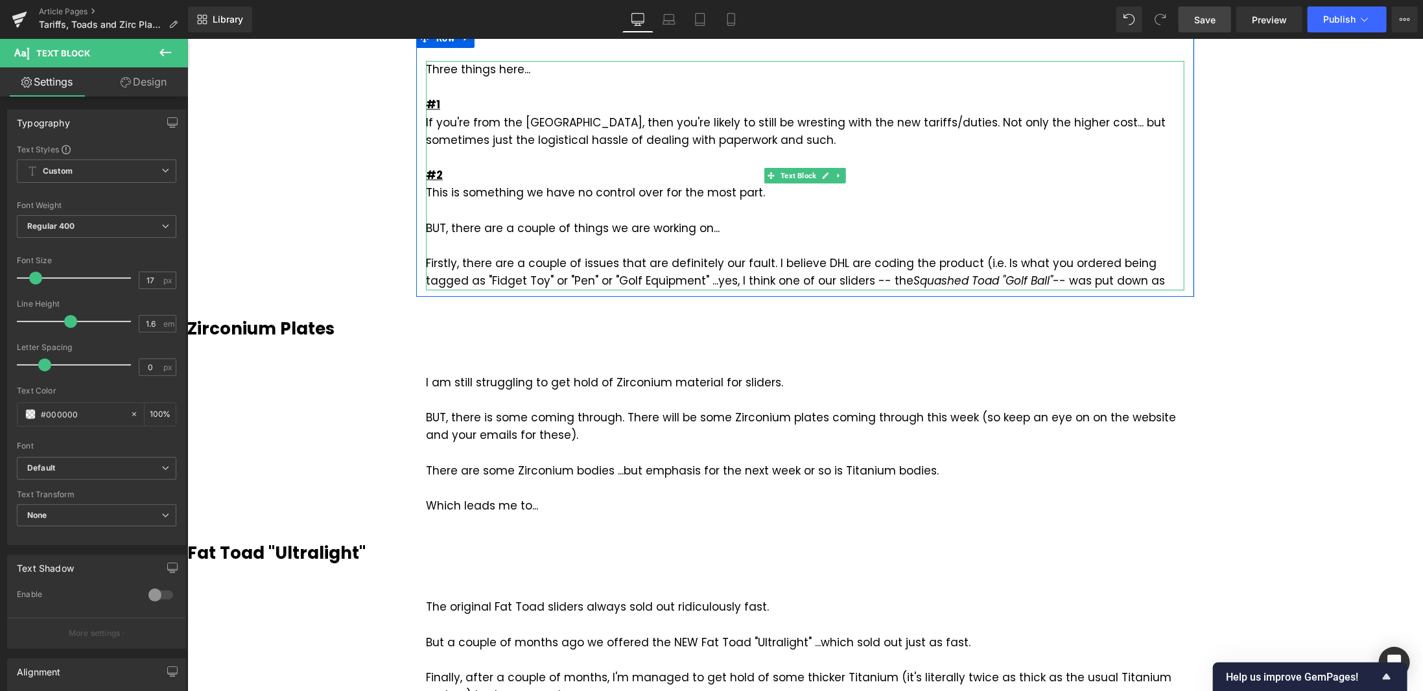
click at [1115, 281] on div "Firstly, there are a couple of issues that are definitely our fault. I believe …" at bounding box center [804, 271] width 758 height 35
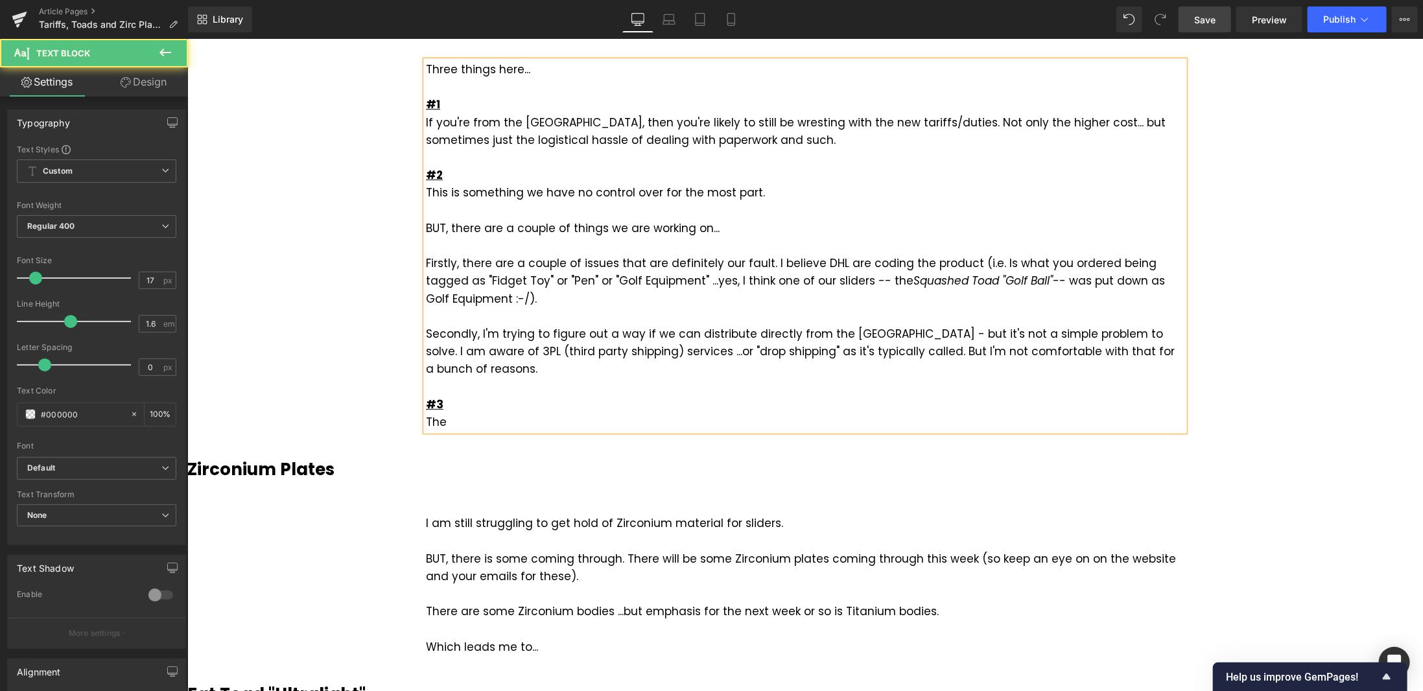
click at [487, 413] on div "The" at bounding box center [804, 421] width 758 height 17
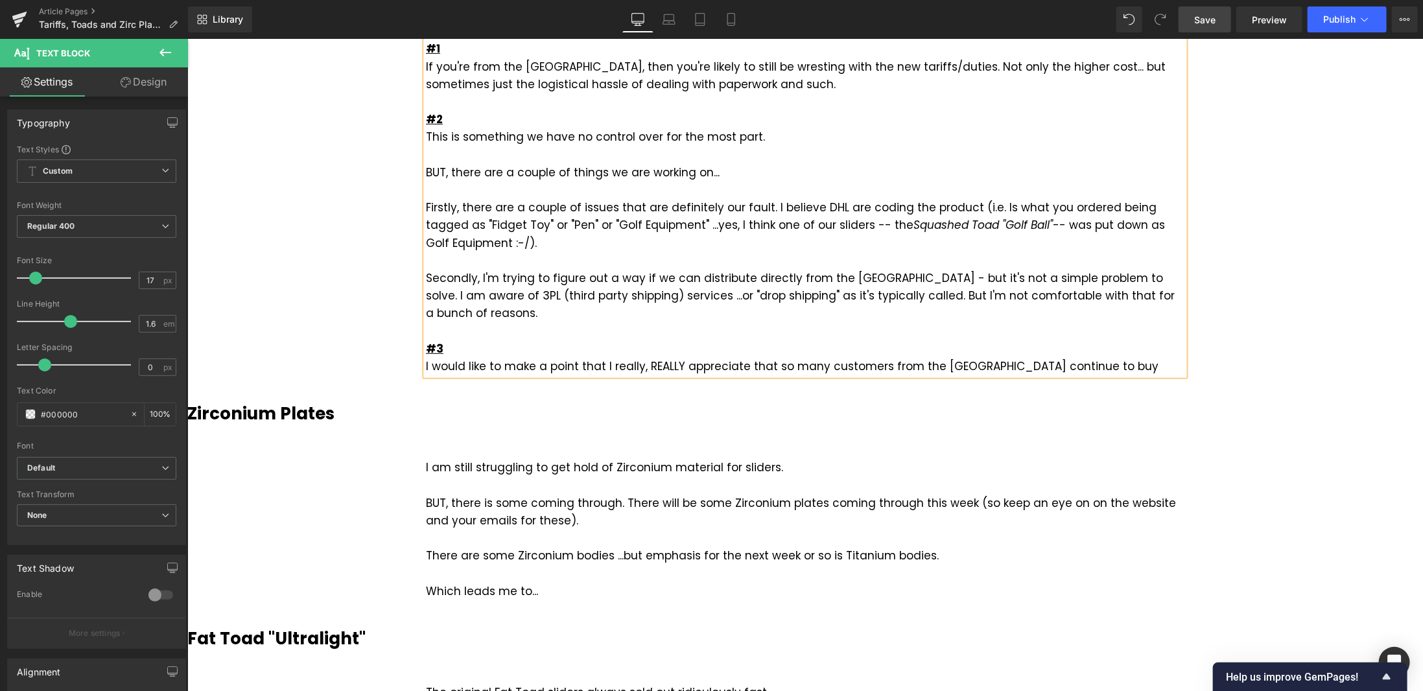
scroll to position [259, 0]
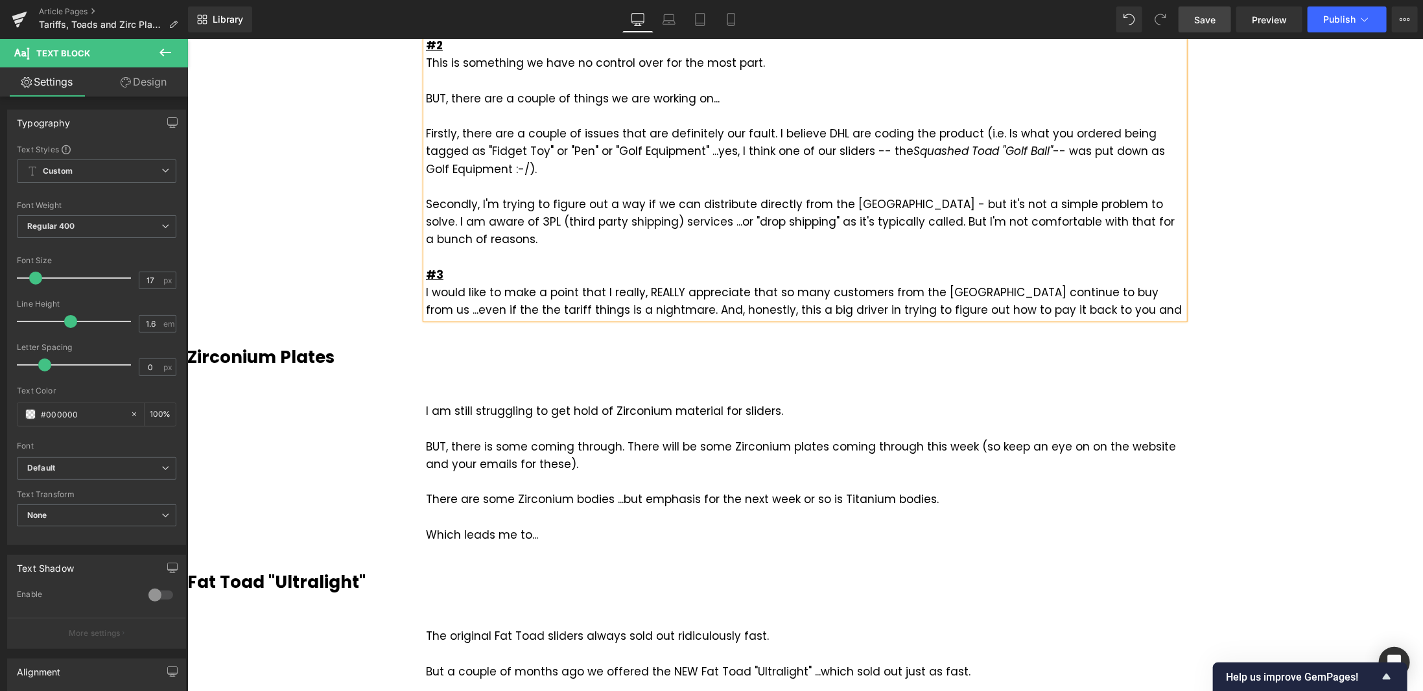
click at [723, 292] on div "I would like to make a point that I really, REALLY appreciate that so many cust…" at bounding box center [804, 300] width 758 height 35
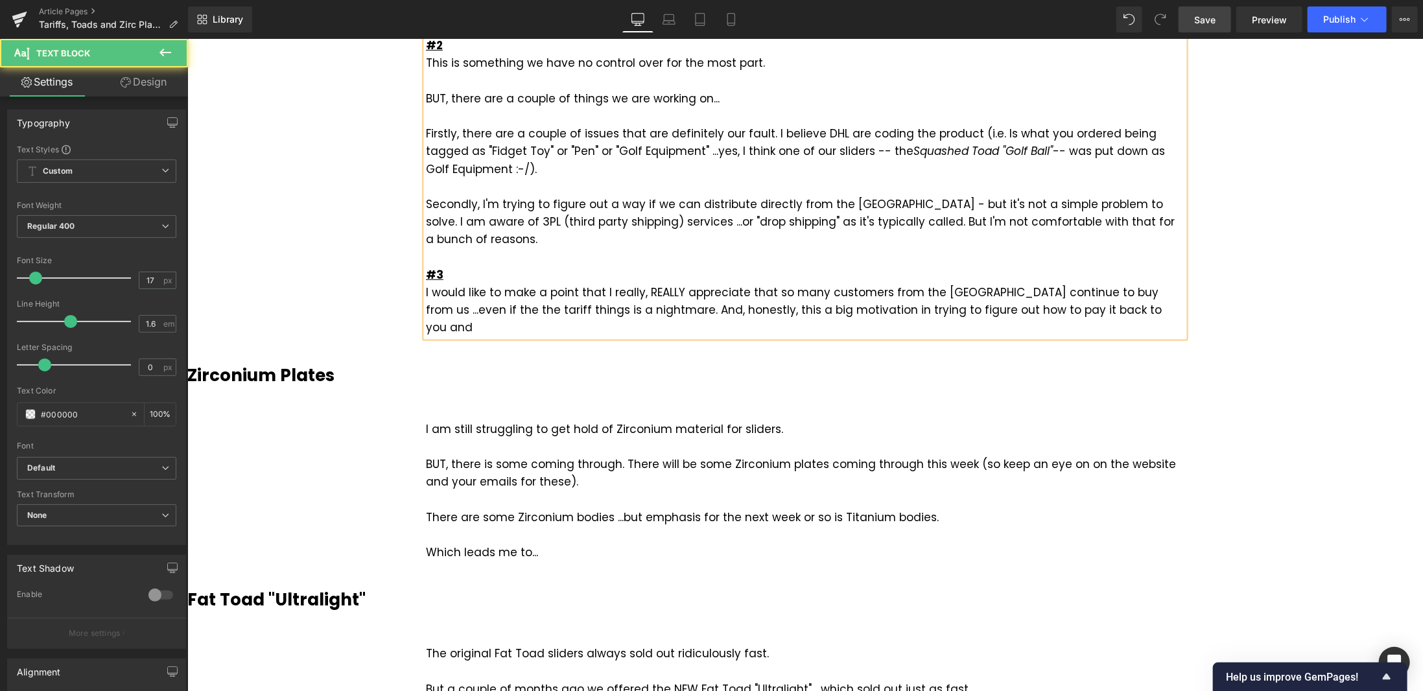
click at [1061, 292] on div "I would like to make a point that I really, REALLY appreciate that so many cust…" at bounding box center [804, 309] width 758 height 53
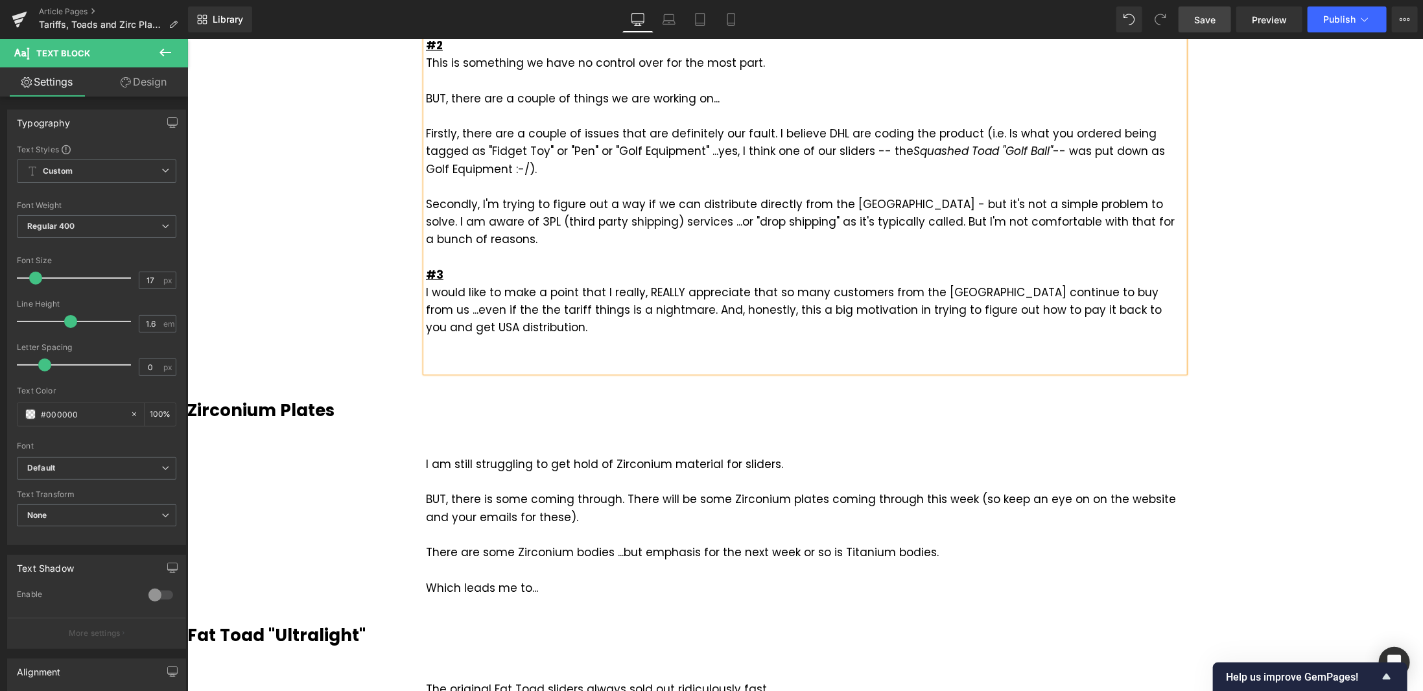
click at [1165, 294] on div "I would like to make a point that I really, REALLY appreciate that so many cust…" at bounding box center [804, 309] width 758 height 53
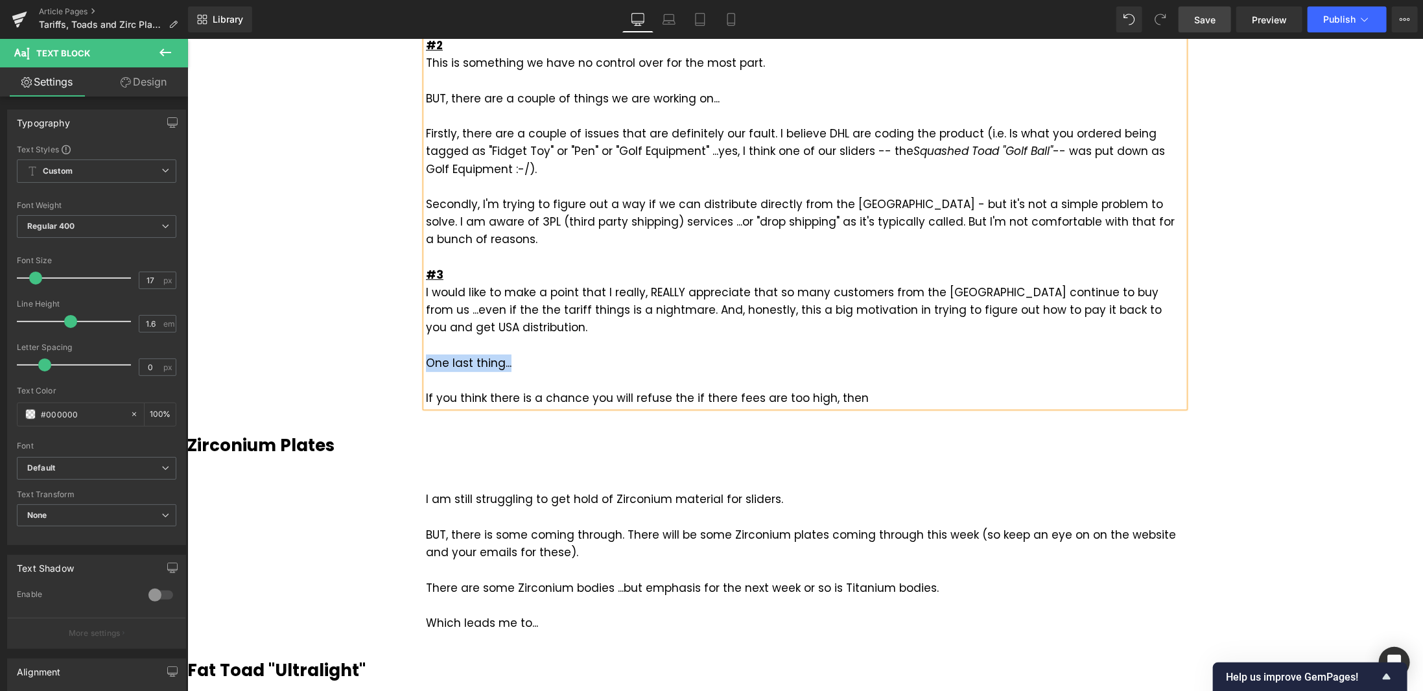
drag, startPoint x: 505, startPoint y: 325, endPoint x: 413, endPoint y: 325, distance: 92.7
click at [415, 325] on div "Three things here... #1 If you're from the [GEOGRAPHIC_DATA], then you're likel…" at bounding box center [804, 162] width 778 height 489
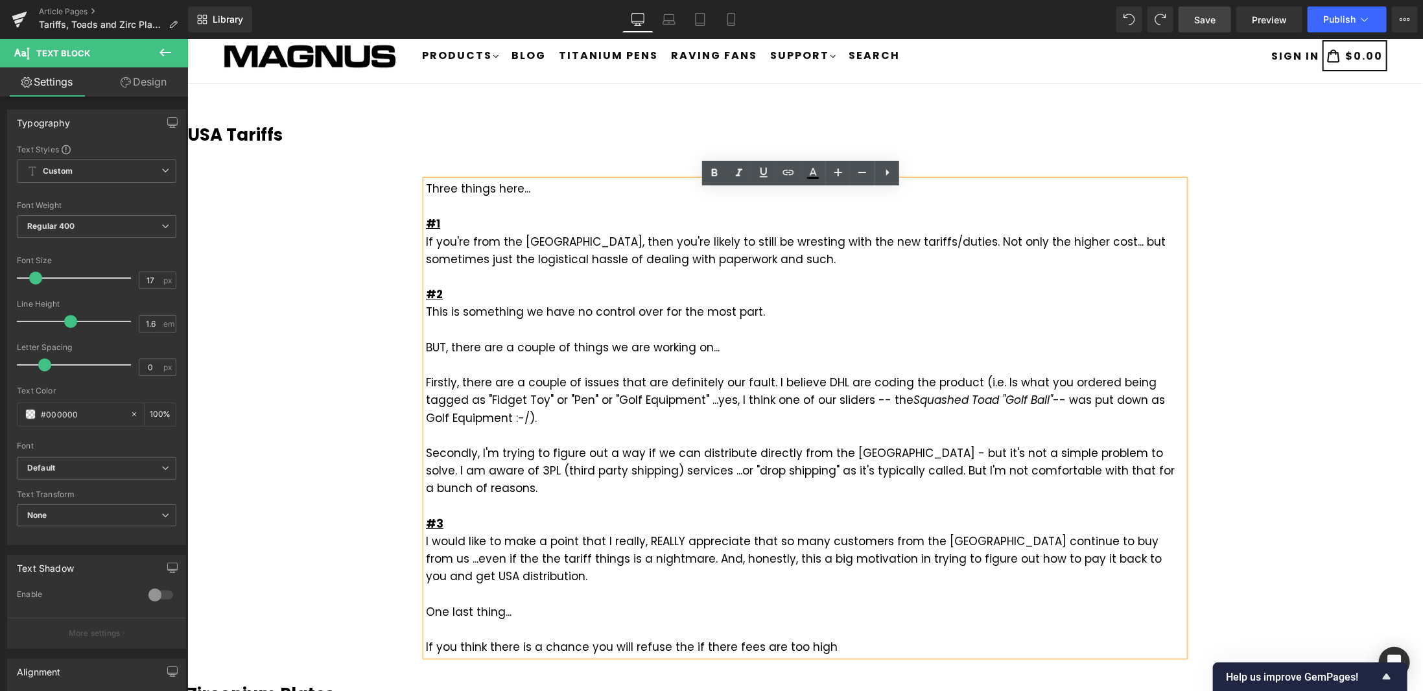
scroll to position [194, 0]
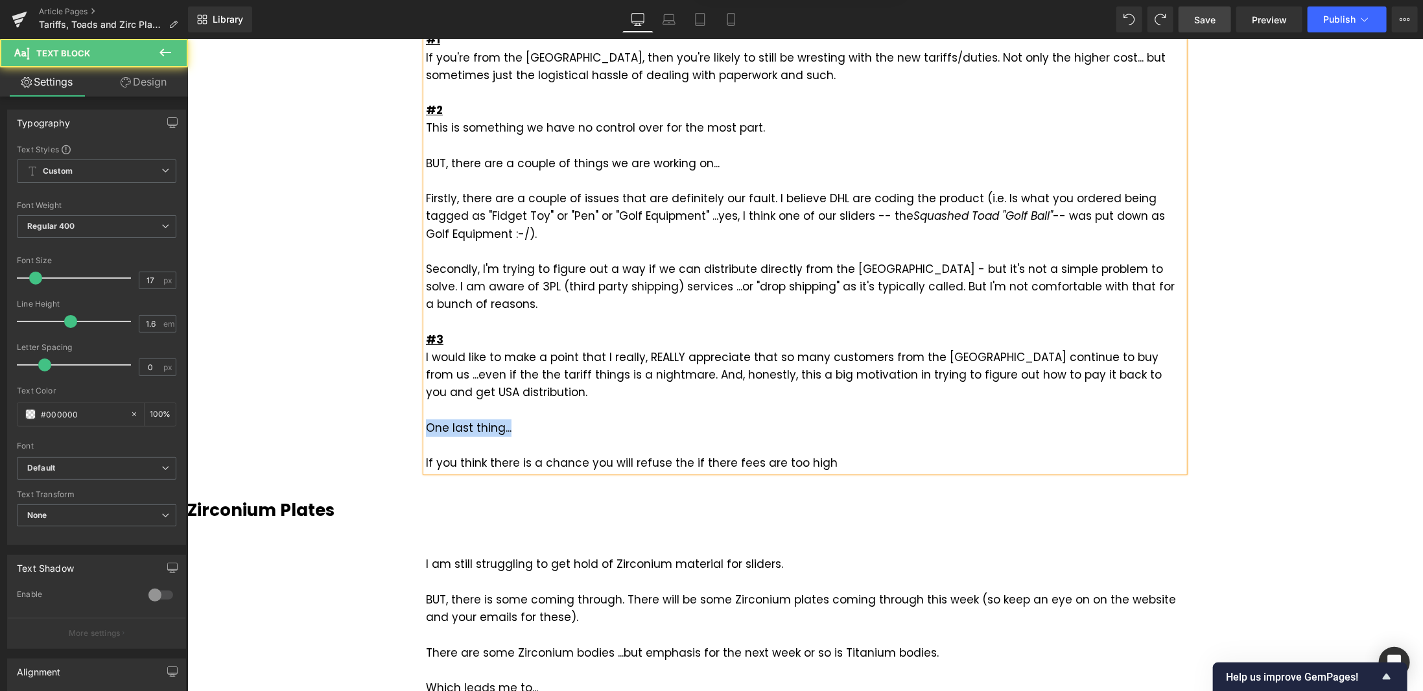
drag, startPoint x: 515, startPoint y: 391, endPoint x: 423, endPoint y: 394, distance: 92.1
click at [425, 419] on div "One last thing..." at bounding box center [804, 427] width 758 height 17
click at [490, 419] on strong "One last thing..." at bounding box center [470, 427] width 91 height 16
drag, startPoint x: 511, startPoint y: 391, endPoint x: 423, endPoint y: 395, distance: 88.3
click at [425, 419] on div "One last thing..." at bounding box center [804, 427] width 758 height 17
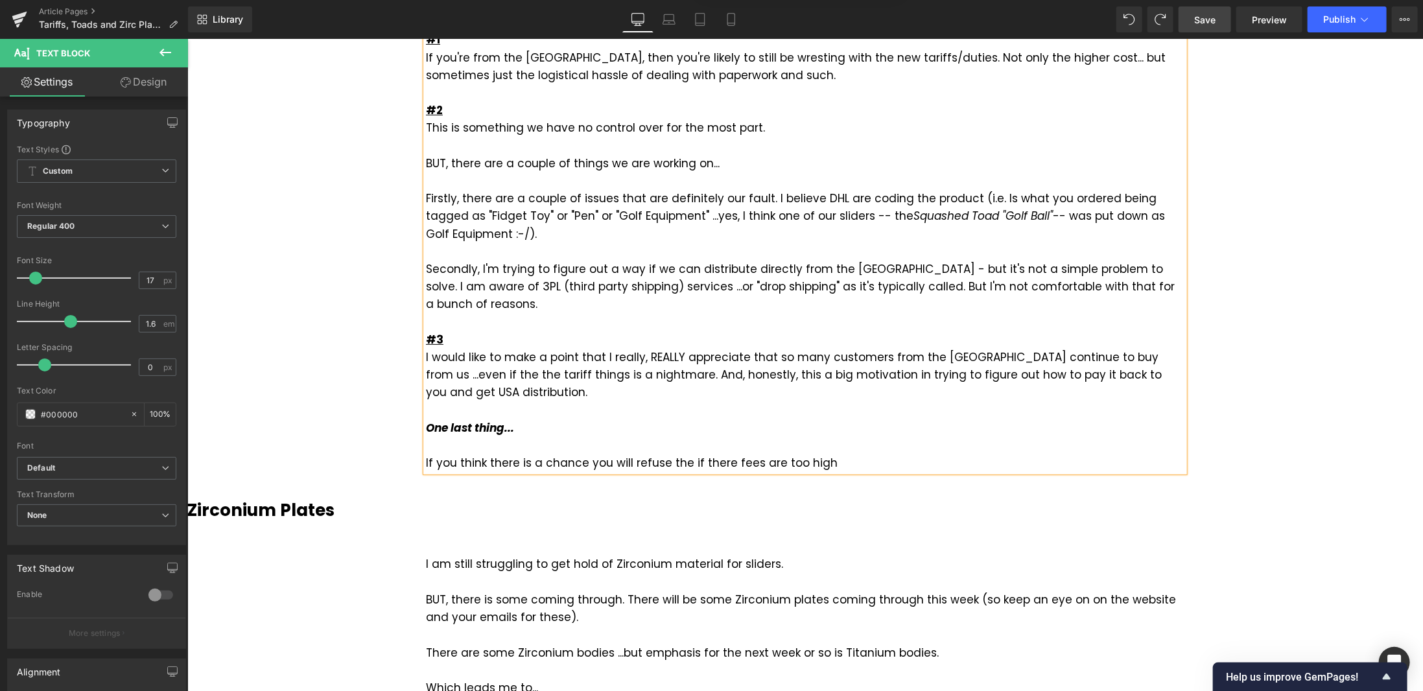
click at [504, 436] on div at bounding box center [804, 444] width 758 height 17
click at [579, 419] on div "One last thing..." at bounding box center [804, 427] width 758 height 17
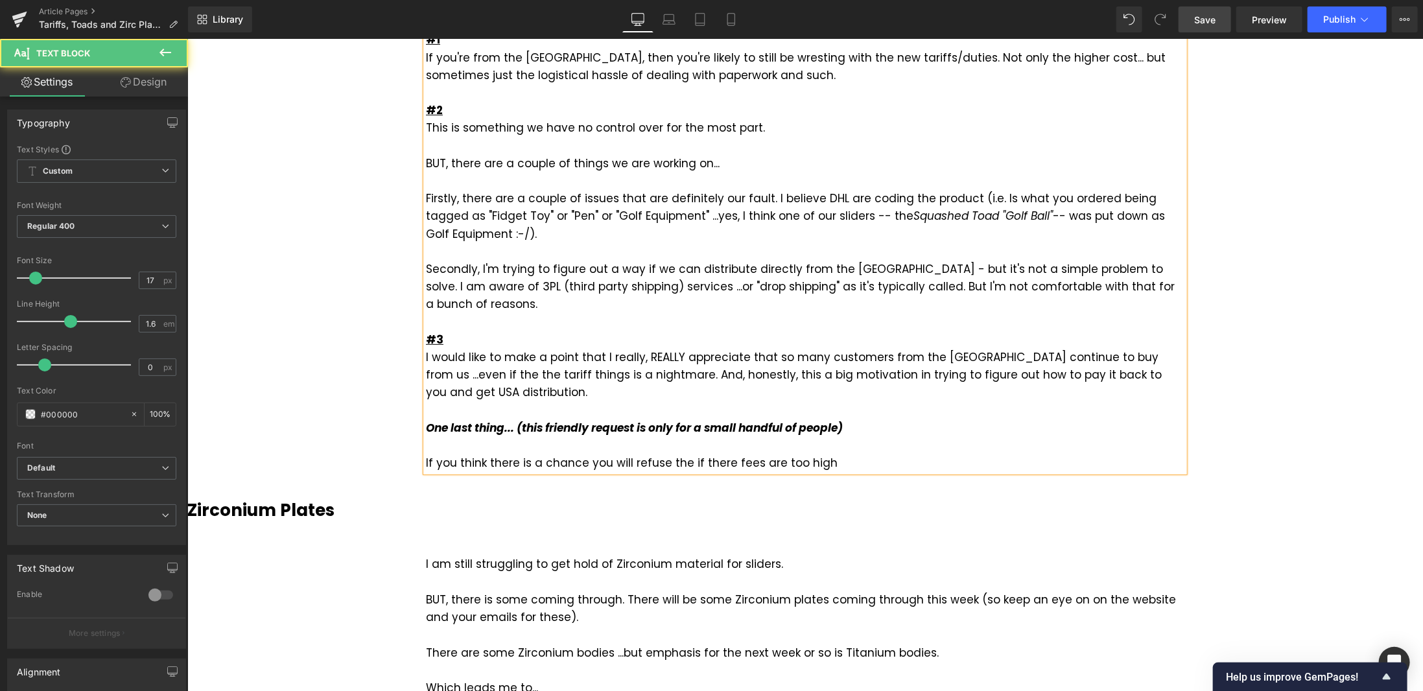
click at [732, 419] on icon "One last thing... (this friendly request is only for a small handful of people)" at bounding box center [633, 427] width 417 height 16
click at [678, 454] on span "If you think there is a chance you will refuse the if there fees are too high" at bounding box center [631, 462] width 412 height 16
click at [614, 454] on span "If you think there is a chance you will refuse to pay the fees and take deliver…" at bounding box center [709, 462] width 568 height 16
click at [1000, 454] on div "If you think there is a chance you might refuse to pay the fees and take delive…" at bounding box center [804, 462] width 758 height 17
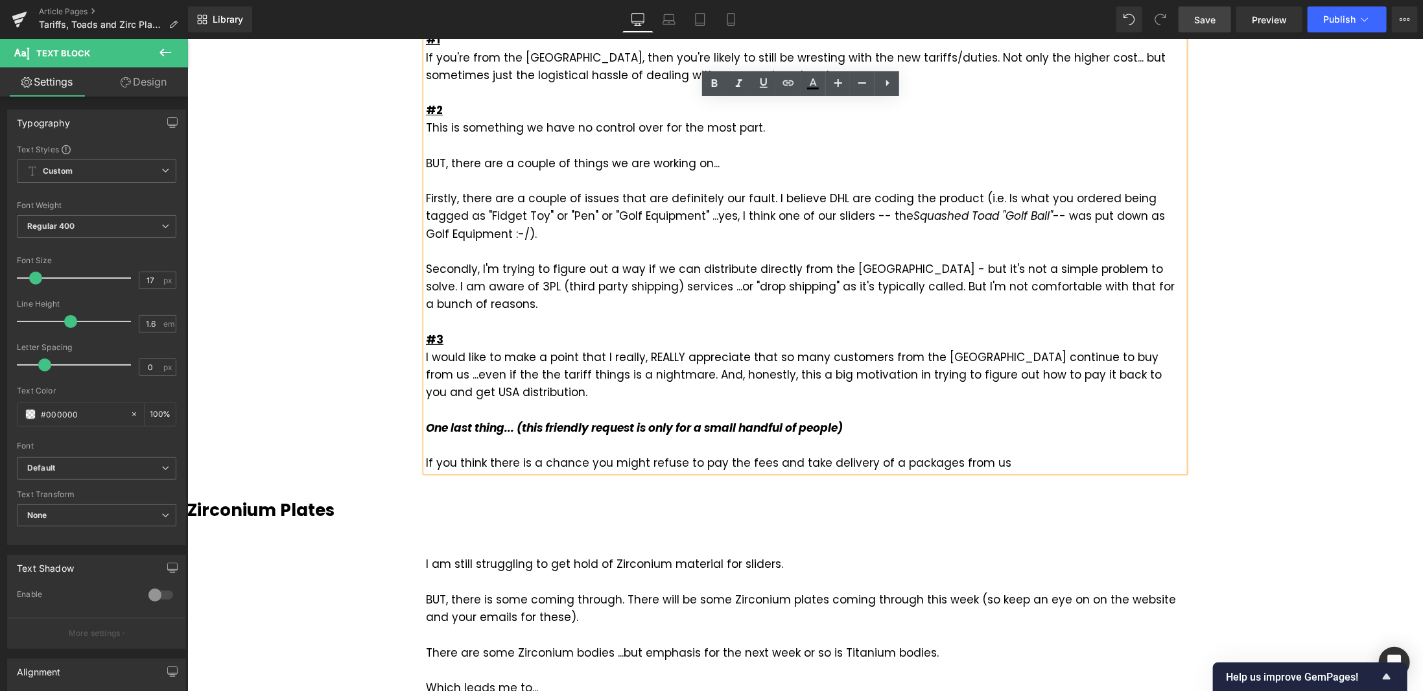
click at [761, 454] on span "If you think there is a chance you might refuse to pay the fees and take delive…" at bounding box center [717, 462] width 585 height 16
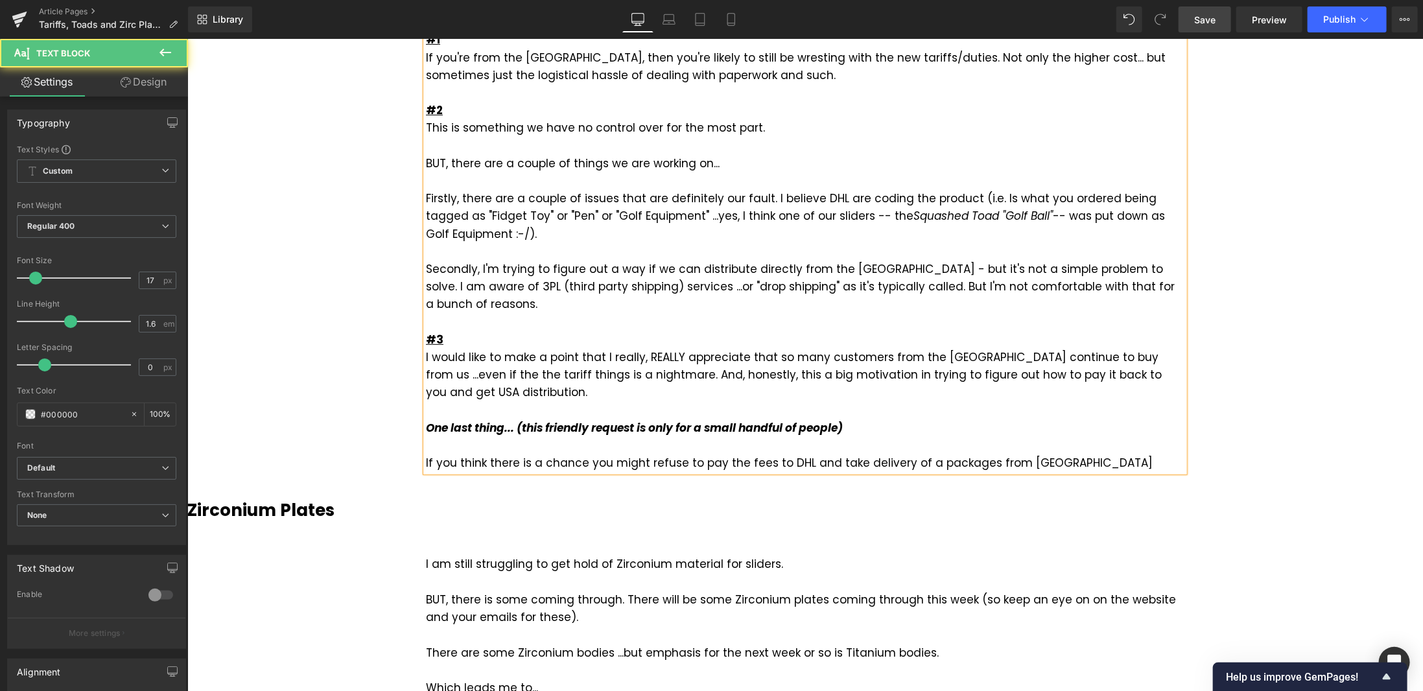
click at [836, 454] on span "If you think there is a chance you might refuse to pay the fees to DHL and take…" at bounding box center [788, 462] width 726 height 16
click at [1045, 454] on div "If you think there is a chance you might refuse to pay the fees to DHL and refu…" at bounding box center [804, 462] width 758 height 17
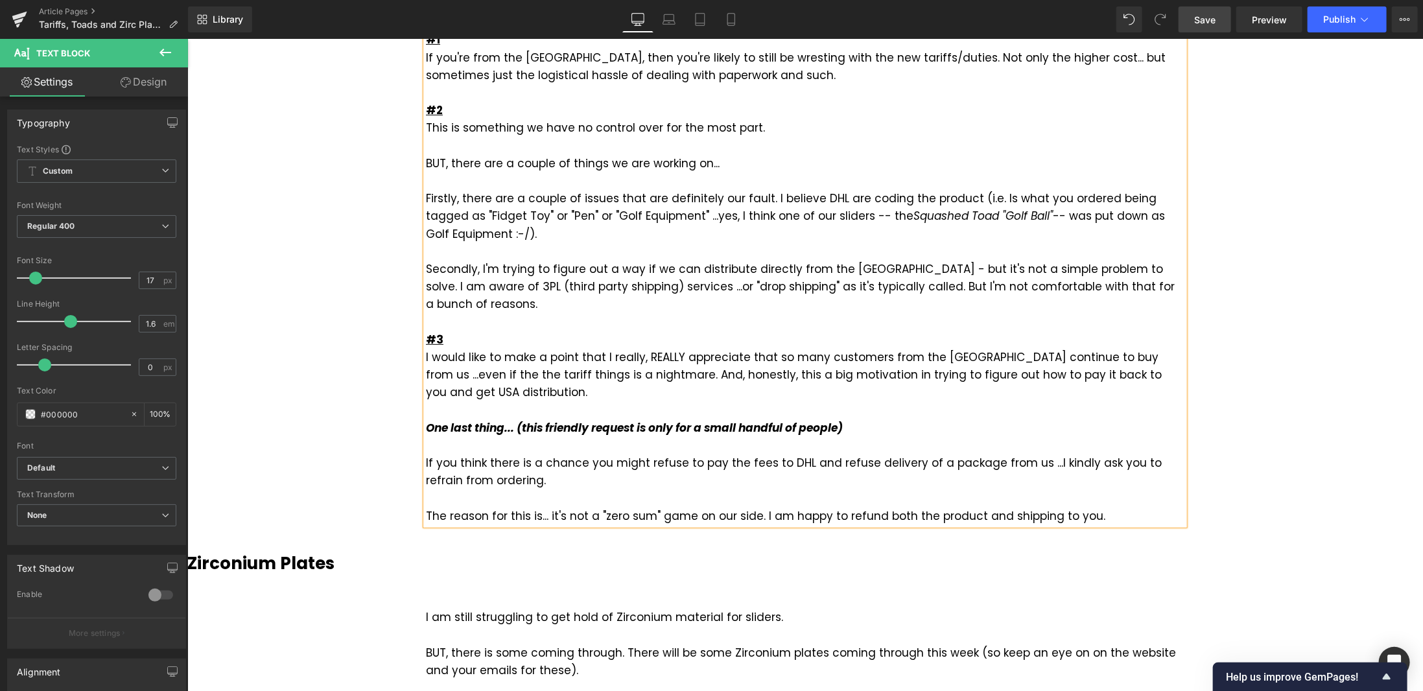
click at [1103, 507] on div "The reason for this is... it's not a "zero sum" game on our side. I am happy to…" at bounding box center [804, 515] width 758 height 17
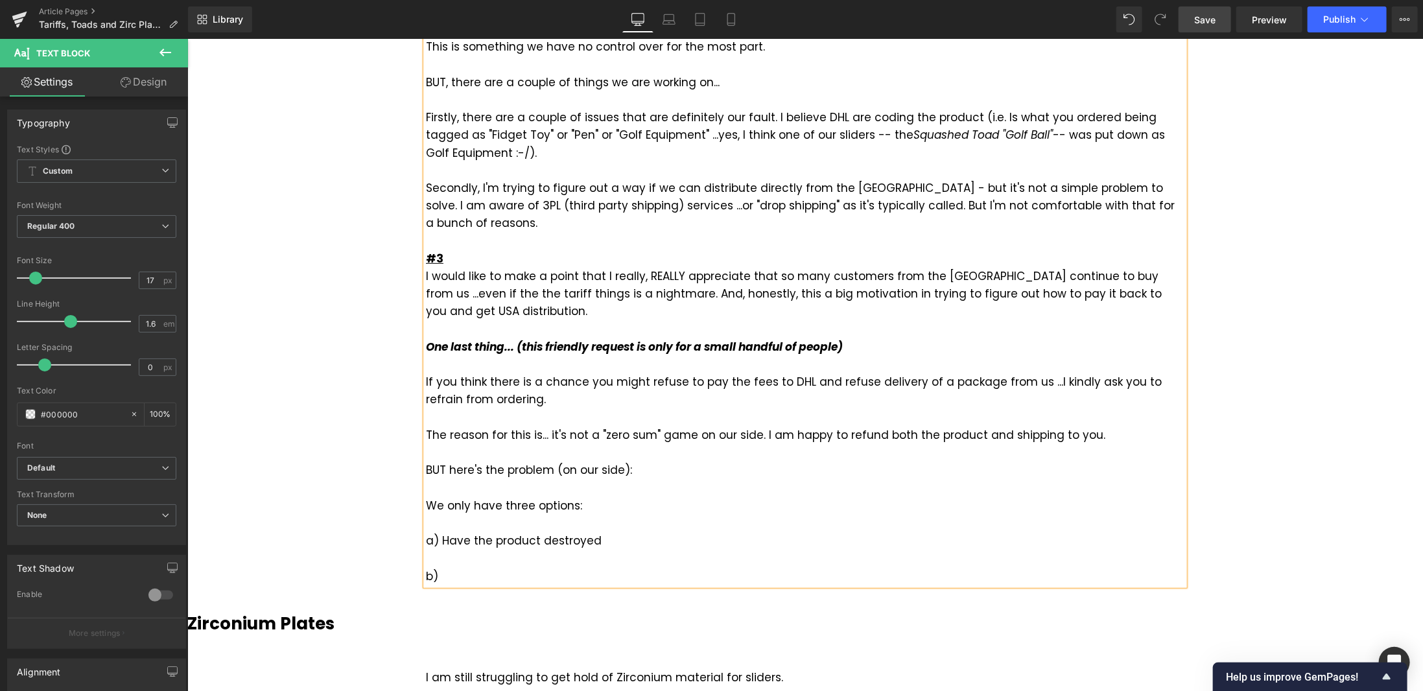
scroll to position [454, 0]
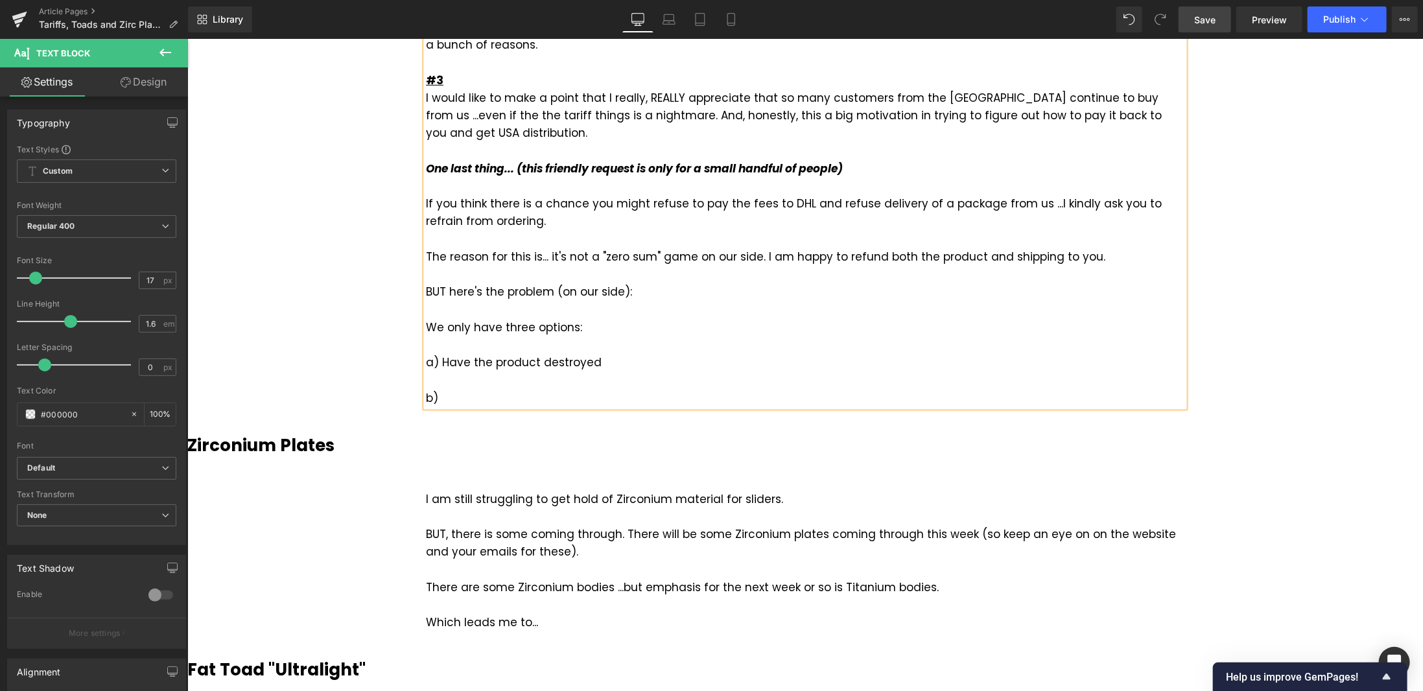
click at [616, 353] on div "a) Have the product destroyed" at bounding box center [804, 361] width 758 height 17
click at [469, 389] on div "b)" at bounding box center [804, 397] width 758 height 17
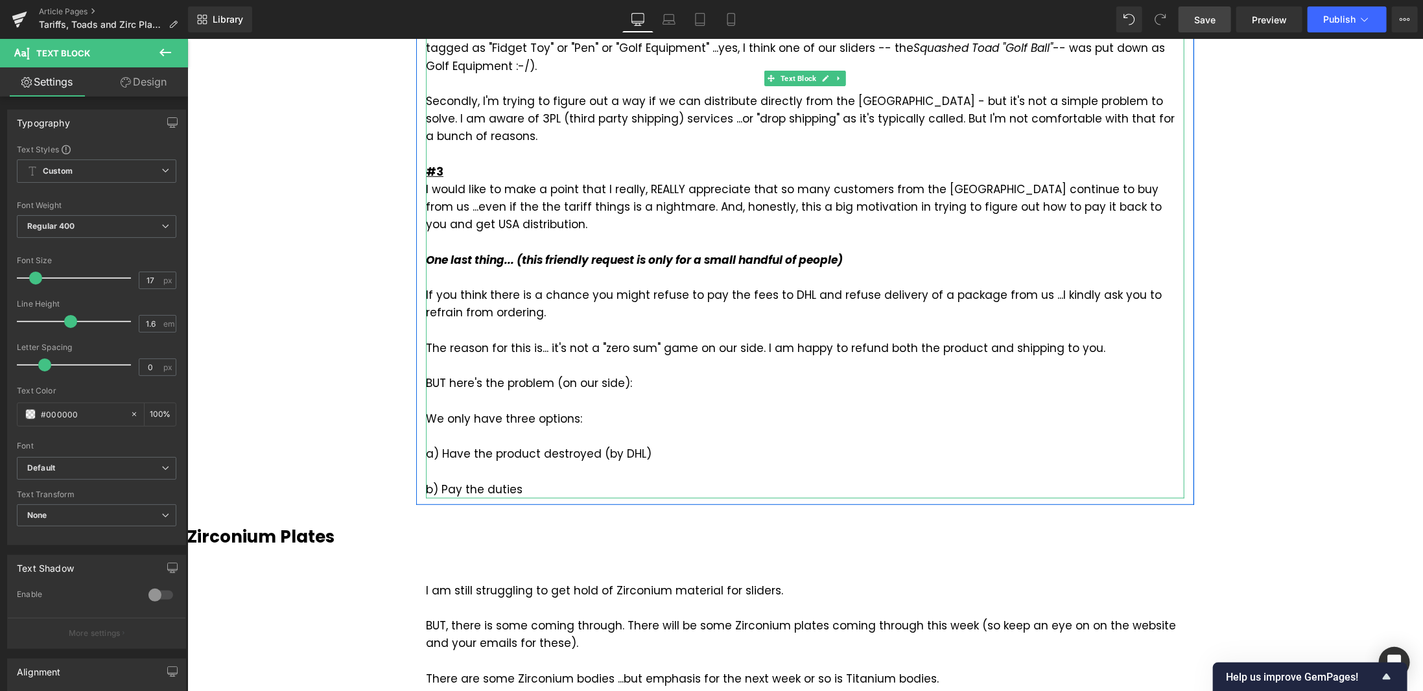
scroll to position [389, 0]
